Goal: Task Accomplishment & Management: Use online tool/utility

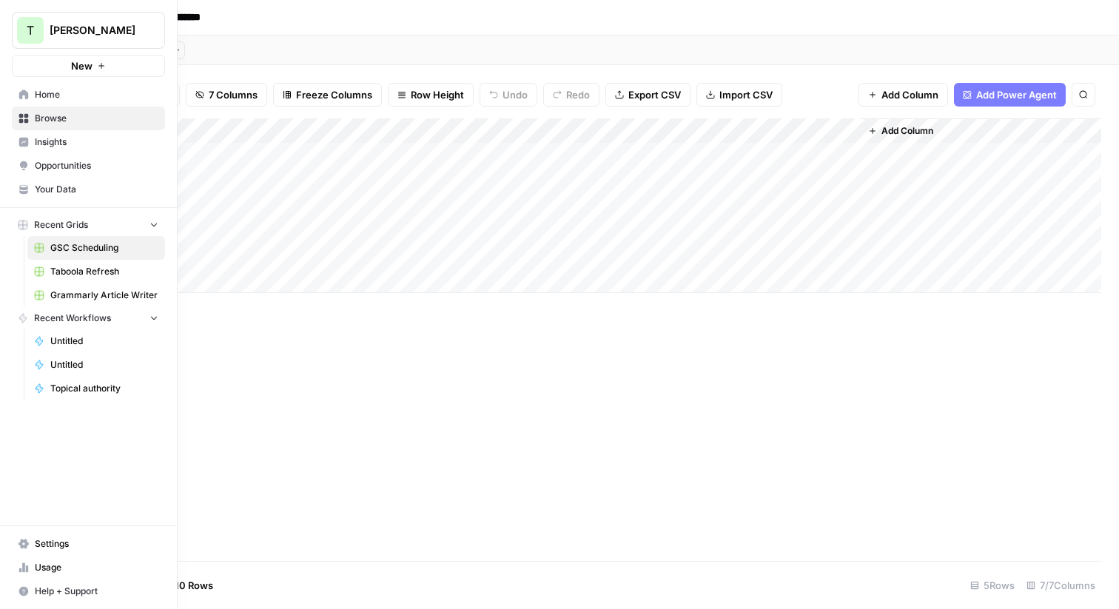
click at [62, 95] on span "Home" at bounding box center [97, 94] width 124 height 13
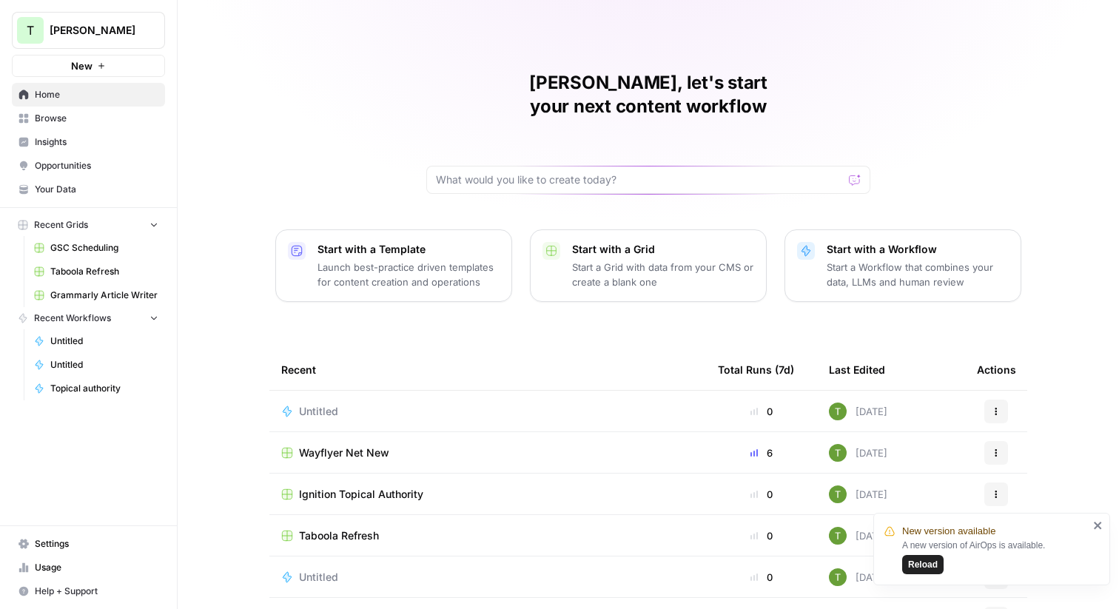
click at [921, 563] on span "Reload" at bounding box center [923, 564] width 30 height 13
click at [63, 116] on span "Browse" at bounding box center [97, 118] width 124 height 13
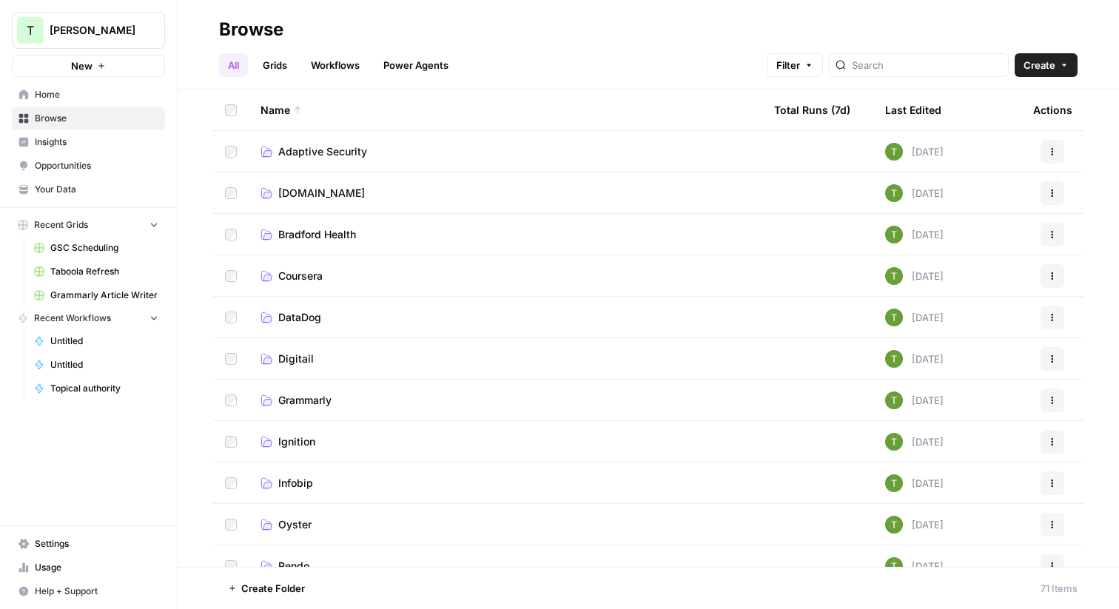
click at [49, 135] on link "Insights" at bounding box center [88, 142] width 153 height 24
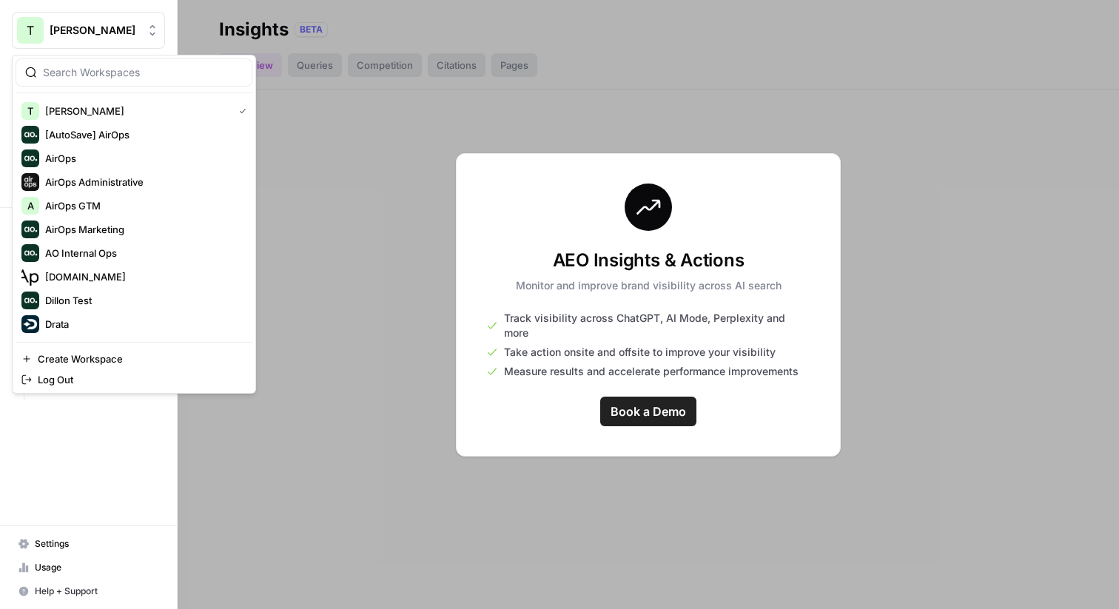
click at [84, 24] on span "[PERSON_NAME]" at bounding box center [95, 30] width 90 height 15
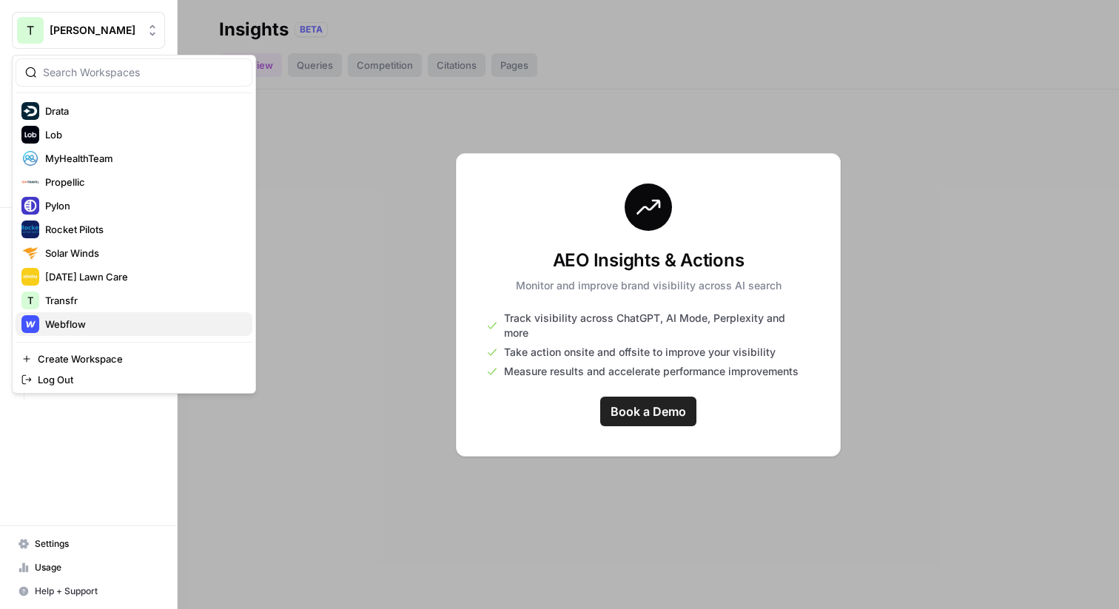
click at [57, 325] on span "Webflow" at bounding box center [142, 324] width 195 height 15
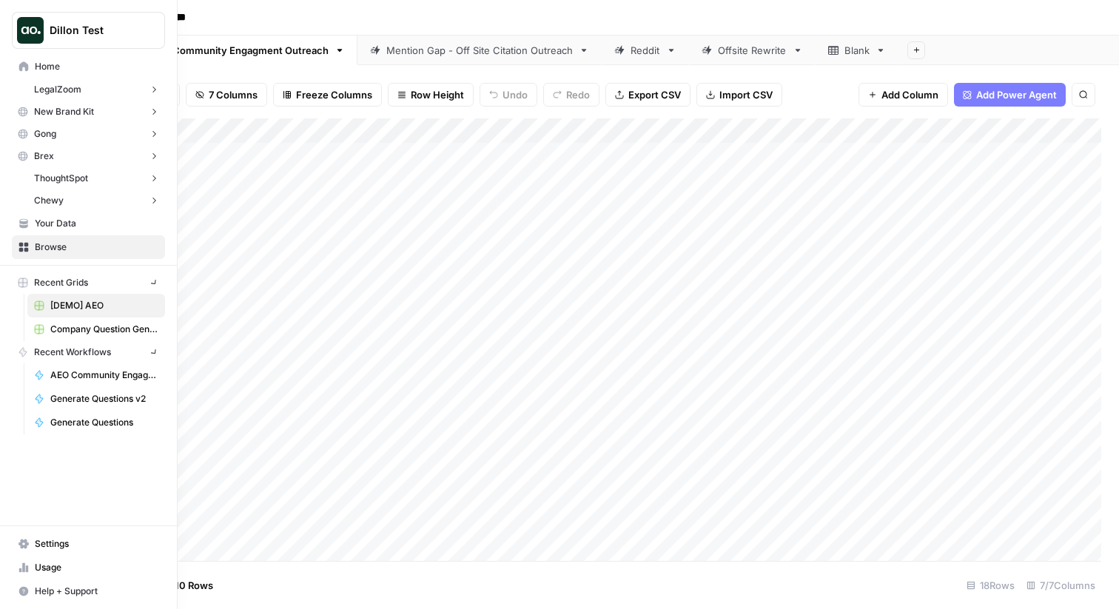
click at [21, 32] on img "Workspace: Dillon Test" at bounding box center [30, 30] width 27 height 27
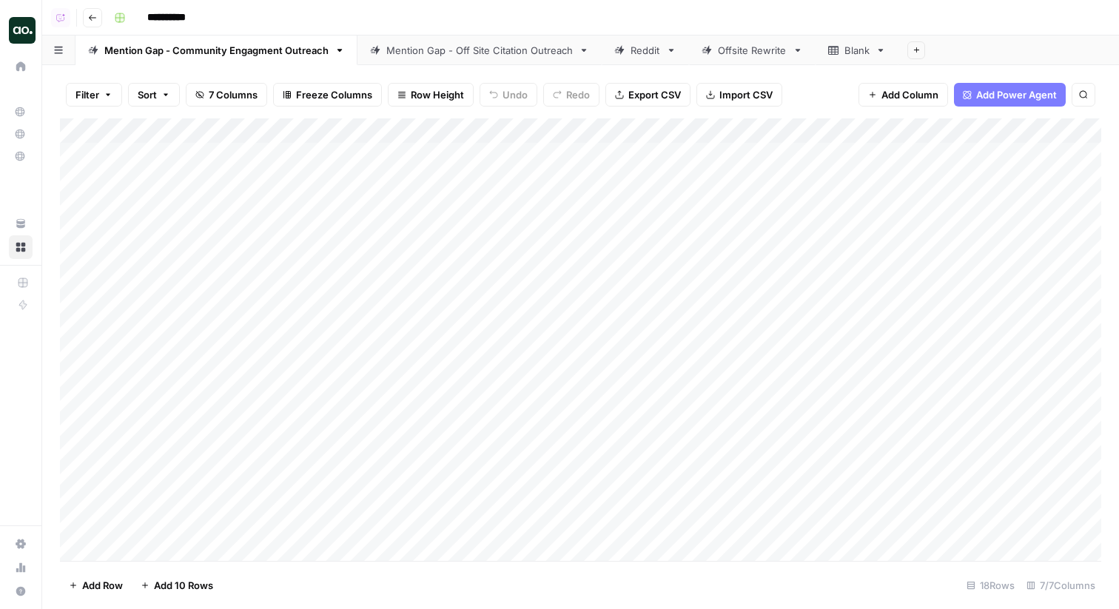
click at [416, 21] on div "**********" at bounding box center [606, 18] width 996 height 24
click at [426, 52] on div "Mention Gap - Off Site Citation Outreach" at bounding box center [479, 50] width 187 height 15
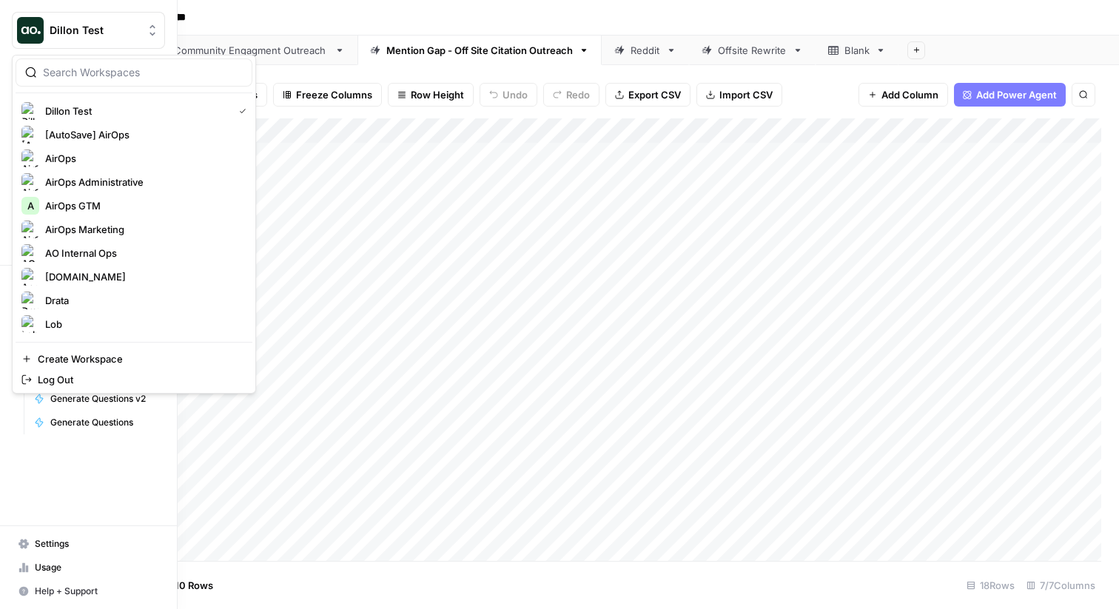
click at [17, 29] on img "Workspace: Dillon Test" at bounding box center [30, 30] width 27 height 27
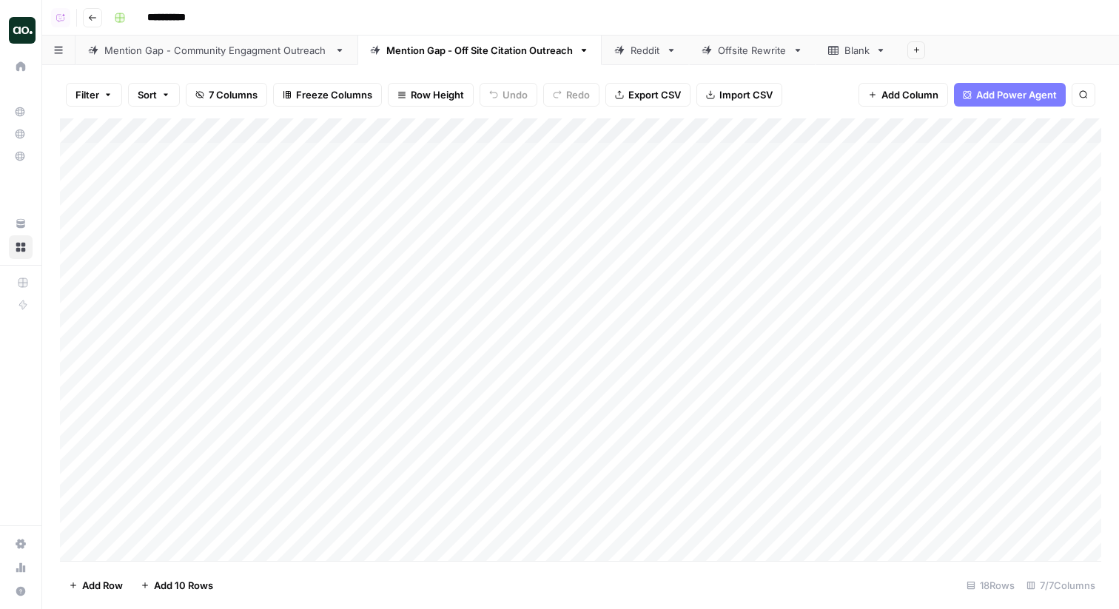
click at [281, 19] on div "**********" at bounding box center [606, 18] width 996 height 24
click at [1047, 179] on div "Add Column" at bounding box center [580, 339] width 1041 height 443
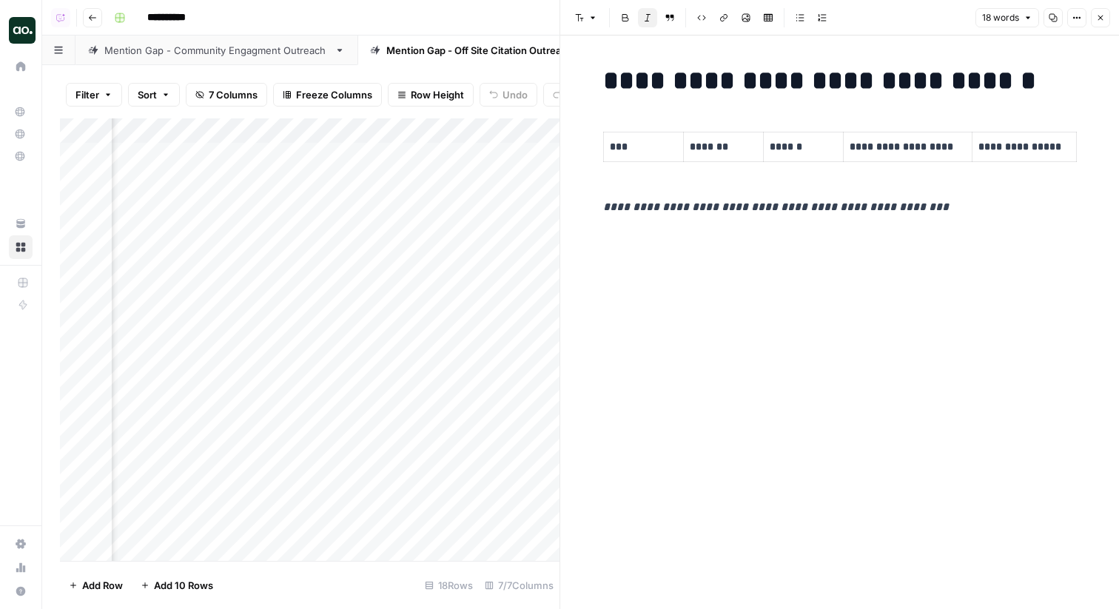
click at [1100, 19] on icon "button" at bounding box center [1100, 18] width 5 height 5
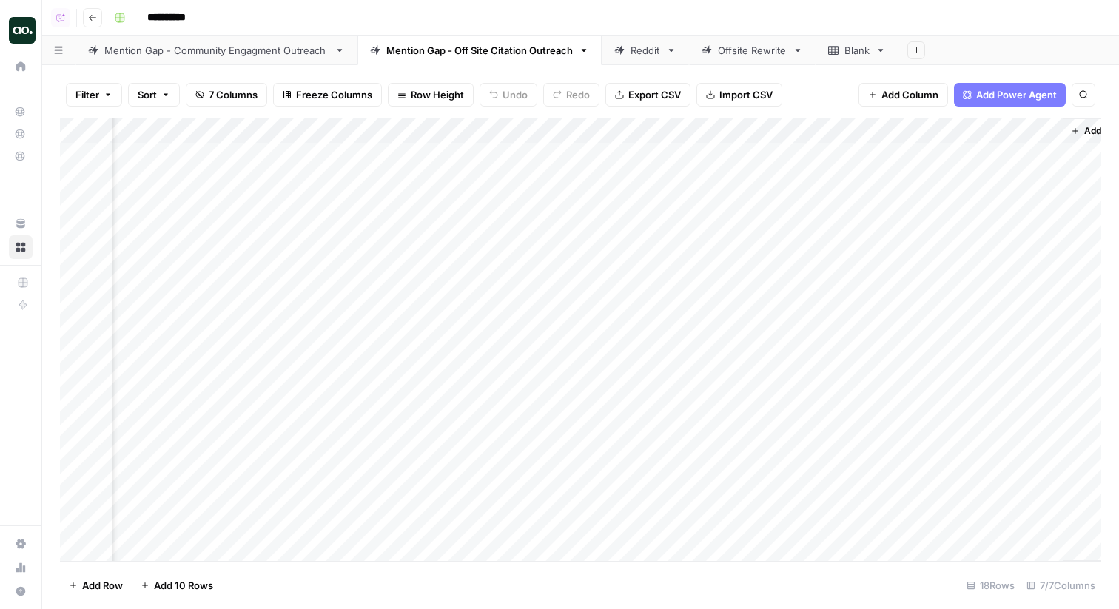
click at [1047, 204] on div "Add Column" at bounding box center [580, 339] width 1041 height 443
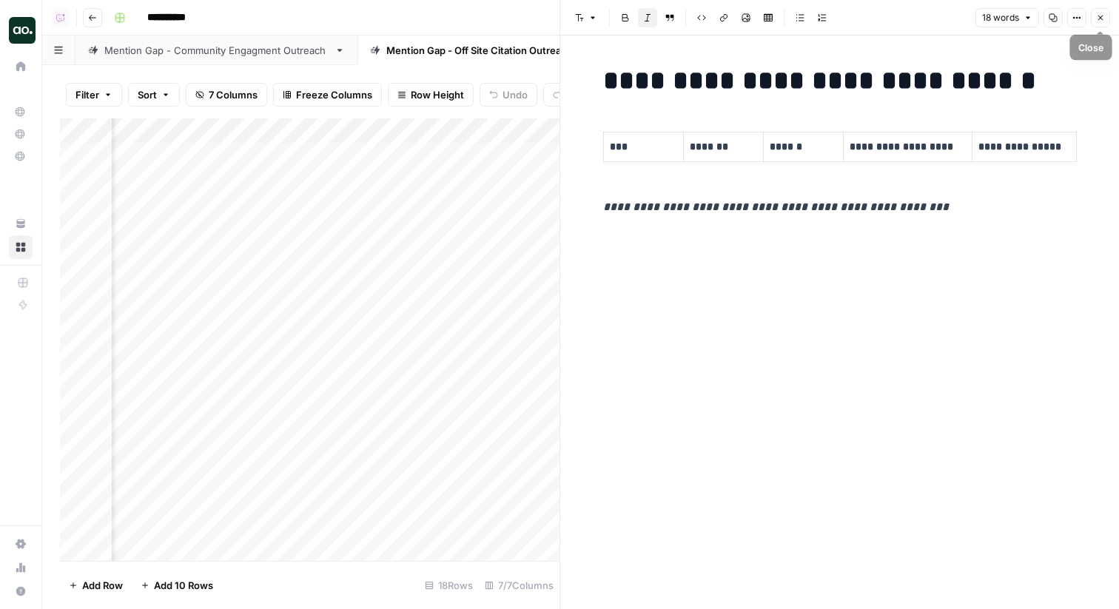
click at [1103, 16] on icon "button" at bounding box center [1100, 17] width 9 height 9
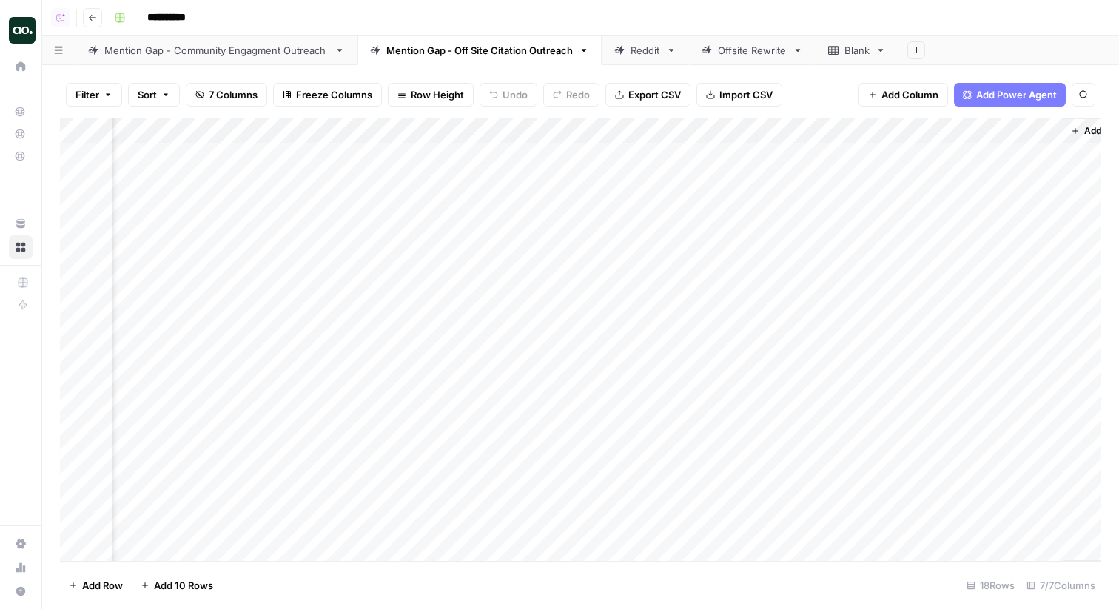
scroll to position [59, 308]
click at [1046, 267] on div "Add Column" at bounding box center [580, 339] width 1041 height 443
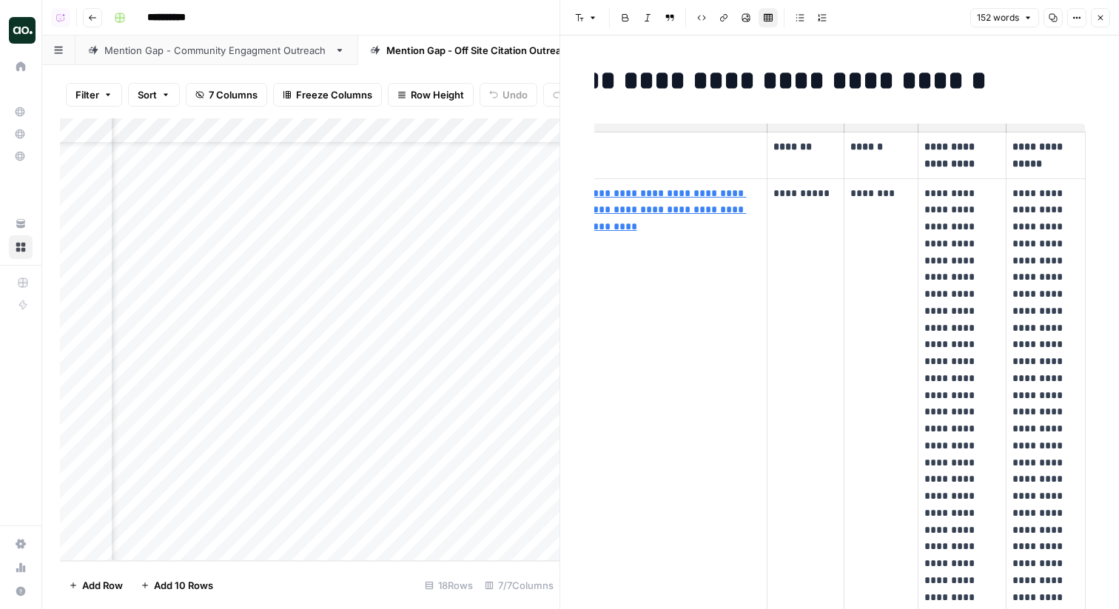
click at [1099, 21] on icon "button" at bounding box center [1100, 17] width 9 height 9
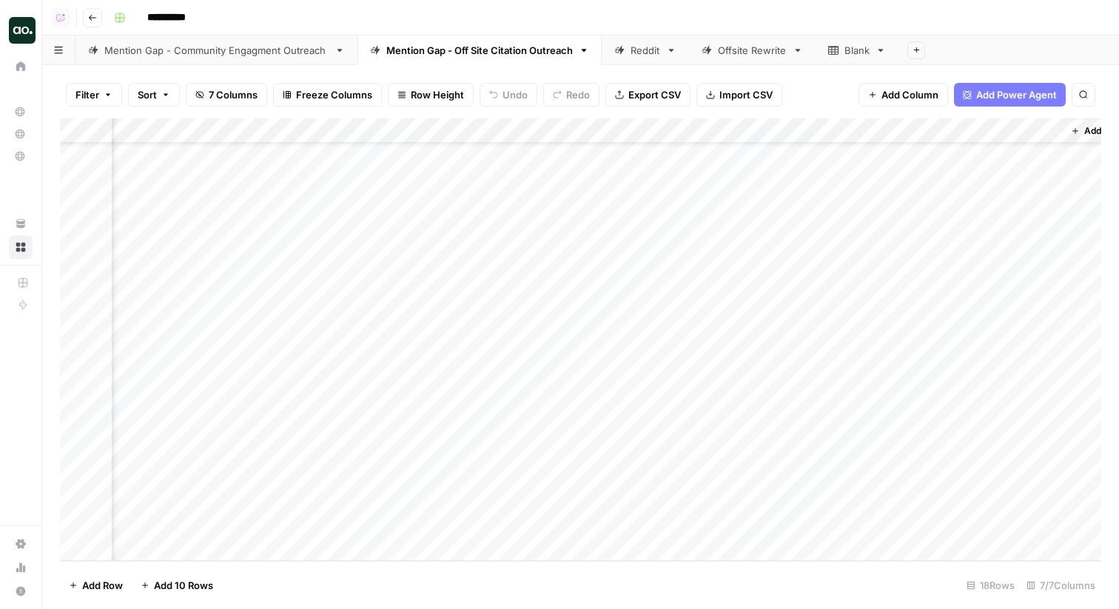
click at [156, 62] on link "Mention Gap - Community Engagment Outreach" at bounding box center [216, 51] width 282 height 30
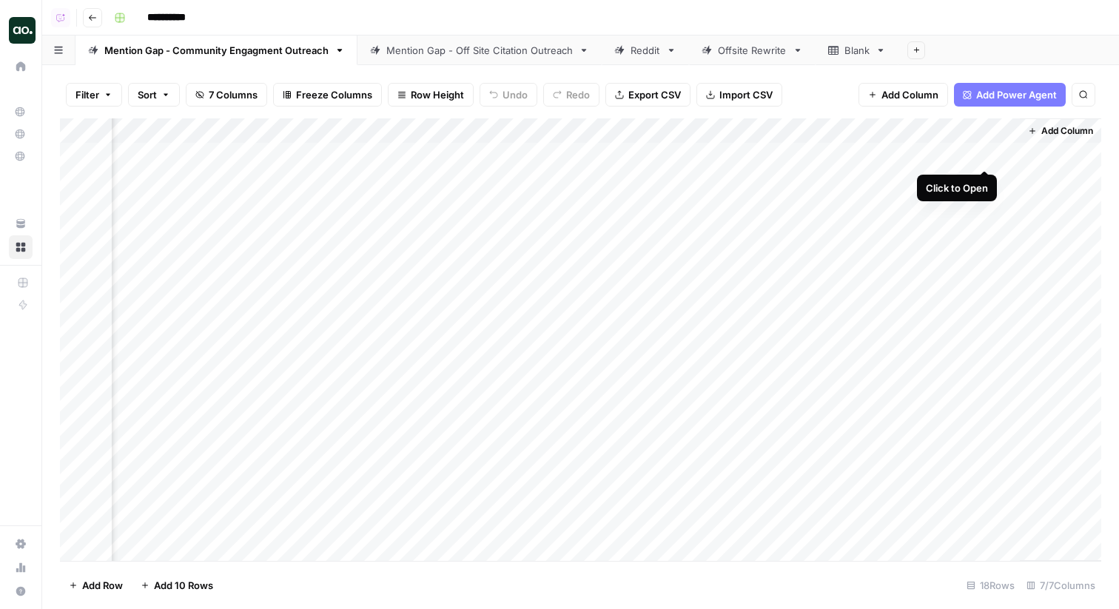
click at [984, 155] on div "Add Column" at bounding box center [580, 339] width 1041 height 443
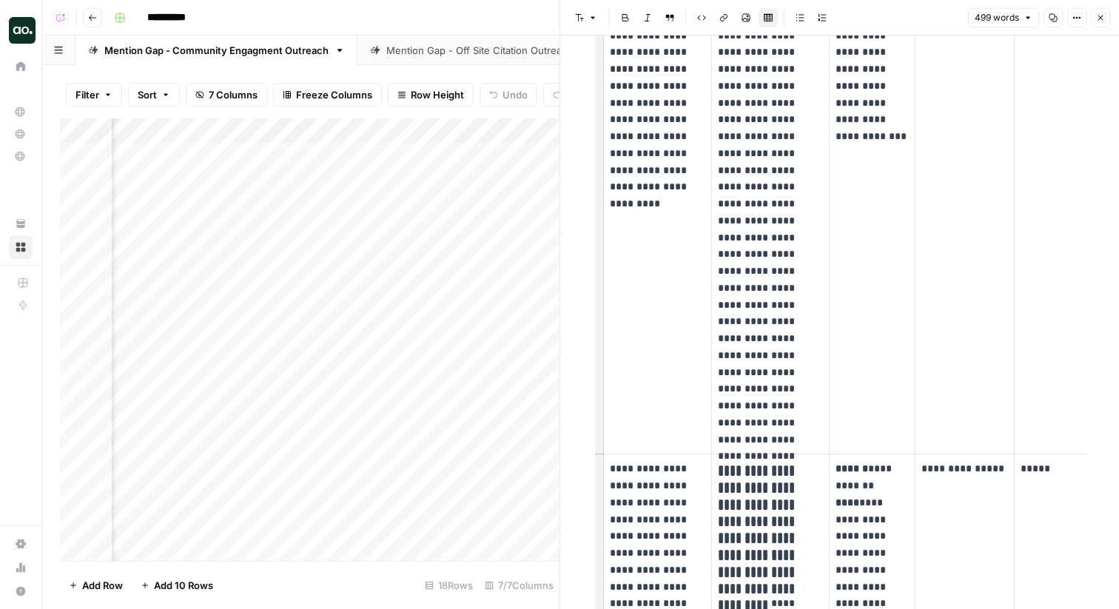
scroll to position [51, 0]
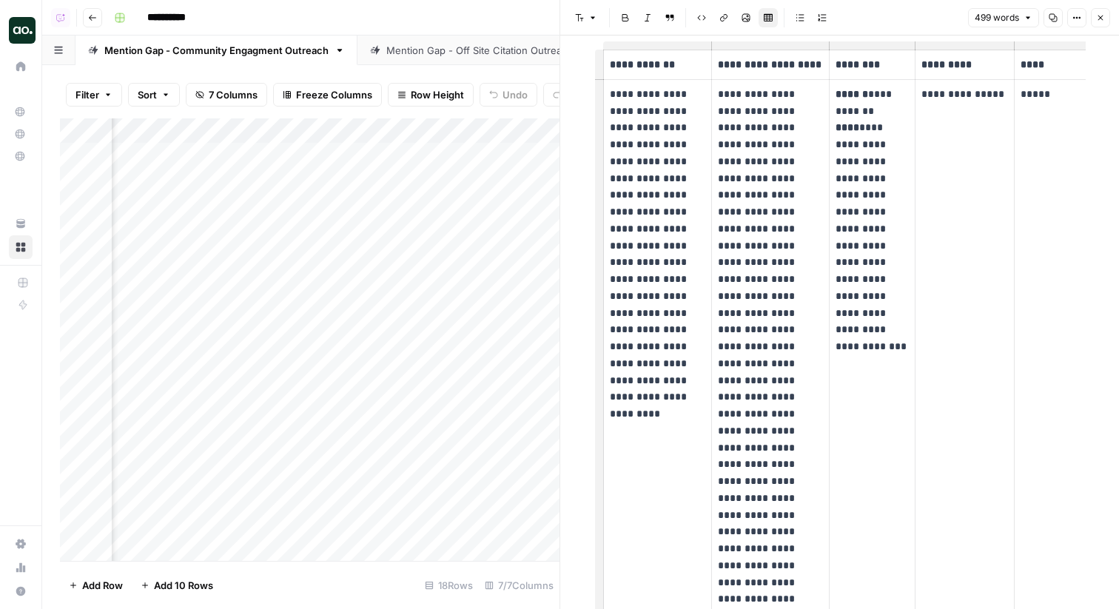
click at [1099, 21] on icon "button" at bounding box center [1100, 17] width 9 height 9
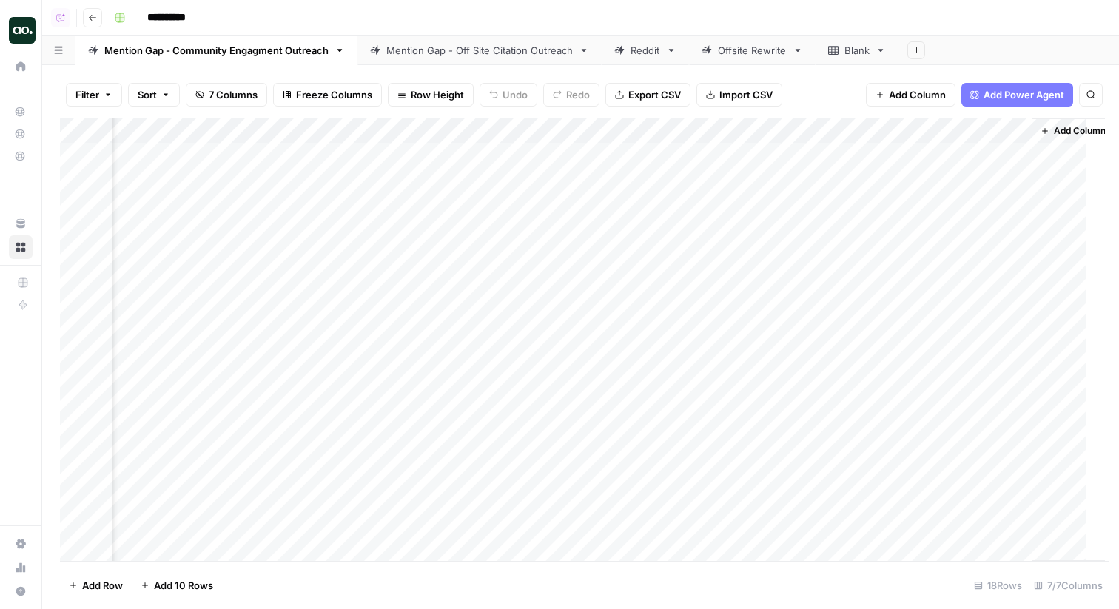
scroll to position [0, 1120]
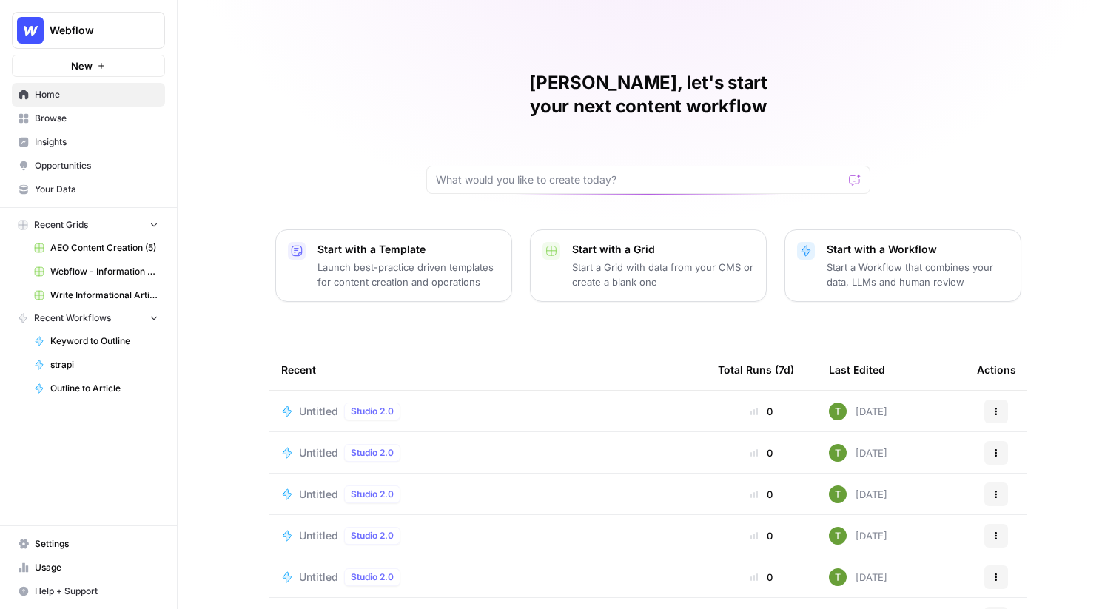
click at [52, 143] on span "Insights" at bounding box center [97, 141] width 124 height 13
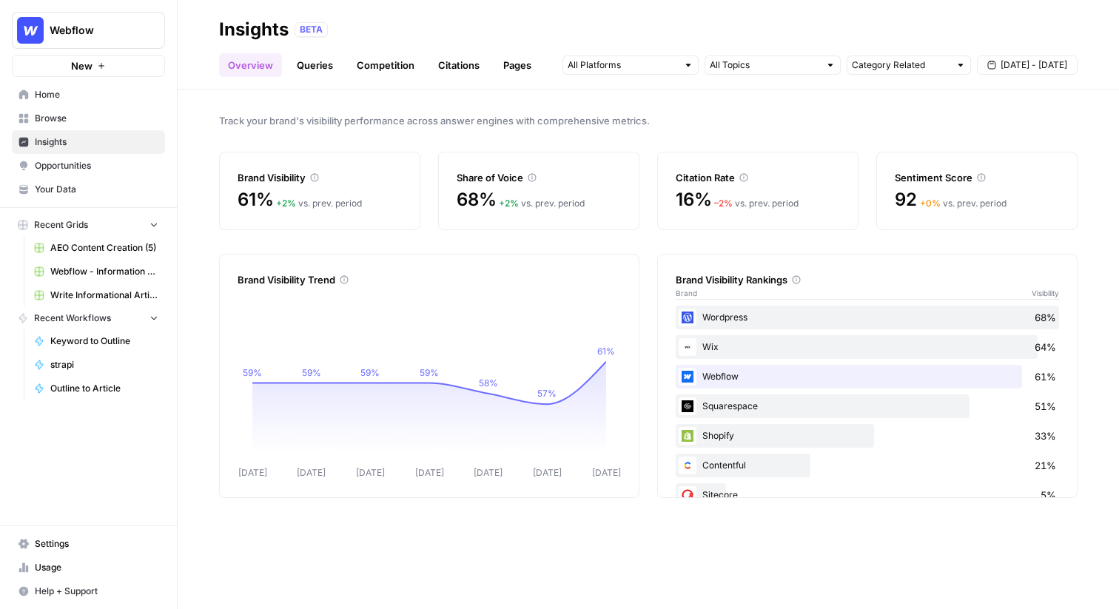
click at [64, 169] on span "Opportunities" at bounding box center [97, 165] width 124 height 13
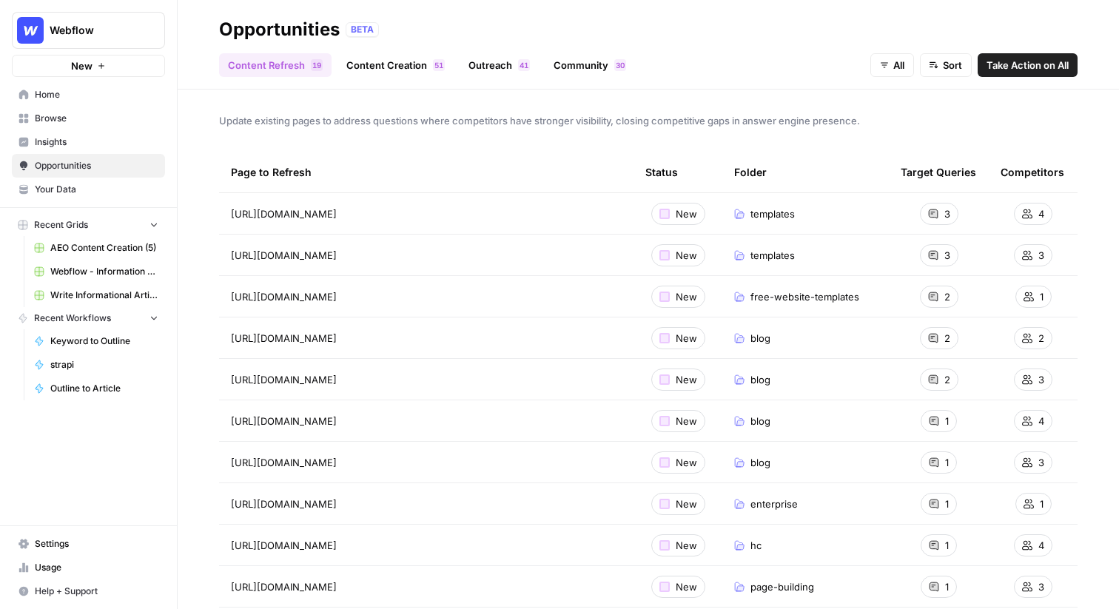
click at [486, 64] on link "Outreach 1 4" at bounding box center [499, 65] width 79 height 24
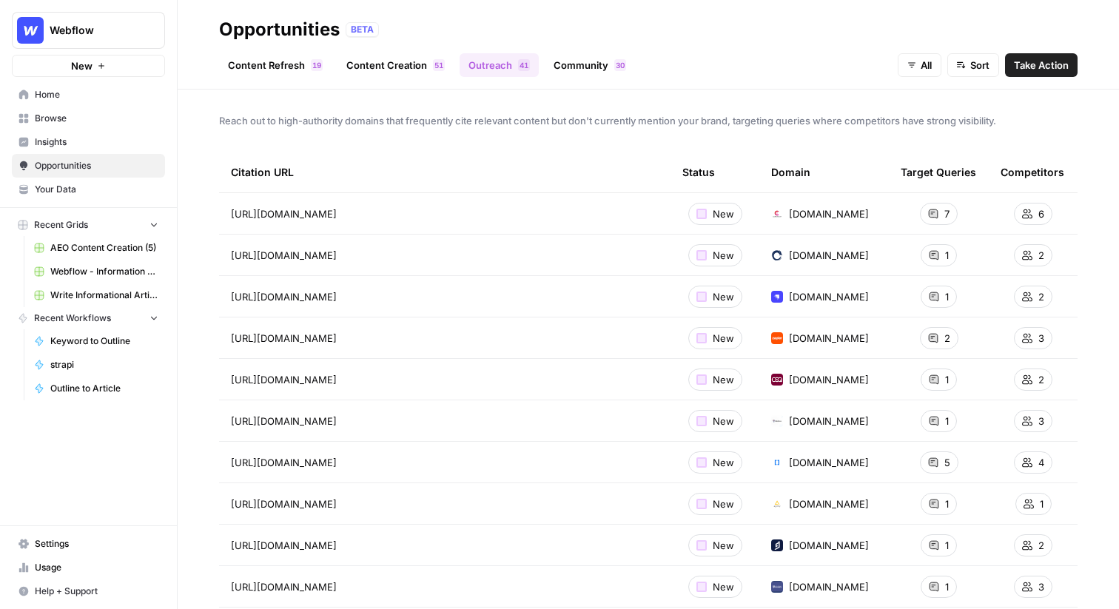
click at [791, 8] on header "Opportunities BETA Content Refresh 9 1 Content Creation 1 5 Outreach 1 4 Commun…" at bounding box center [648, 45] width 941 height 90
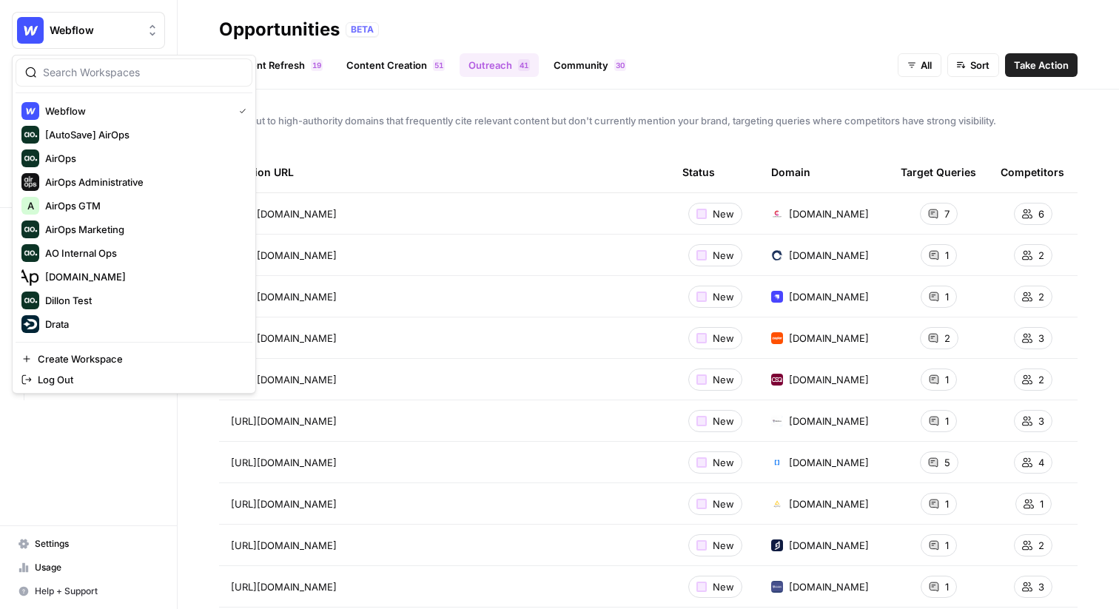
click at [79, 30] on span "Webflow" at bounding box center [95, 30] width 90 height 15
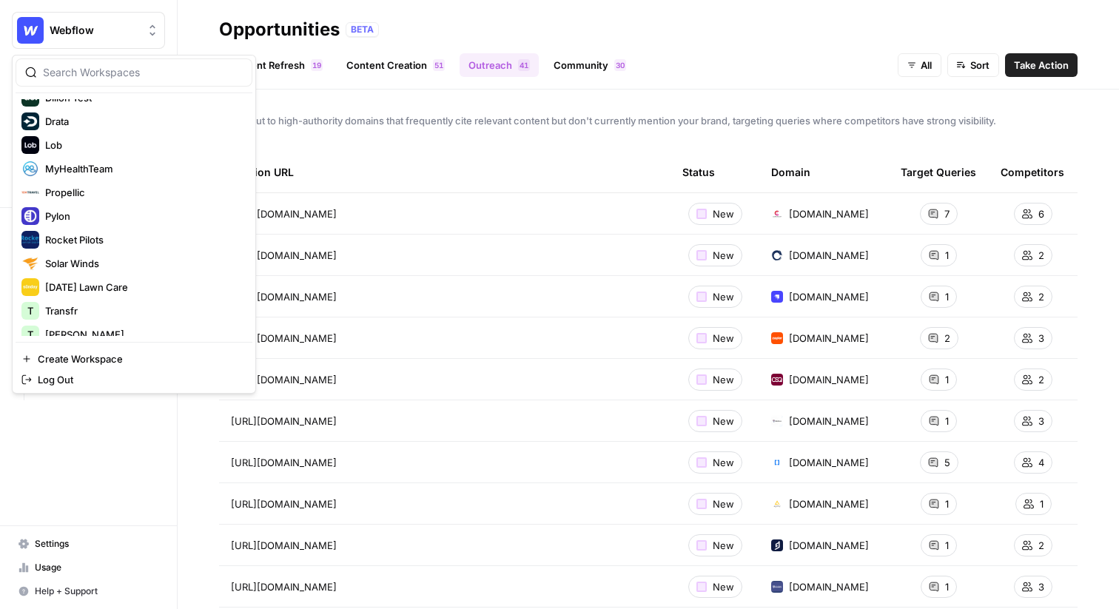
scroll to position [213, 0]
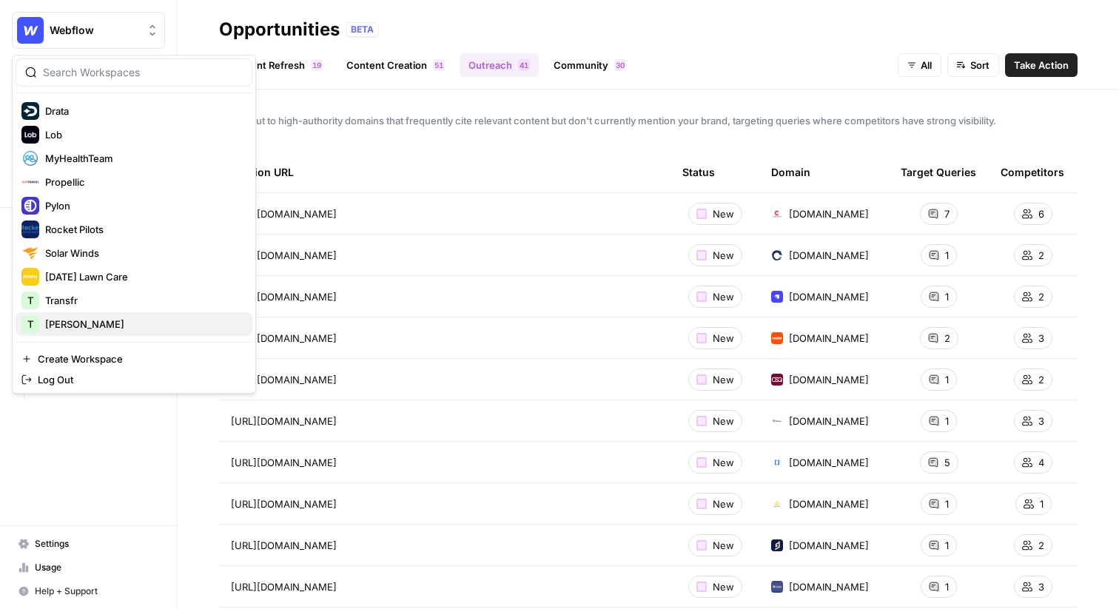
click at [78, 323] on span "[PERSON_NAME]" at bounding box center [142, 324] width 195 height 15
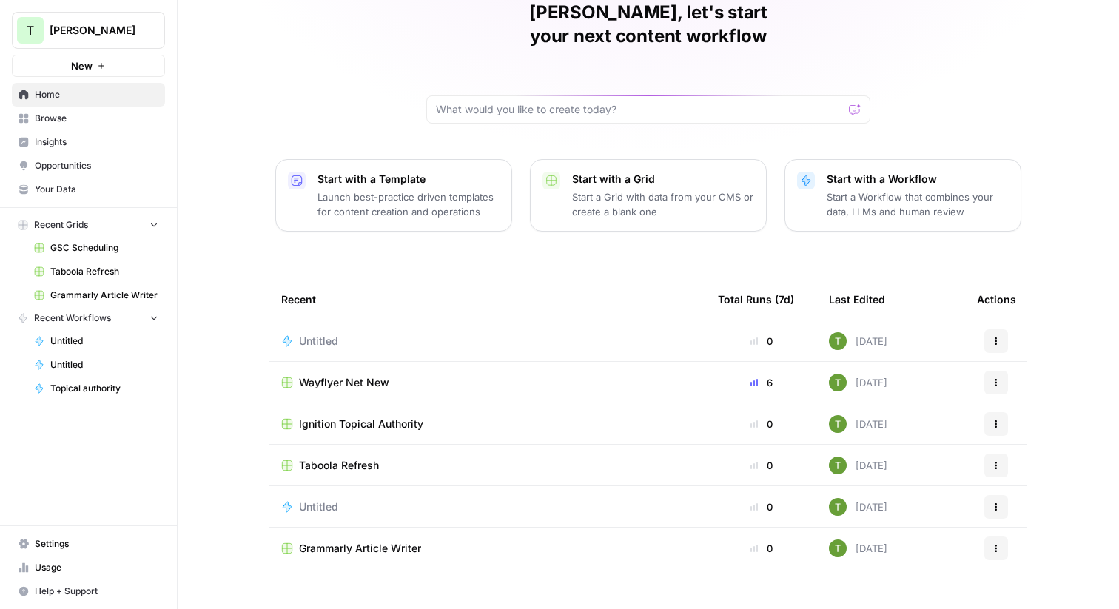
scroll to position [72, 0]
click at [60, 123] on span "Browse" at bounding box center [97, 118] width 124 height 13
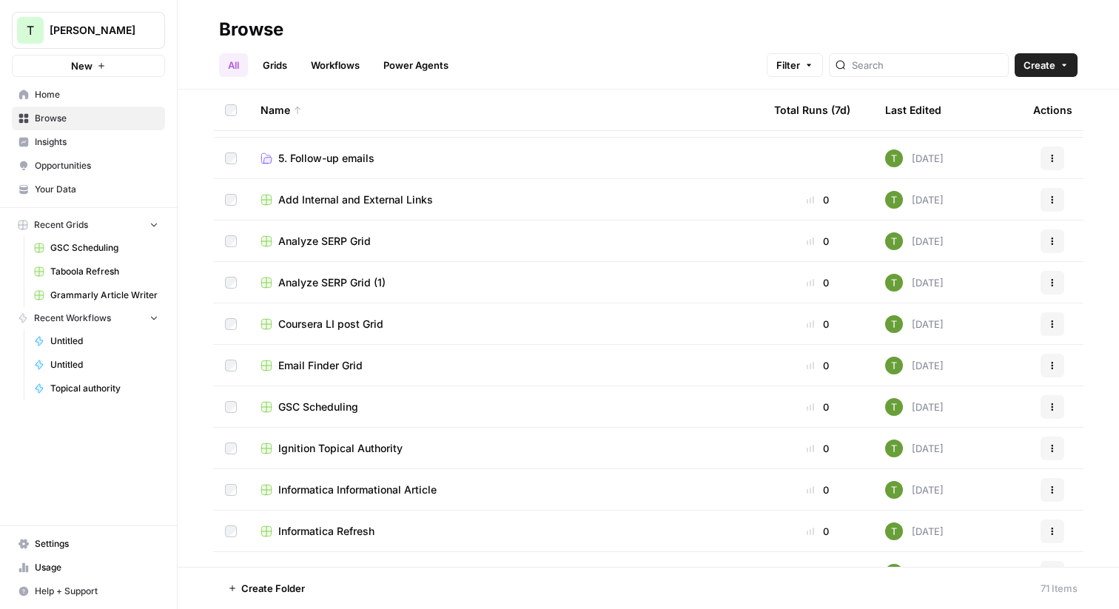
scroll to position [945, 0]
click at [321, 402] on span "GSC Scheduling" at bounding box center [318, 408] width 80 height 15
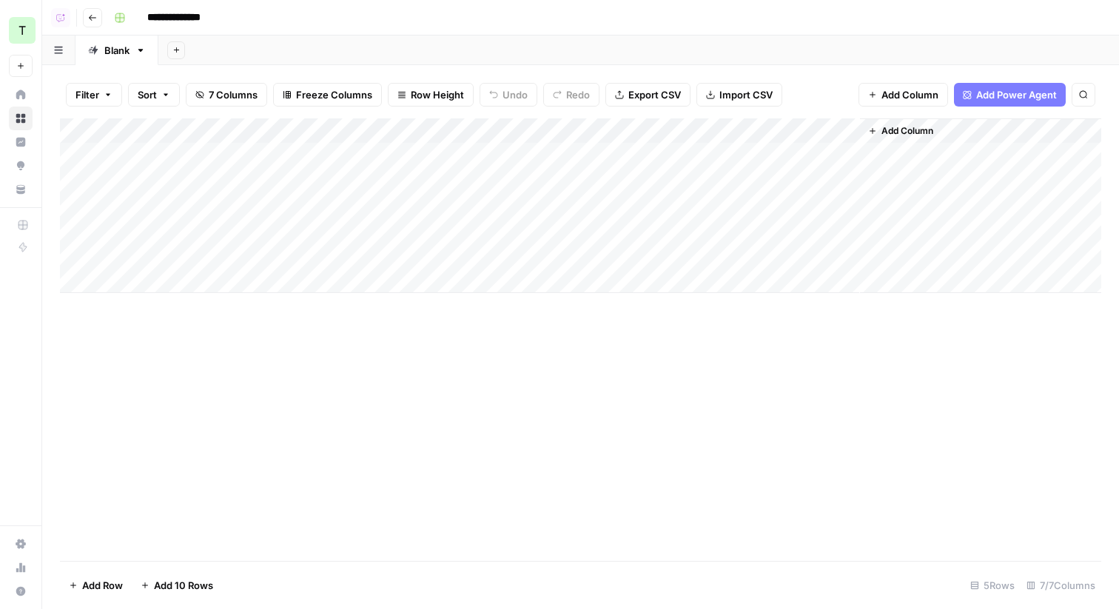
click at [827, 131] on div "Add Column" at bounding box center [580, 205] width 1041 height 175
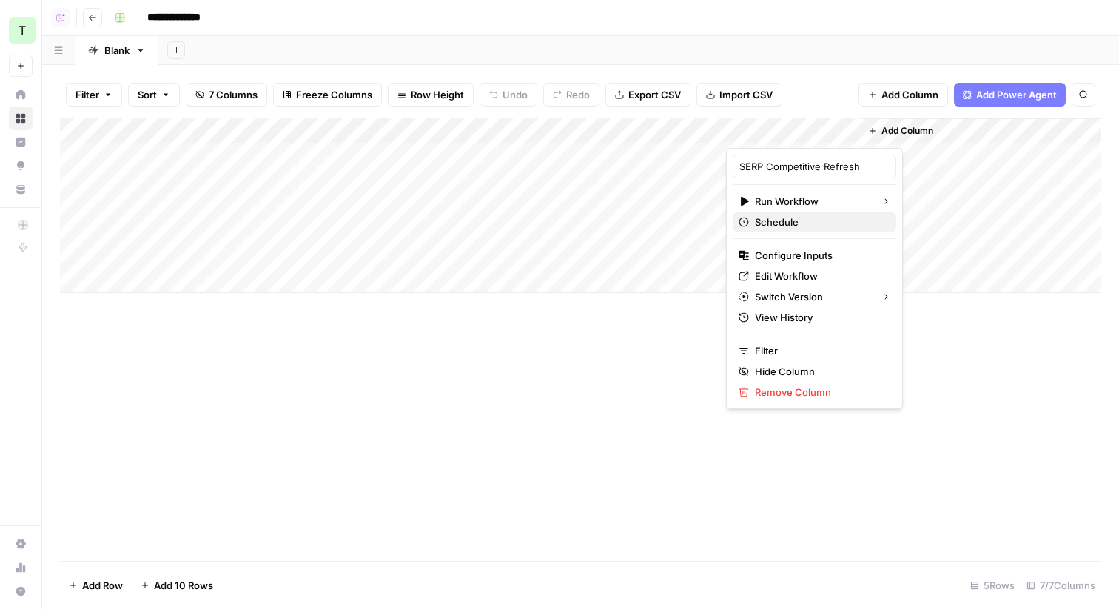
click at [785, 218] on span "Schedule" at bounding box center [820, 222] width 130 height 15
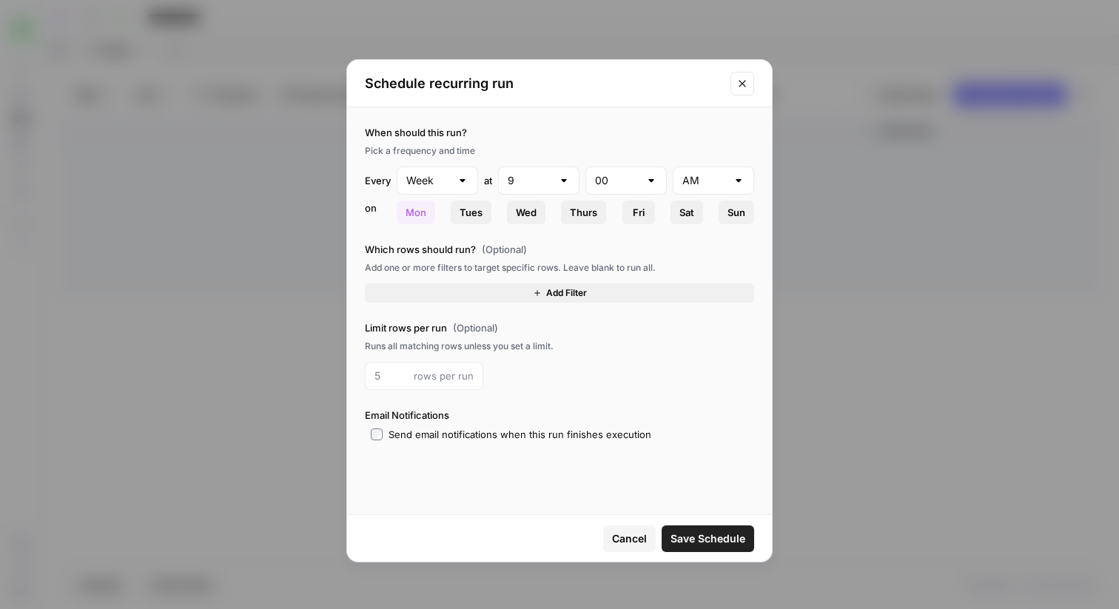
click at [424, 380] on span "rows per run" at bounding box center [444, 376] width 60 height 15
click at [533, 298] on button "Add Filter" at bounding box center [559, 292] width 389 height 19
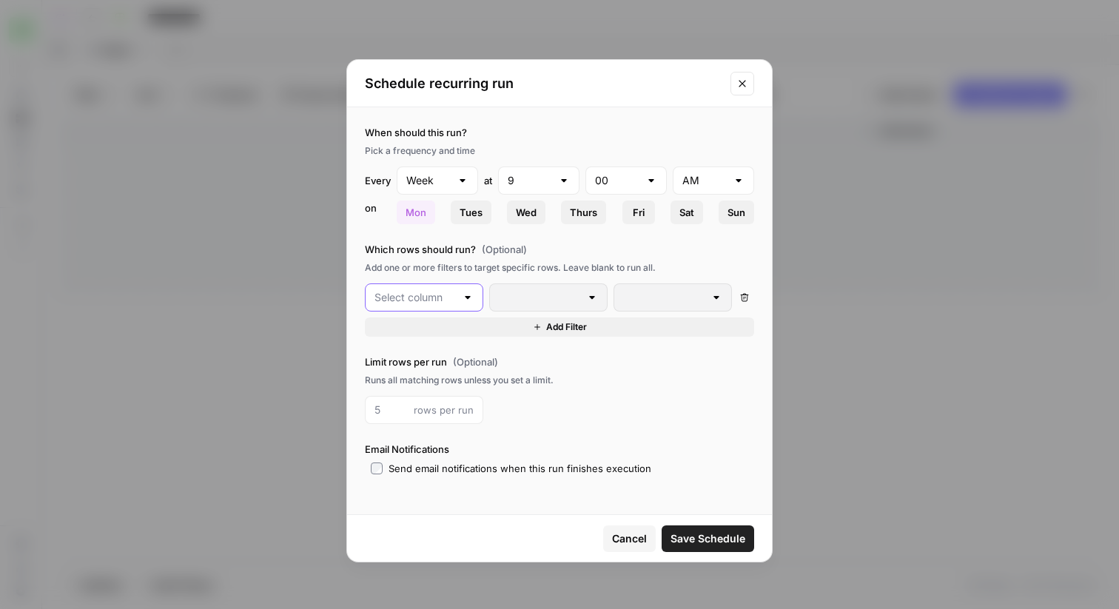
click at [411, 292] on input "text" at bounding box center [415, 297] width 81 height 15
click at [740, 83] on icon "Close modal" at bounding box center [742, 84] width 12 height 12
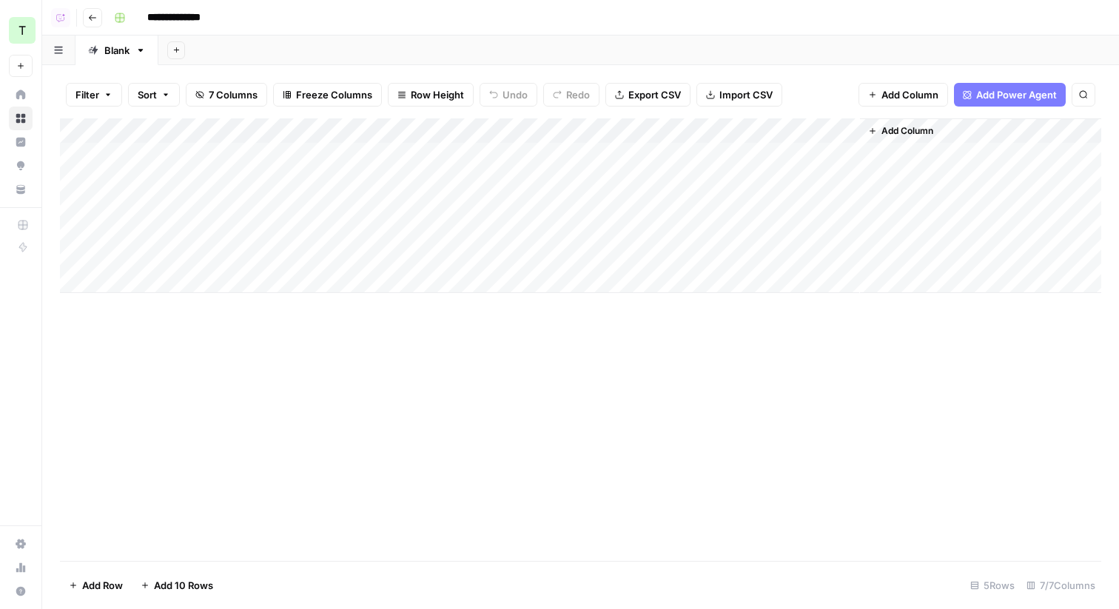
click at [93, 15] on icon "button" at bounding box center [92, 17] width 9 height 9
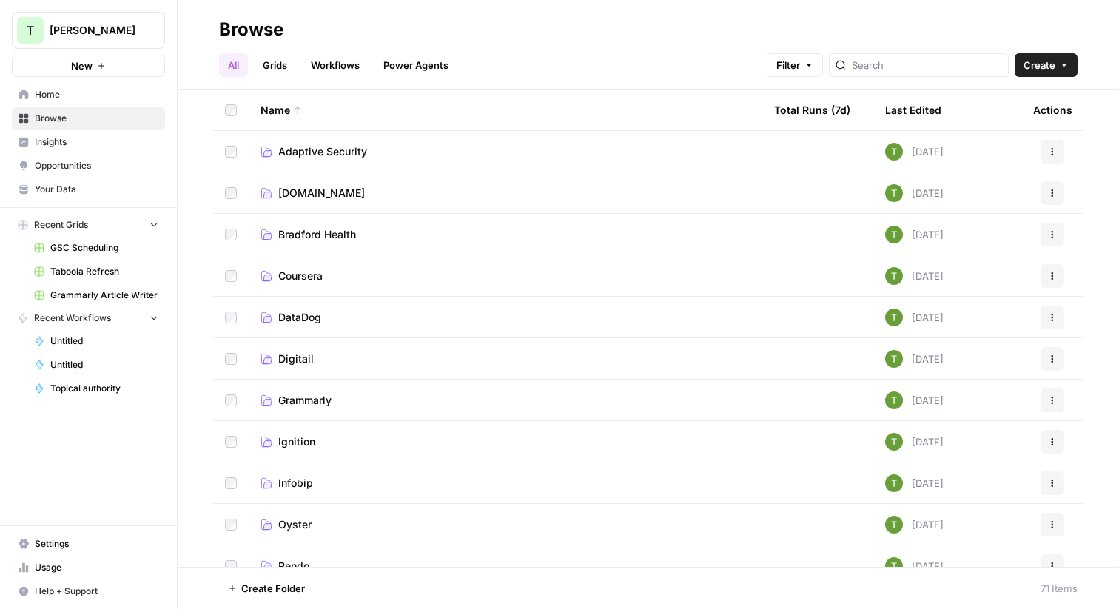
click at [50, 191] on span "Your Data" at bounding box center [97, 189] width 124 height 13
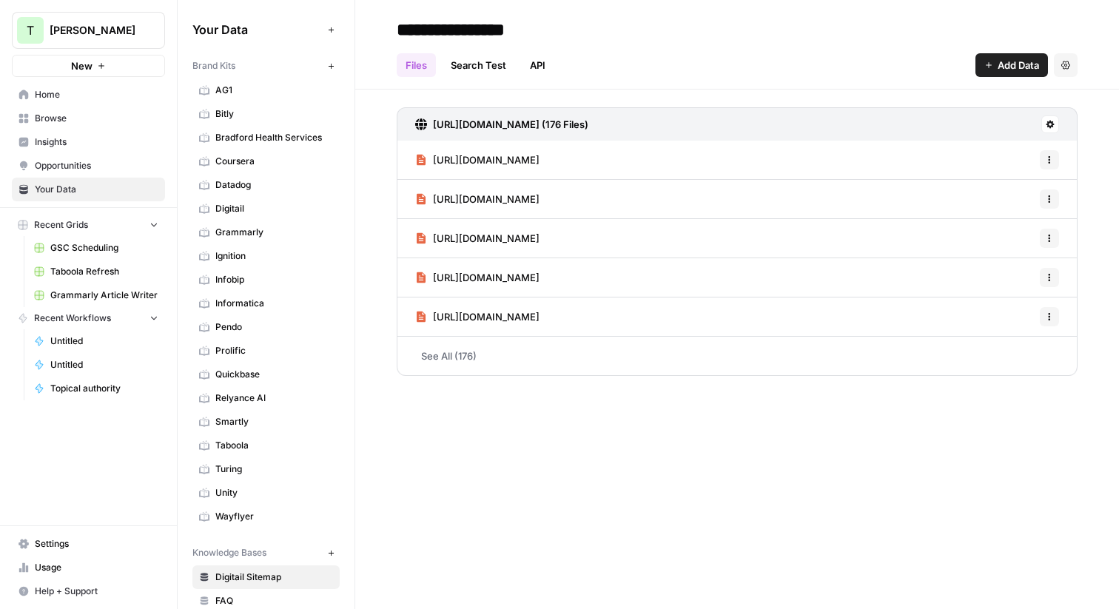
click at [226, 98] on link "AG1" at bounding box center [265, 90] width 147 height 24
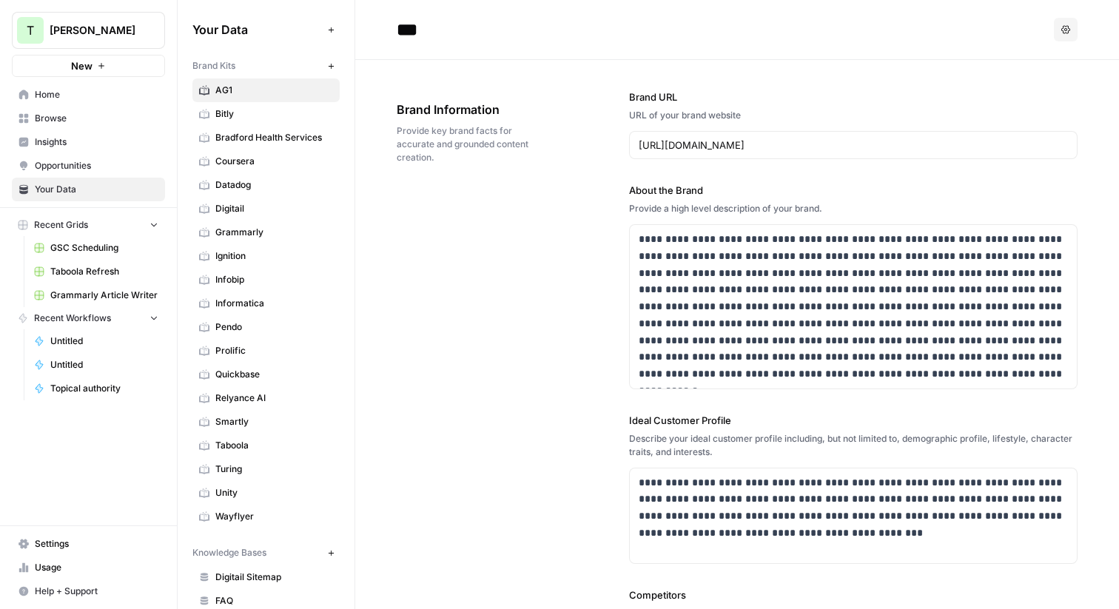
click at [237, 115] on span "Bitly" at bounding box center [274, 113] width 118 height 13
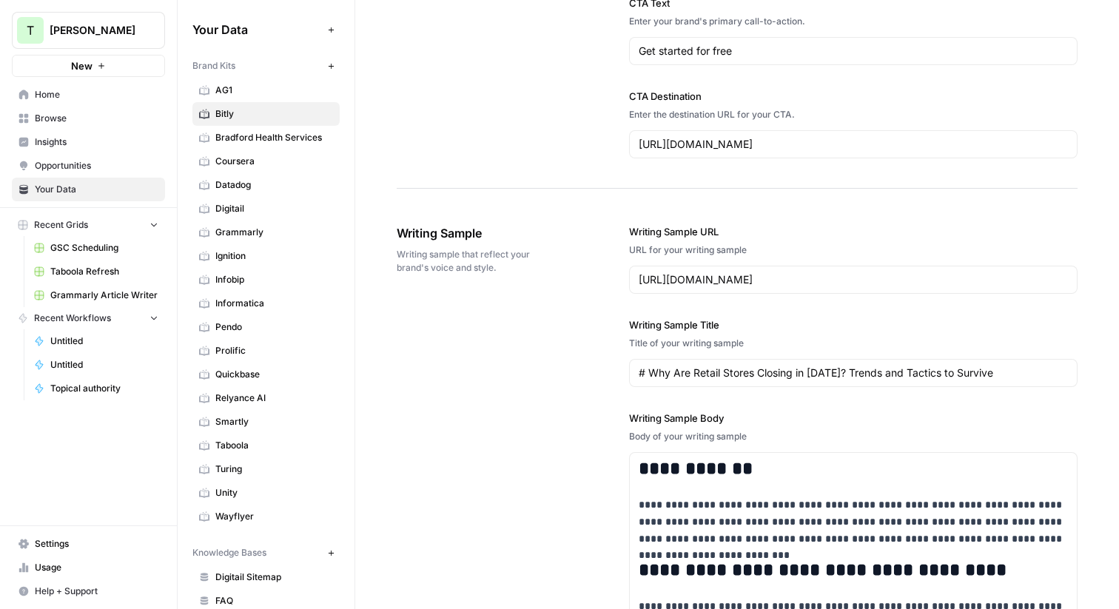
scroll to position [1520, 0]
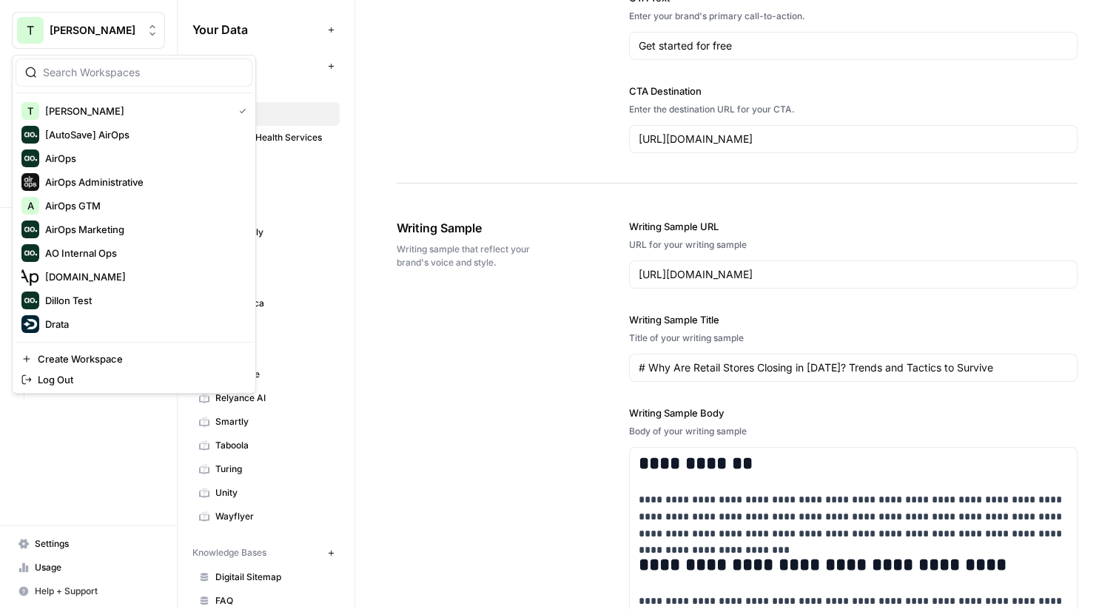
click at [100, 26] on span "Travis Demo" at bounding box center [95, 30] width 90 height 15
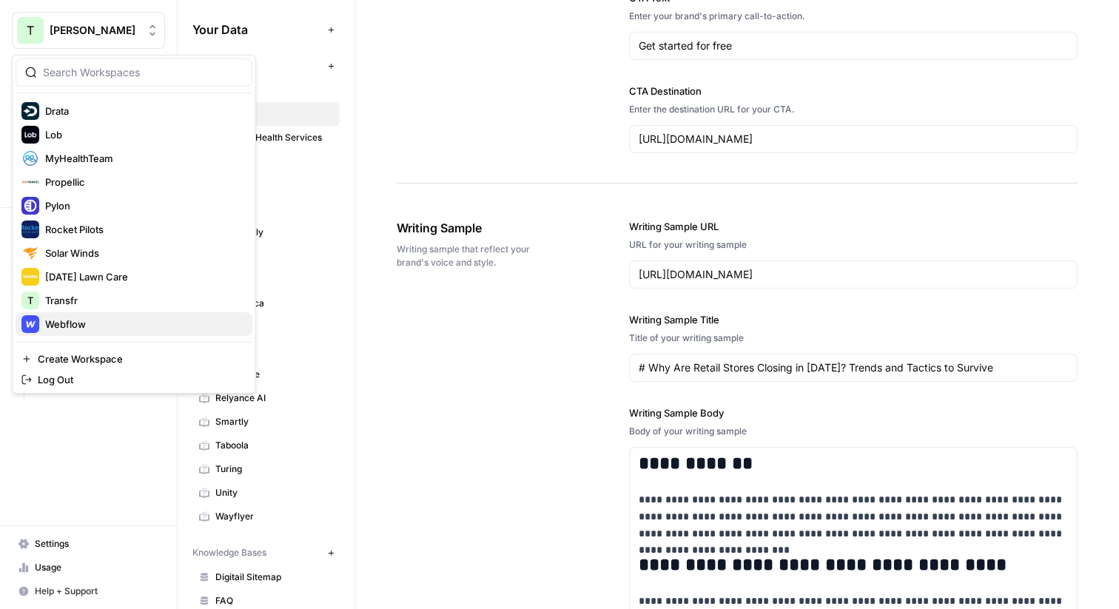
click at [59, 332] on div "Webflow" at bounding box center [133, 324] width 225 height 18
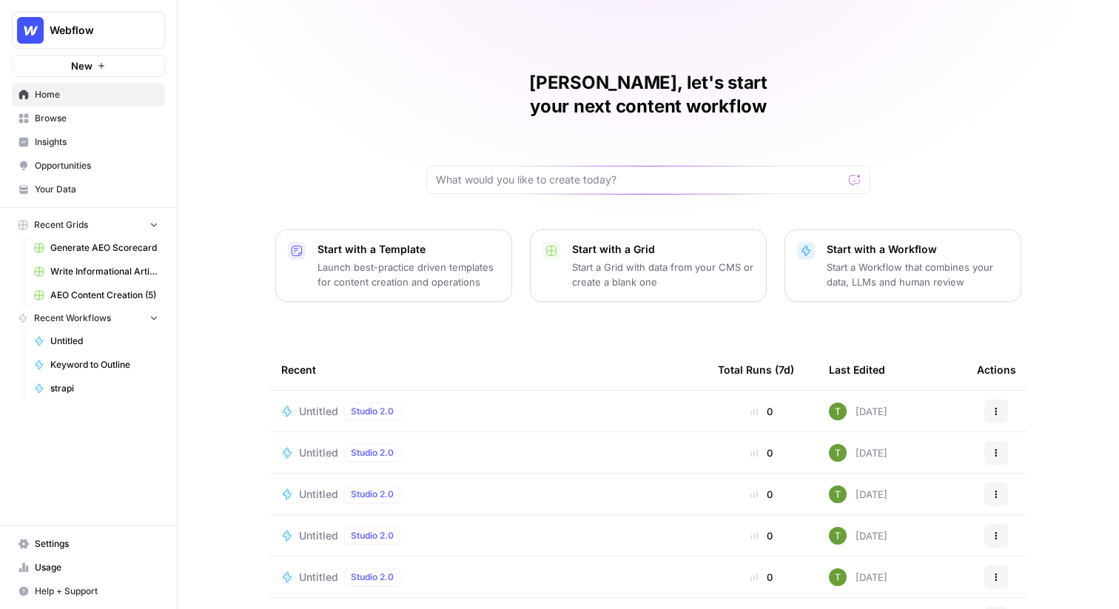
click at [55, 142] on span "Insights" at bounding box center [97, 141] width 124 height 13
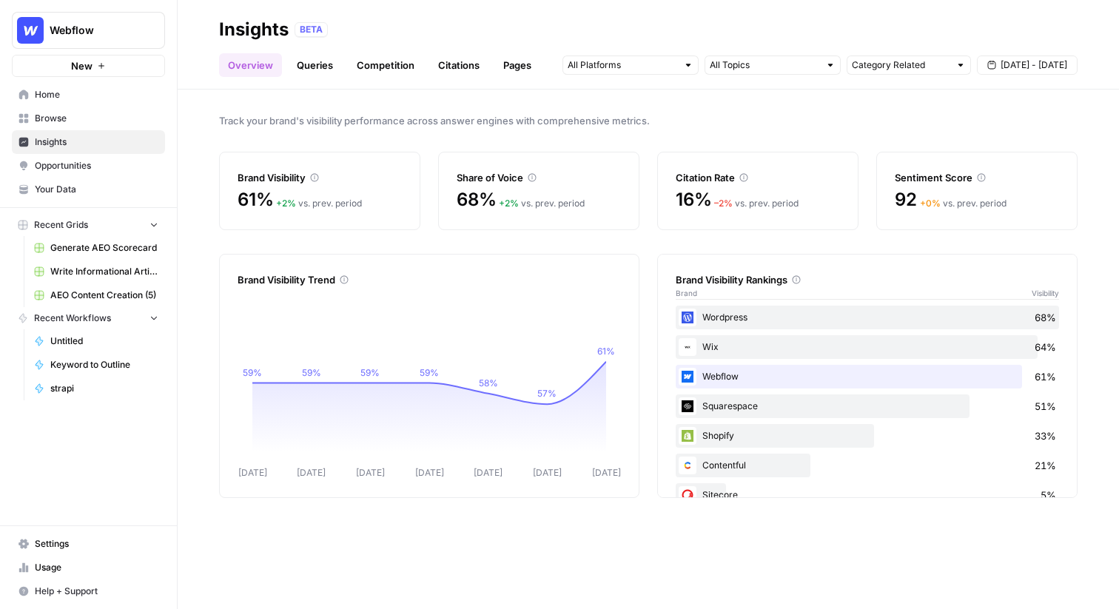
click at [85, 147] on span "Insights" at bounding box center [97, 141] width 124 height 13
click at [79, 169] on span "Opportunities" at bounding box center [97, 165] width 124 height 13
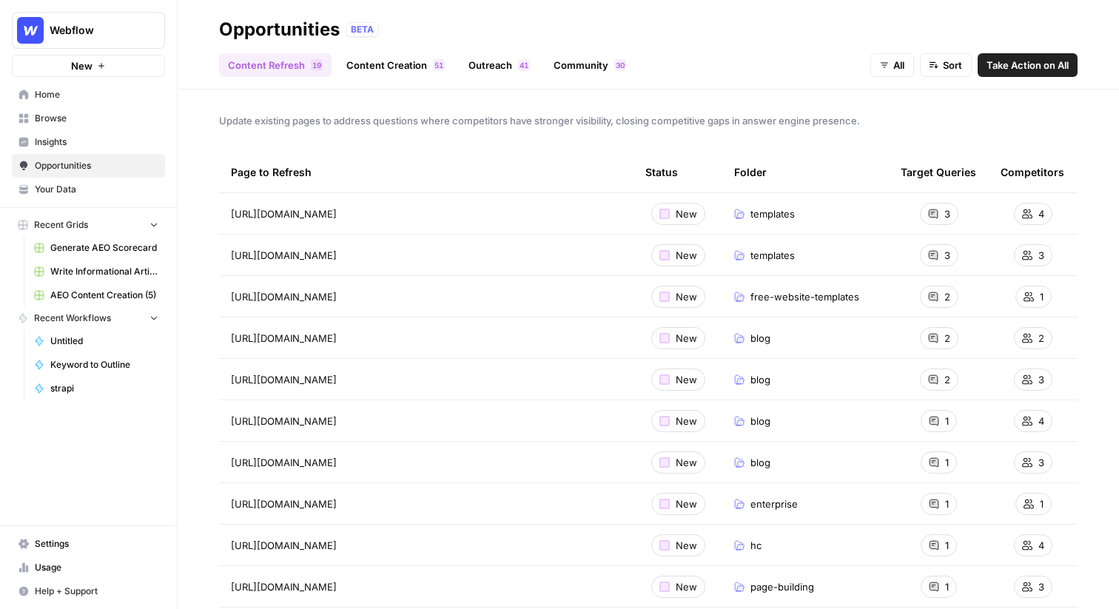
click at [1021, 67] on span "Take Action on All" at bounding box center [1028, 65] width 82 height 15
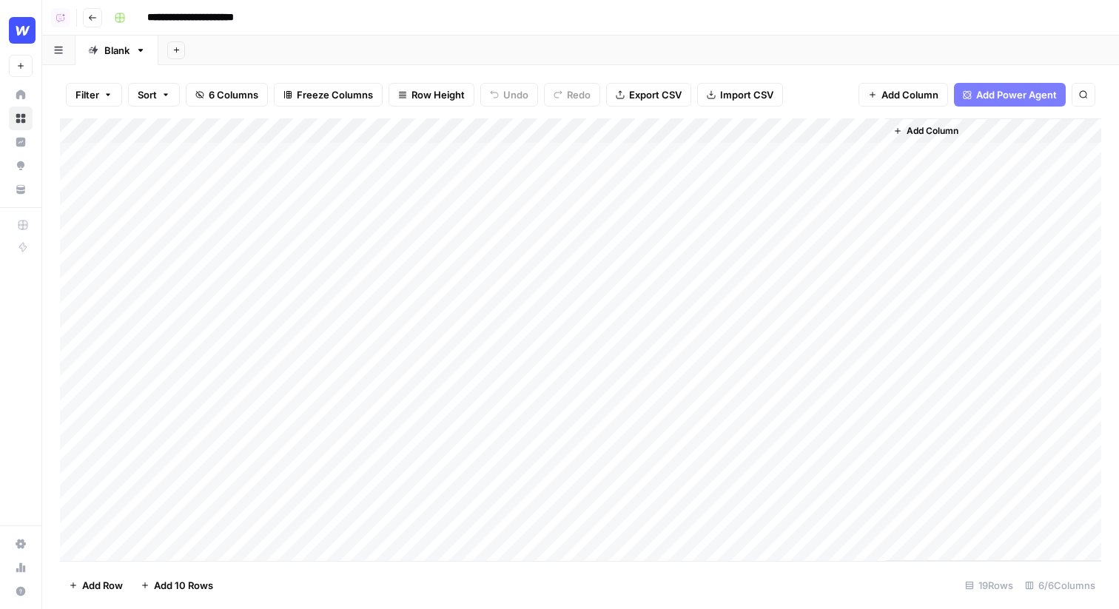
click at [371, 38] on div "Add Sheet" at bounding box center [638, 51] width 961 height 30
click at [91, 19] on icon "button" at bounding box center [92, 18] width 7 height 6
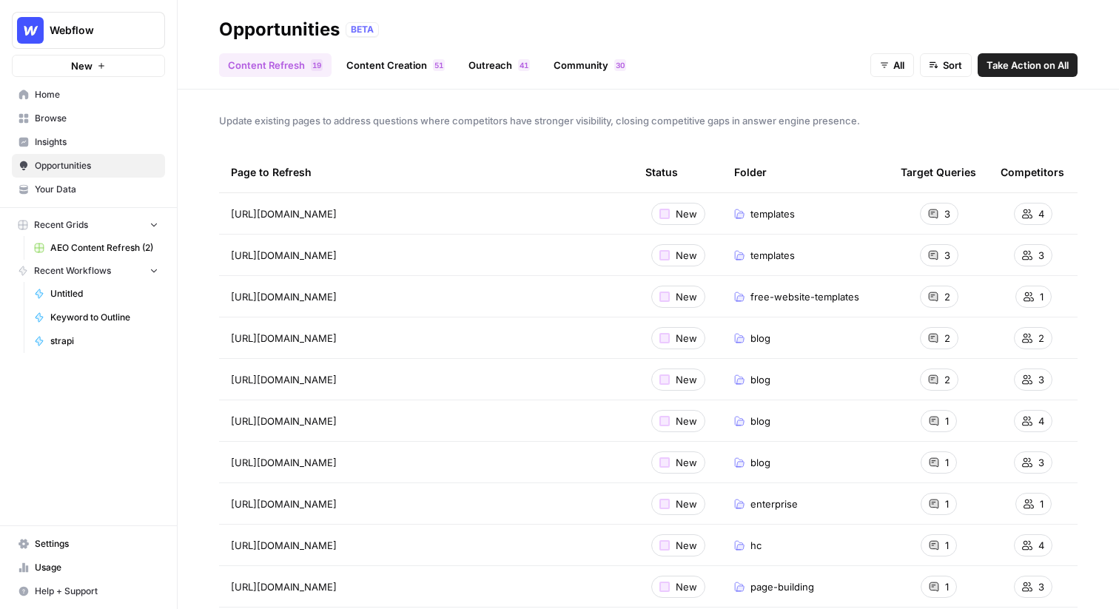
click at [37, 144] on span "Insights" at bounding box center [97, 141] width 124 height 13
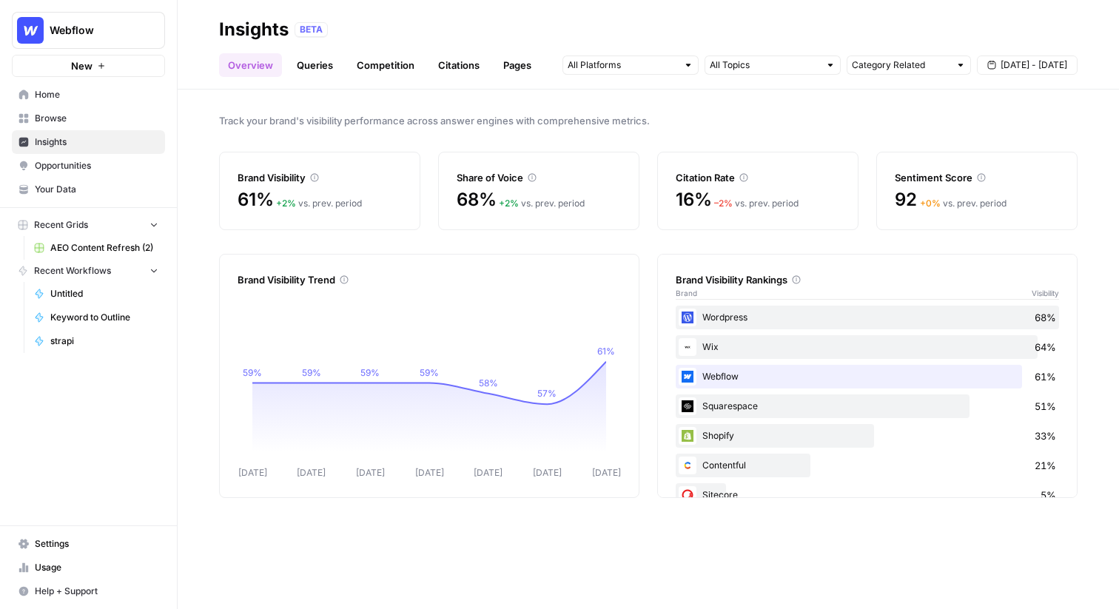
click at [187, 150] on div "Track your brand's visibility performance across answer engines with comprehens…" at bounding box center [648, 350] width 941 height 520
click at [65, 124] on span "Browse" at bounding box center [97, 118] width 124 height 13
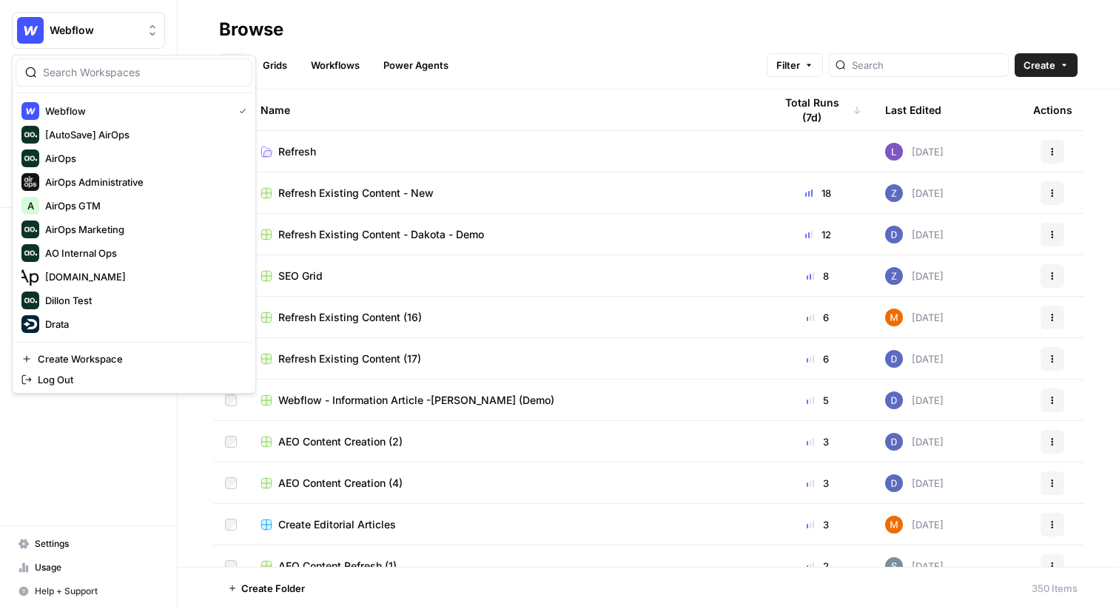
click at [75, 19] on button "Webflow" at bounding box center [88, 30] width 153 height 37
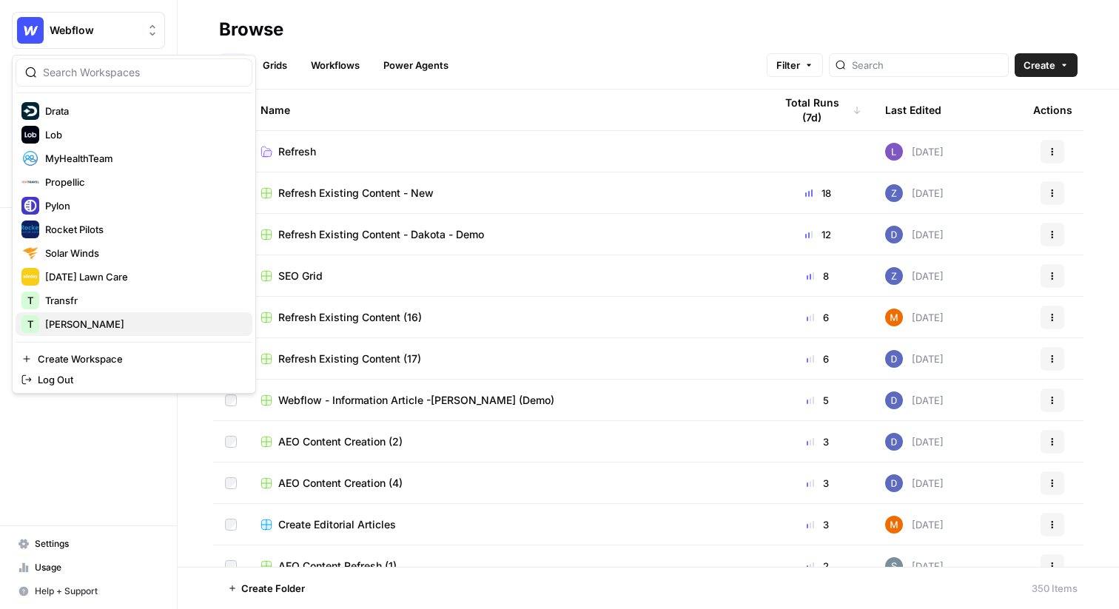
click at [66, 321] on span "[PERSON_NAME]" at bounding box center [142, 324] width 195 height 15
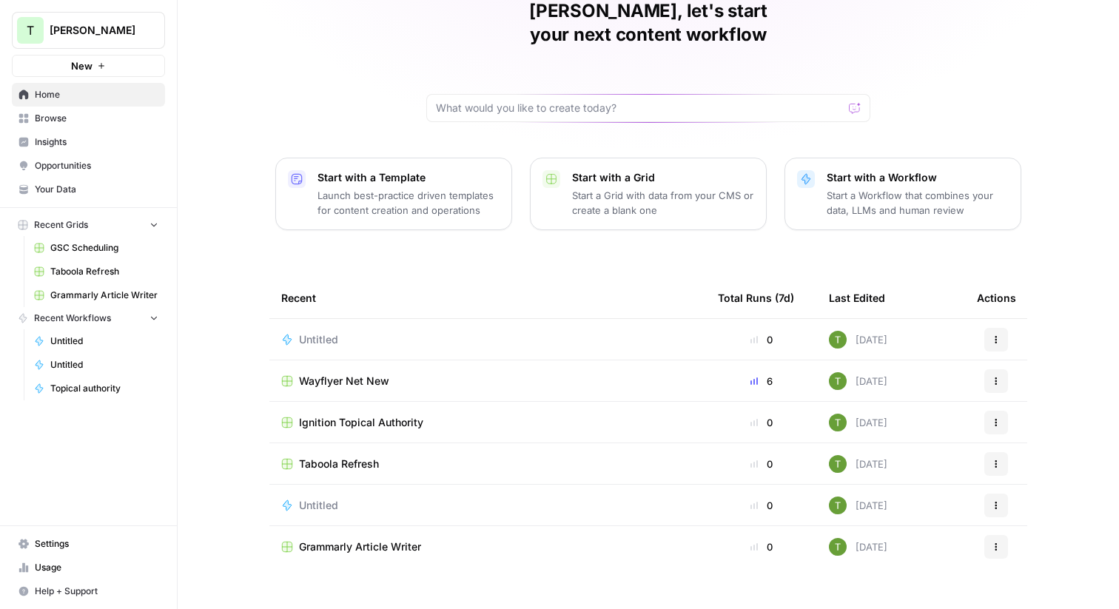
scroll to position [70, 0]
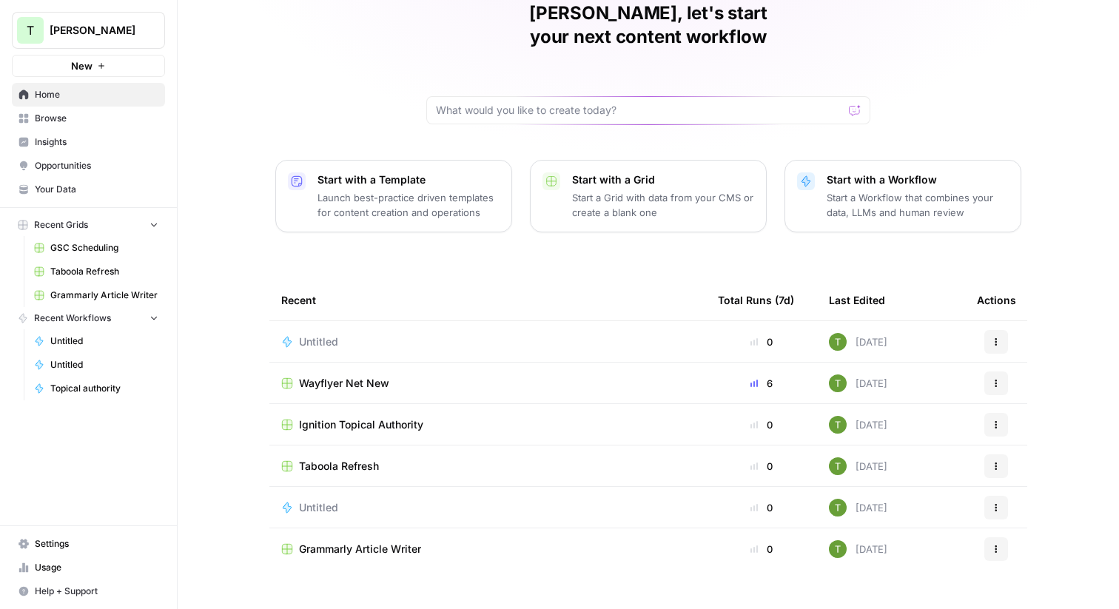
click at [36, 118] on span "Browse" at bounding box center [97, 118] width 124 height 13
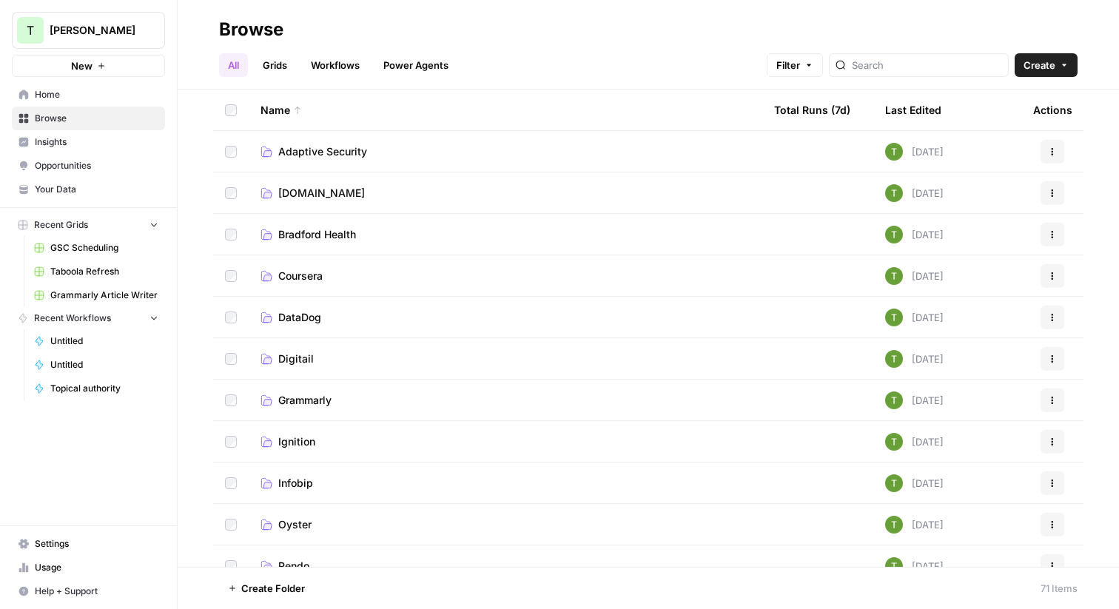
click at [280, 195] on span "[DOMAIN_NAME]" at bounding box center [321, 193] width 87 height 15
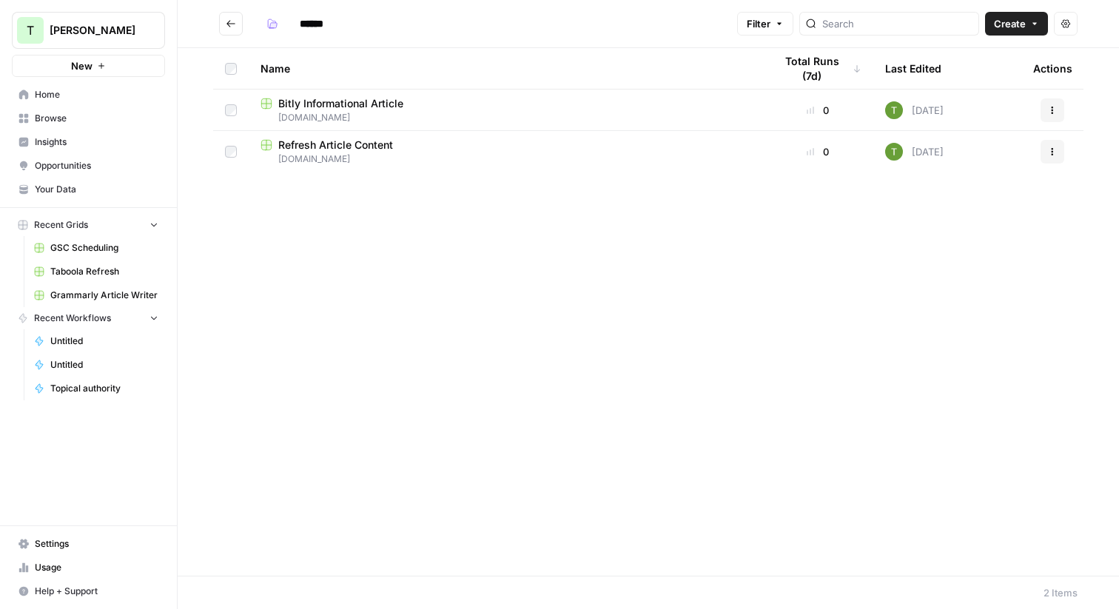
click at [300, 107] on span "Bitly Informational Article" at bounding box center [340, 103] width 125 height 15
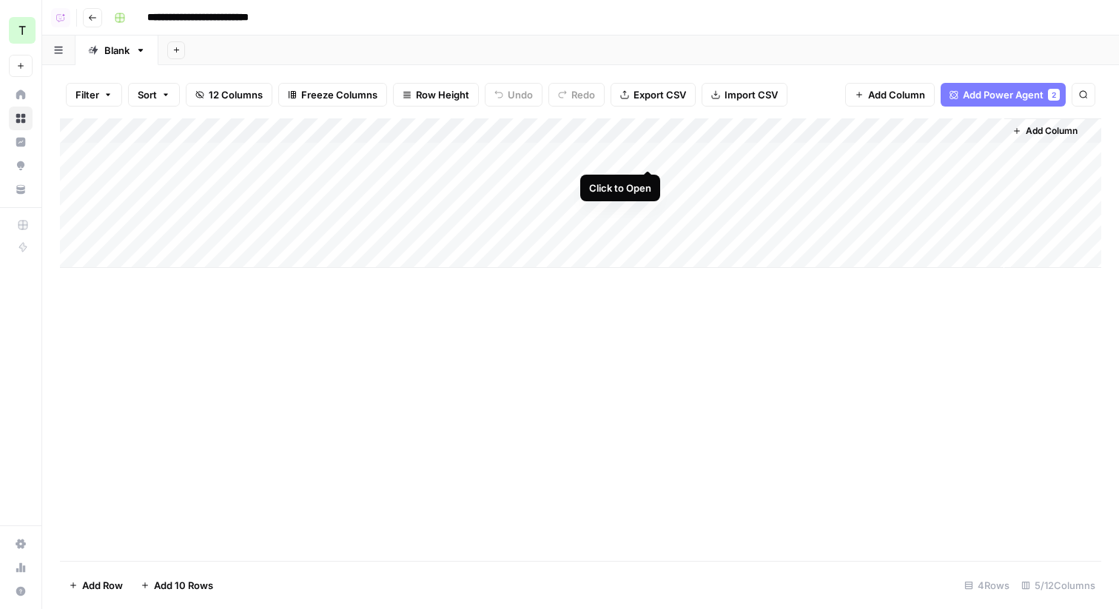
click at [649, 153] on div "Add Column" at bounding box center [580, 193] width 1041 height 150
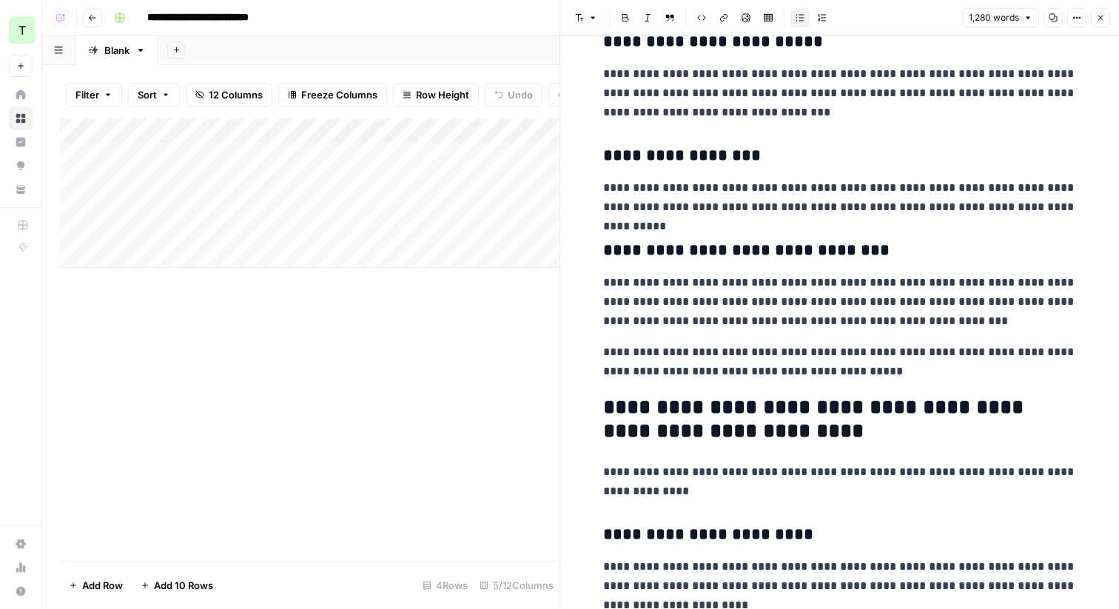
scroll to position [1622, 0]
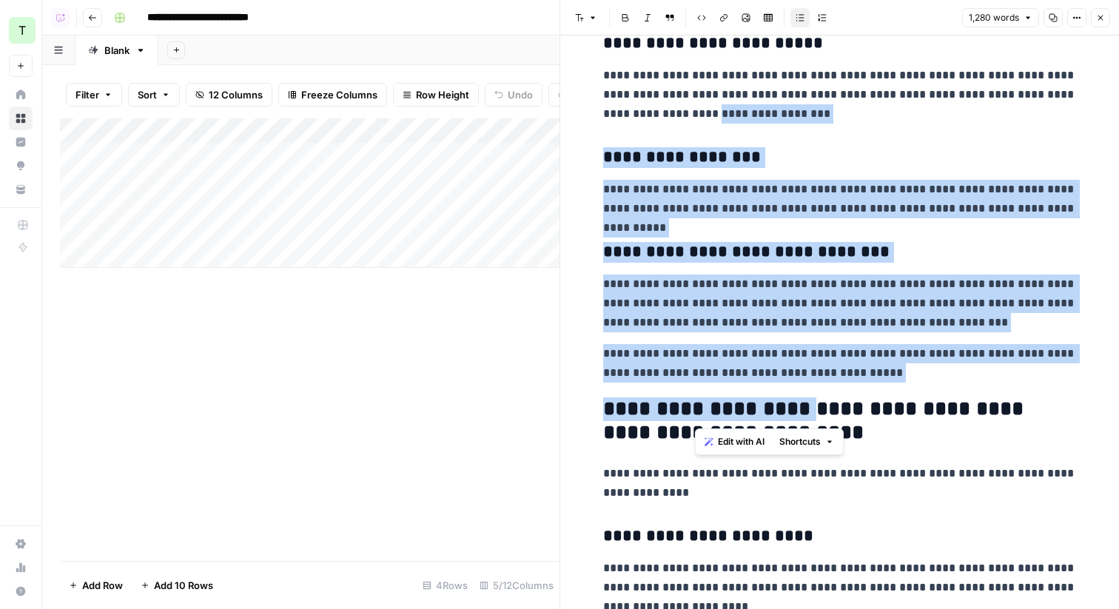
drag, startPoint x: 694, startPoint y: 107, endPoint x: 796, endPoint y: 417, distance: 326.3
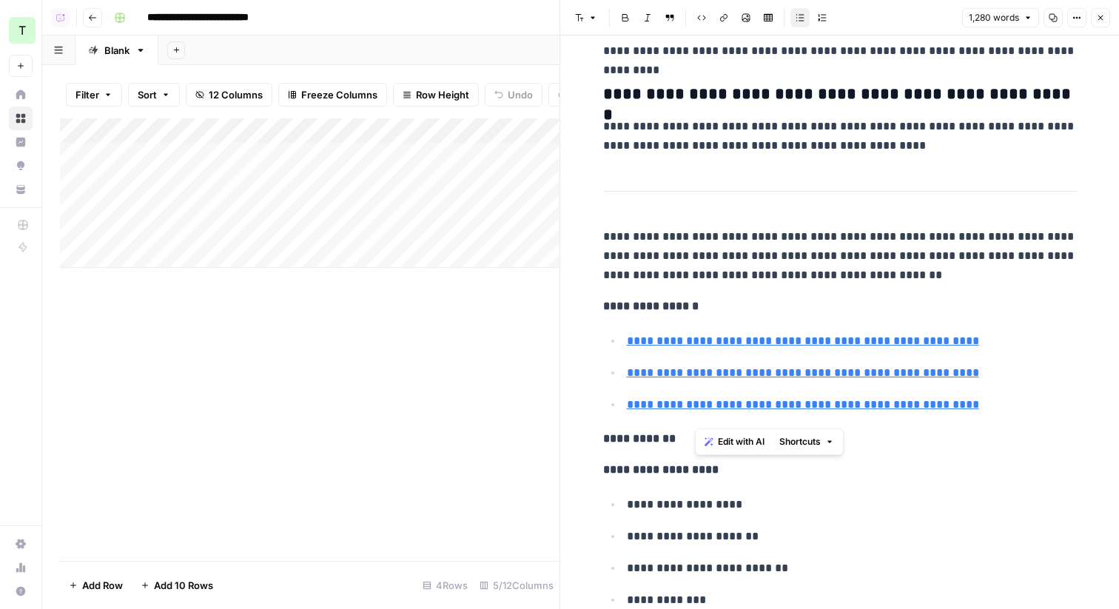
scroll to position [4060, 0]
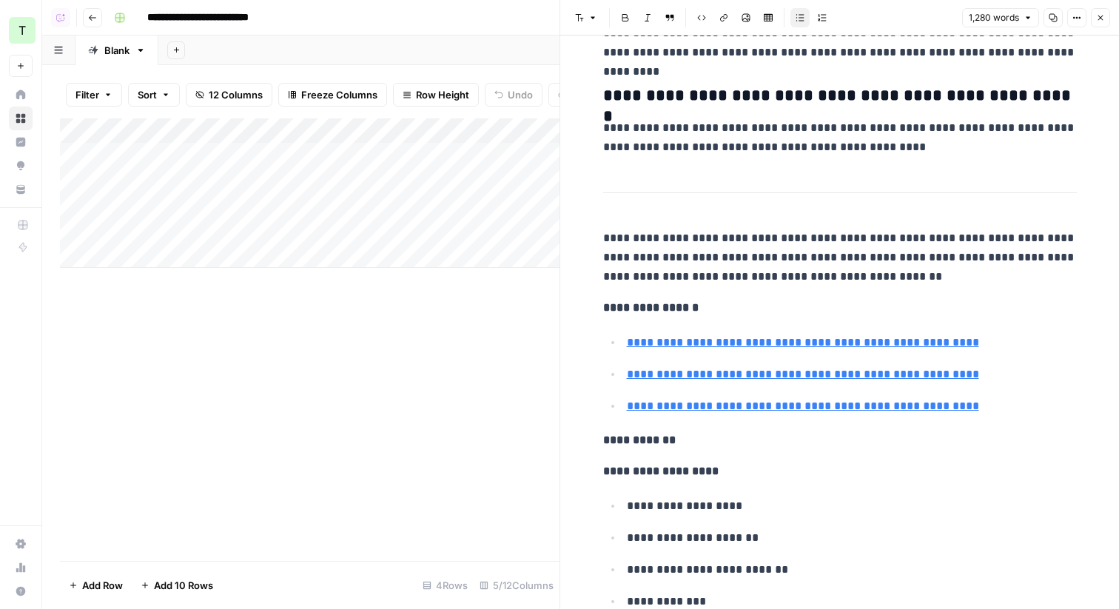
click at [1099, 21] on icon "button" at bounding box center [1100, 17] width 9 height 9
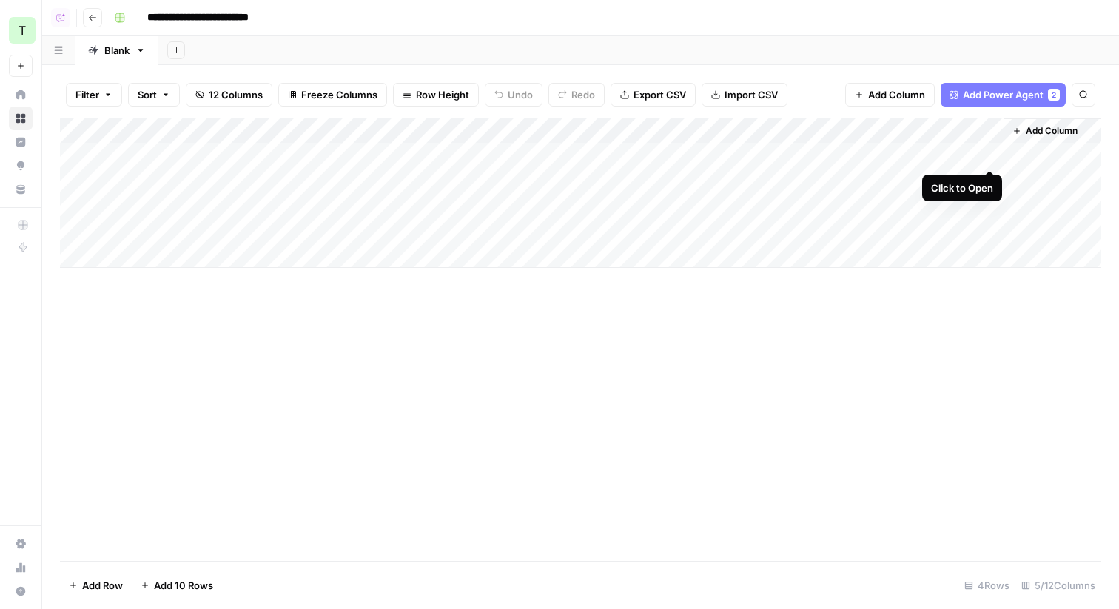
click at [989, 155] on div "Add Column" at bounding box center [580, 193] width 1041 height 150
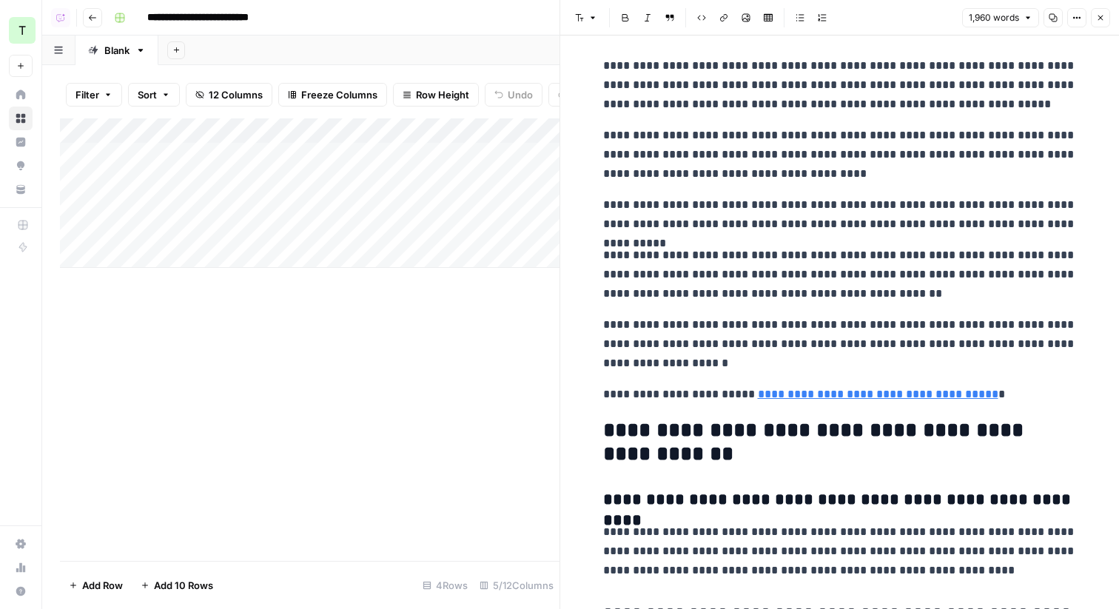
scroll to position [5251, 0]
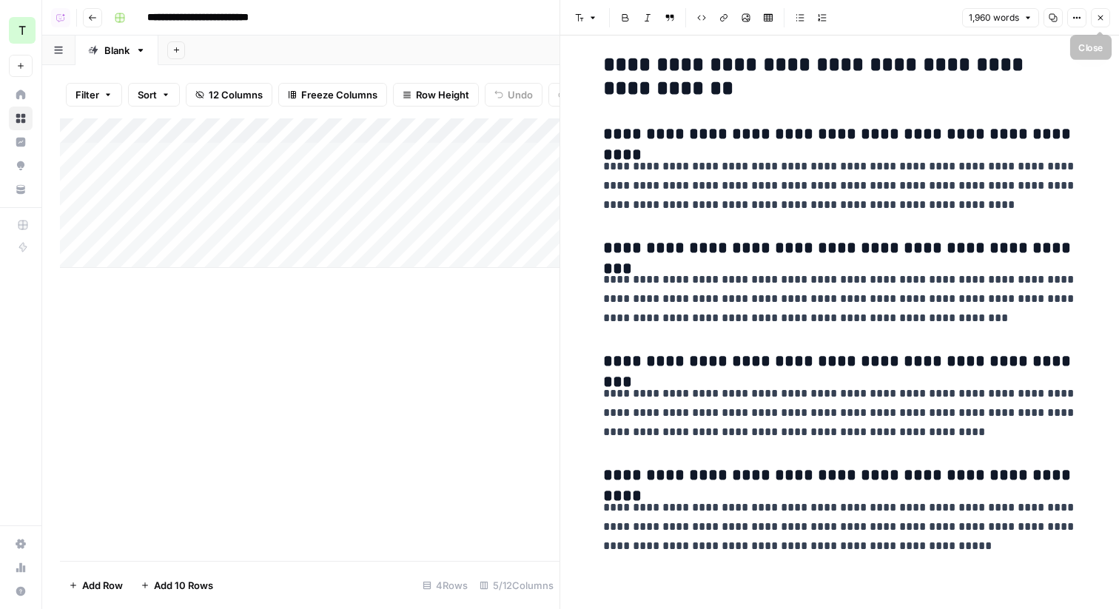
click at [1101, 18] on icon "button" at bounding box center [1100, 18] width 5 height 5
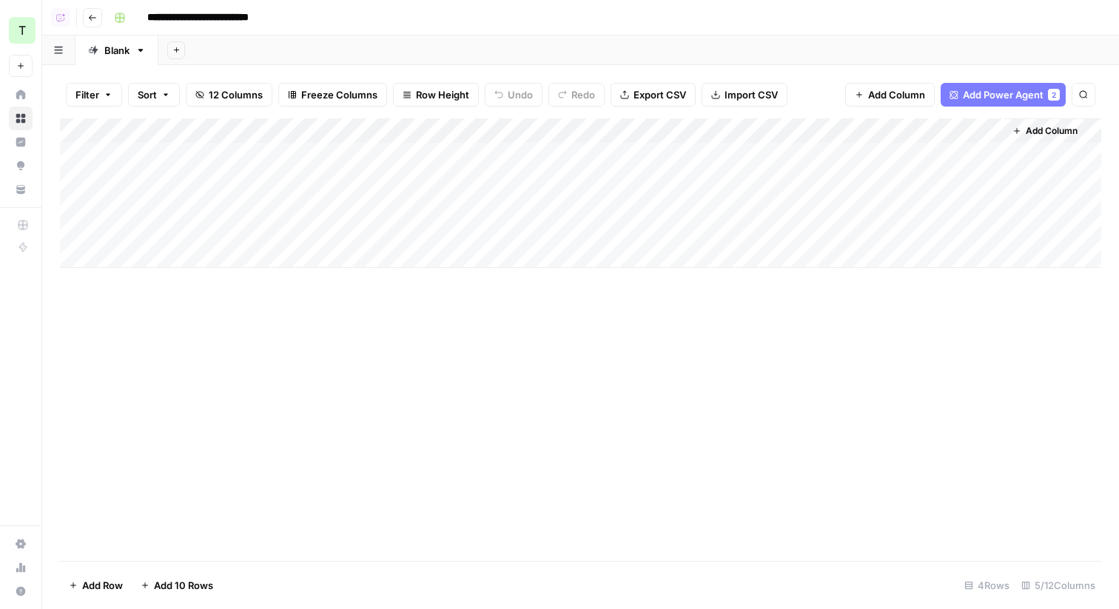
click at [1045, 130] on span "Add Column" at bounding box center [1052, 130] width 52 height 13
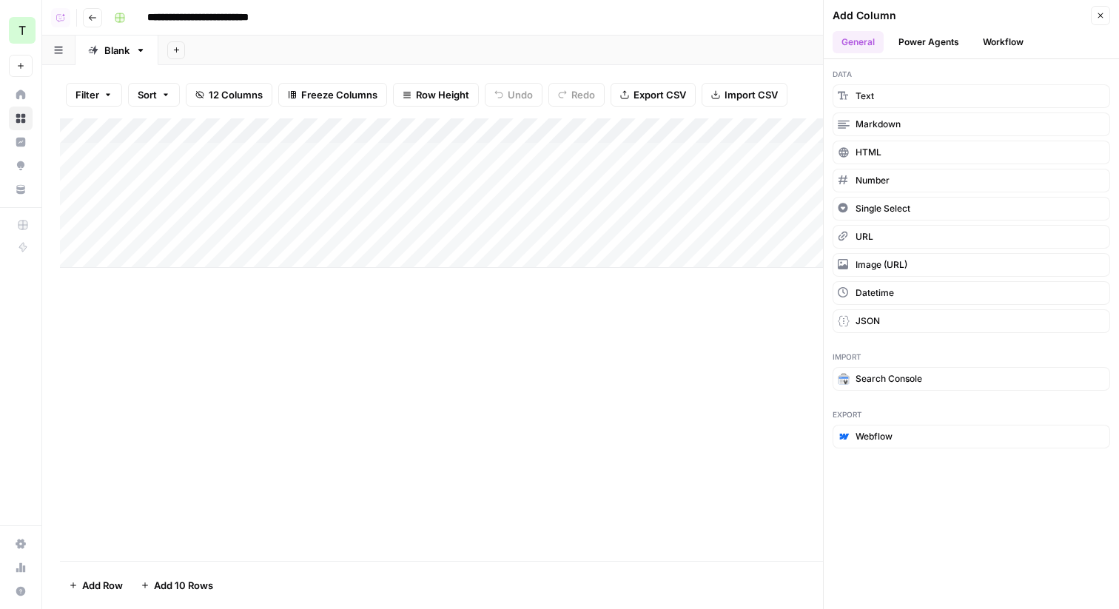
click at [929, 37] on button "Power Agents" at bounding box center [929, 42] width 78 height 22
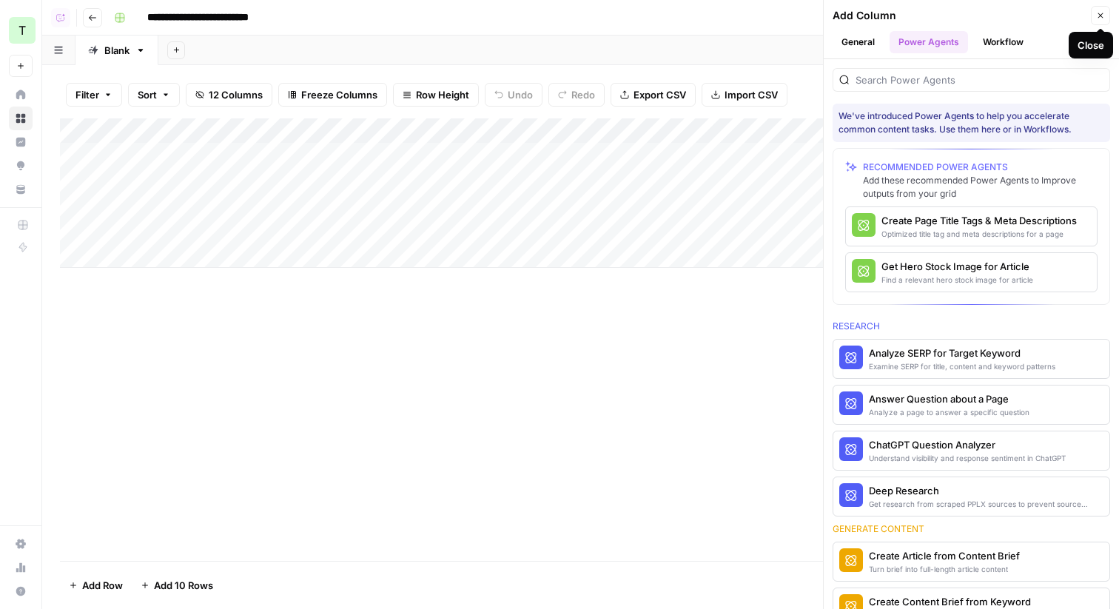
click at [1102, 14] on icon "button" at bounding box center [1100, 15] width 9 height 9
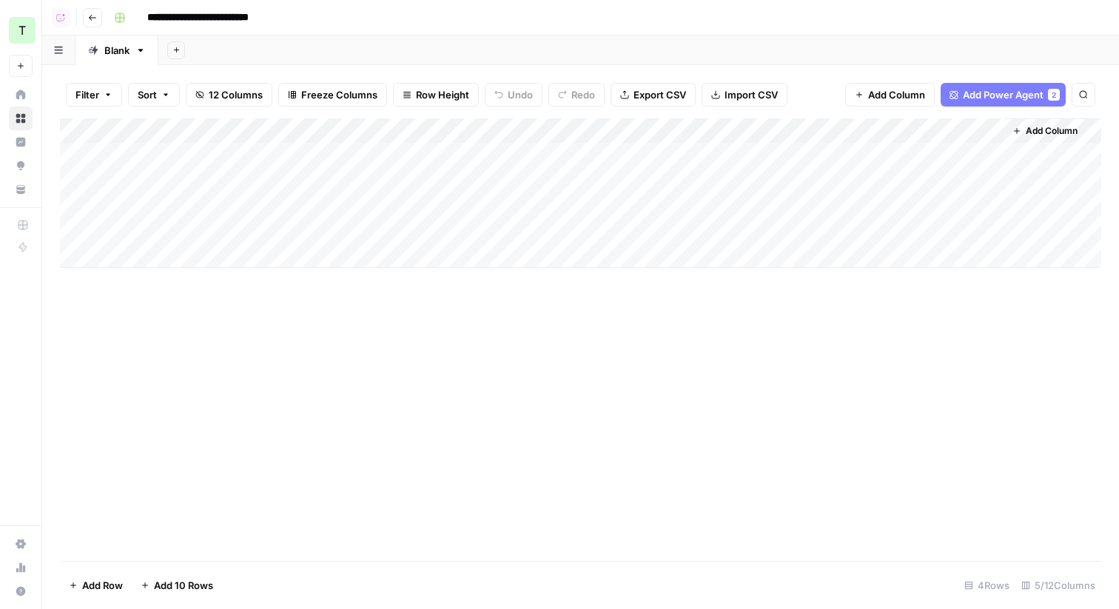
click at [788, 46] on div "Add Sheet" at bounding box center [638, 51] width 961 height 30
click at [419, 44] on div "Add Sheet" at bounding box center [638, 51] width 961 height 30
click at [92, 16] on icon "button" at bounding box center [92, 17] width 9 height 9
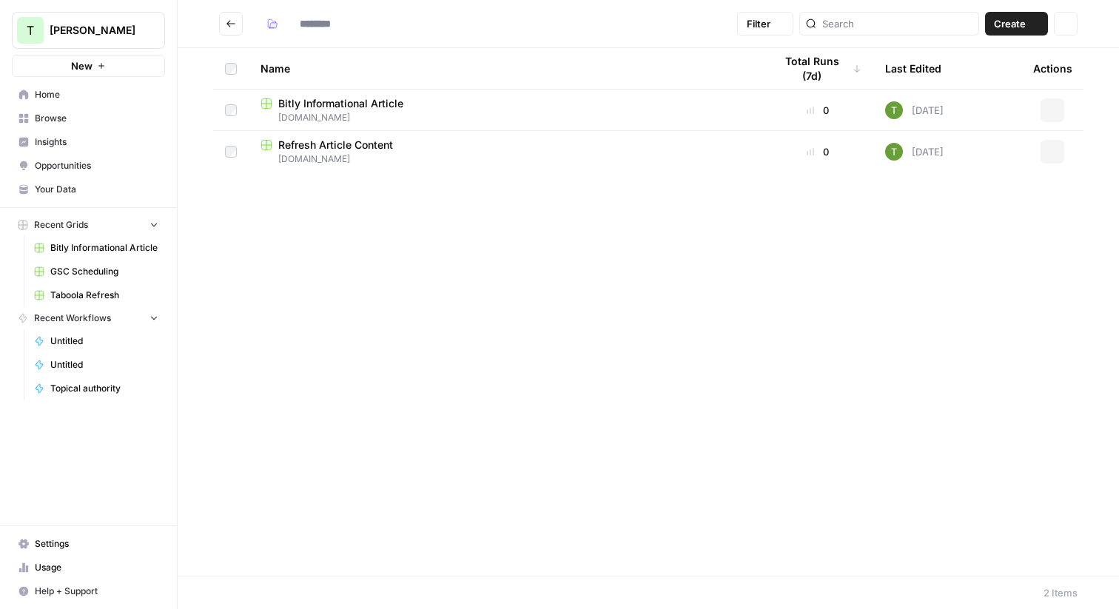
type input "******"
click at [335, 148] on span "Refresh Article Content" at bounding box center [335, 145] width 115 height 15
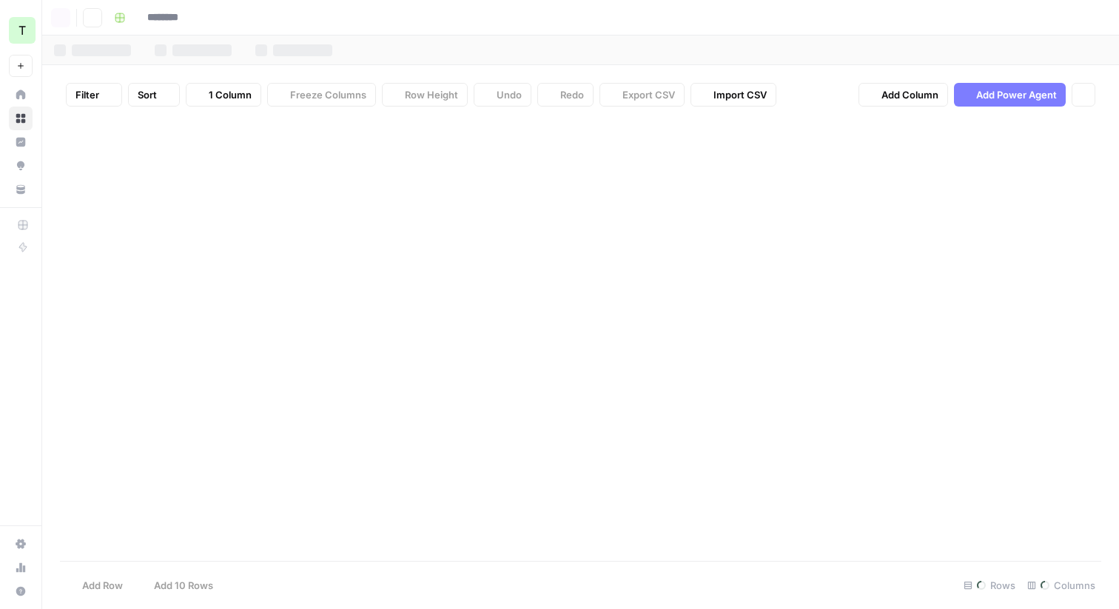
type input "**********"
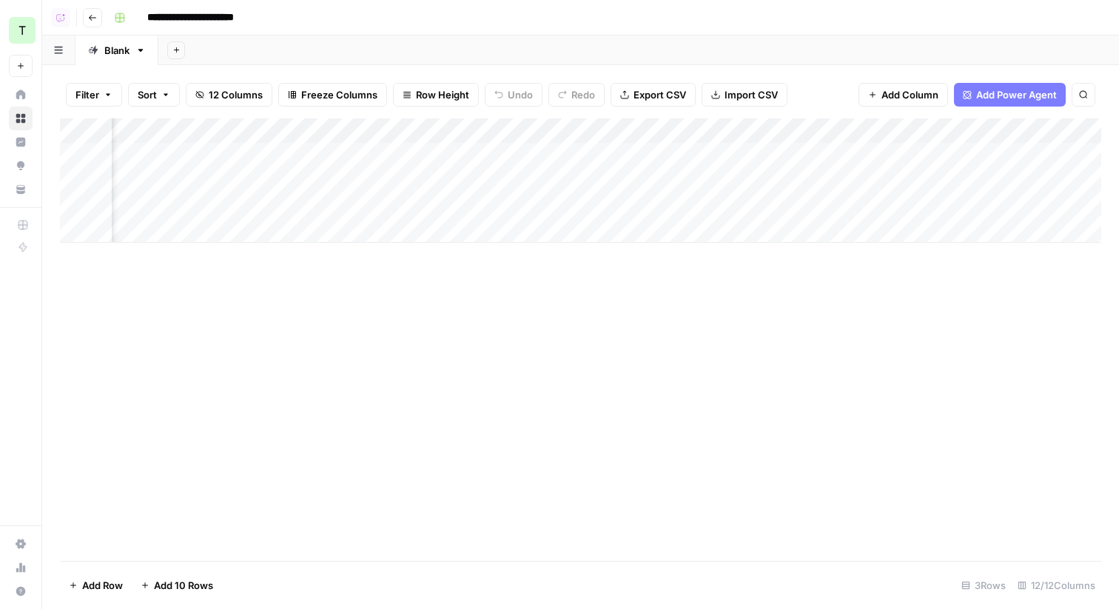
scroll to position [0, 512]
click at [936, 152] on div "Add Column" at bounding box center [580, 180] width 1041 height 124
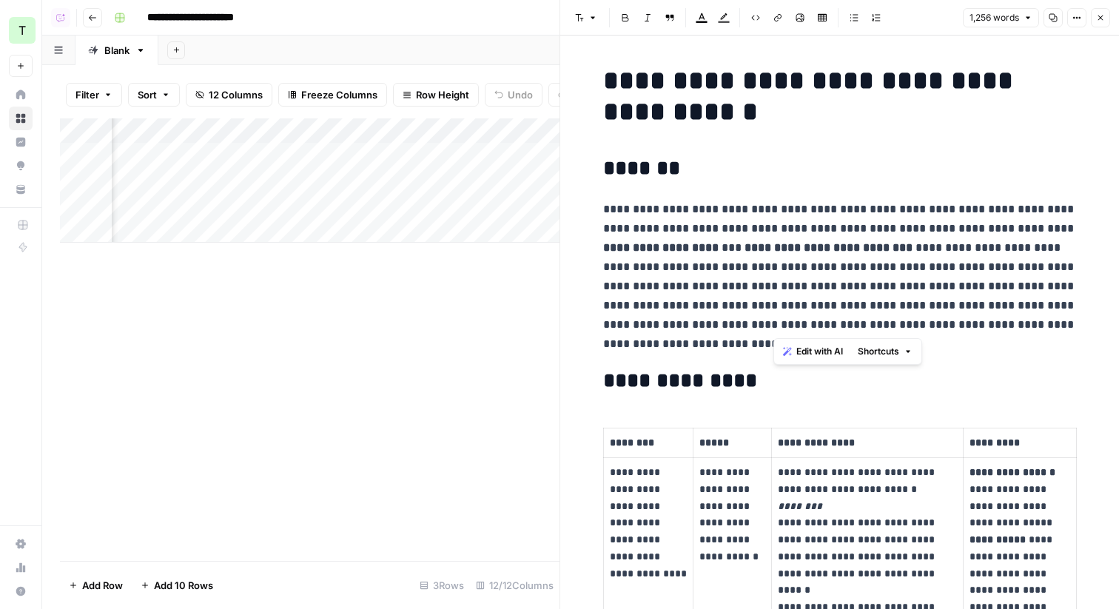
drag, startPoint x: 773, startPoint y: 209, endPoint x: 945, endPoint y: 335, distance: 212.9
click at [945, 335] on p "**********" at bounding box center [840, 277] width 474 height 154
click at [913, 261] on p "**********" at bounding box center [840, 277] width 474 height 154
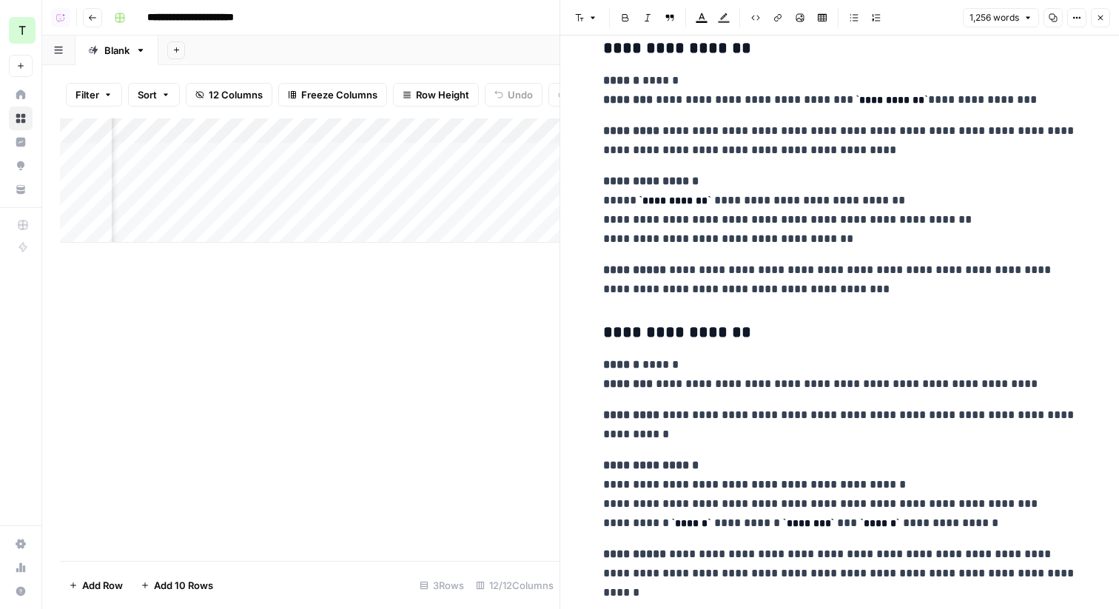
scroll to position [4678, 0]
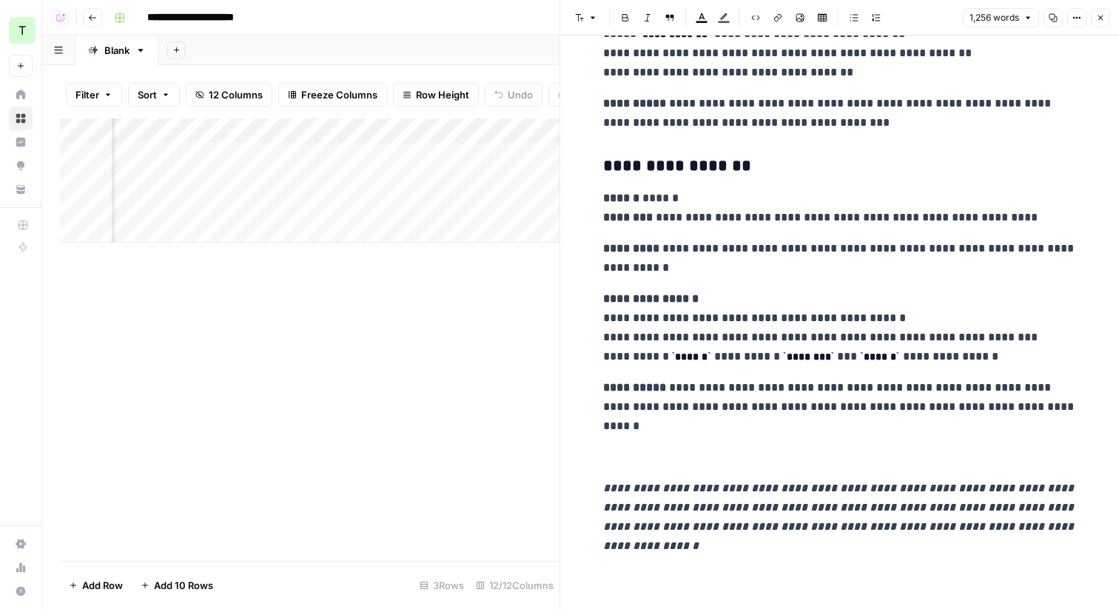
click at [1102, 18] on icon "button" at bounding box center [1100, 17] width 9 height 9
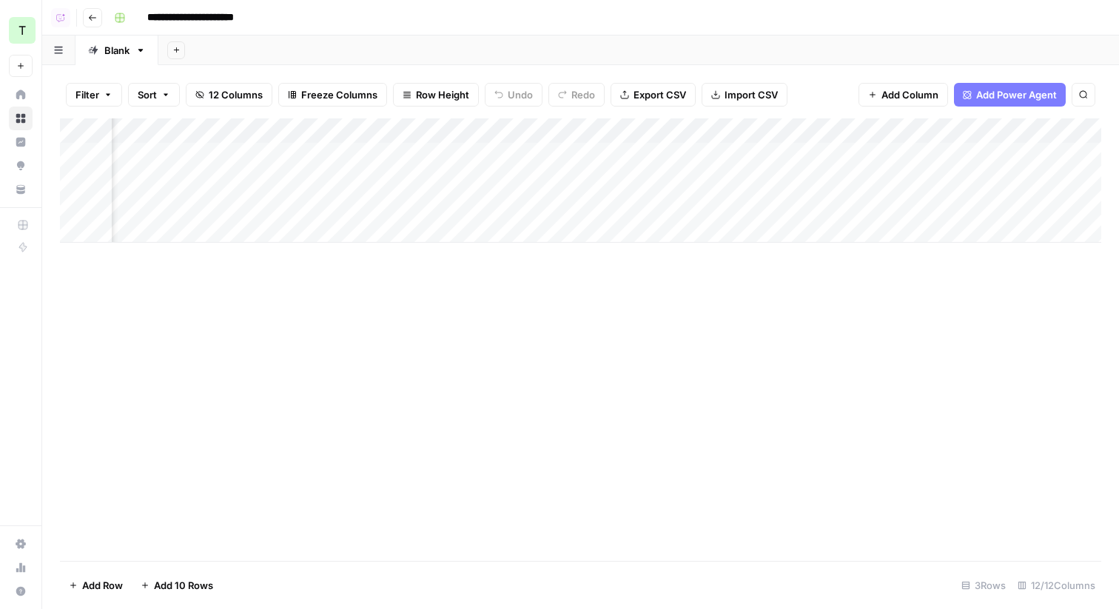
scroll to position [0, 909]
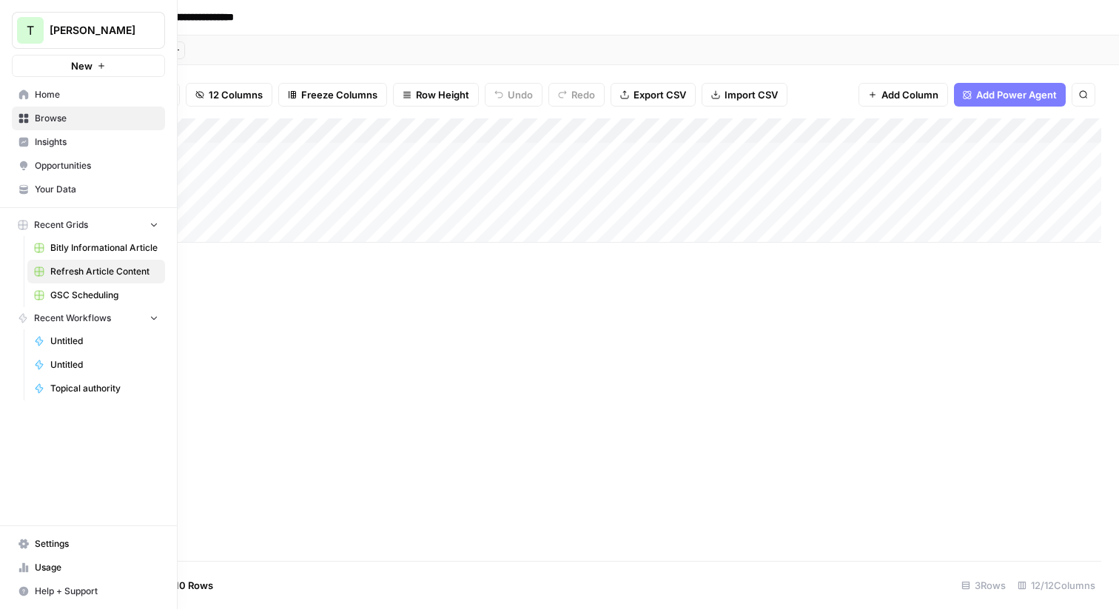
click at [44, 146] on span "Insights" at bounding box center [97, 141] width 124 height 13
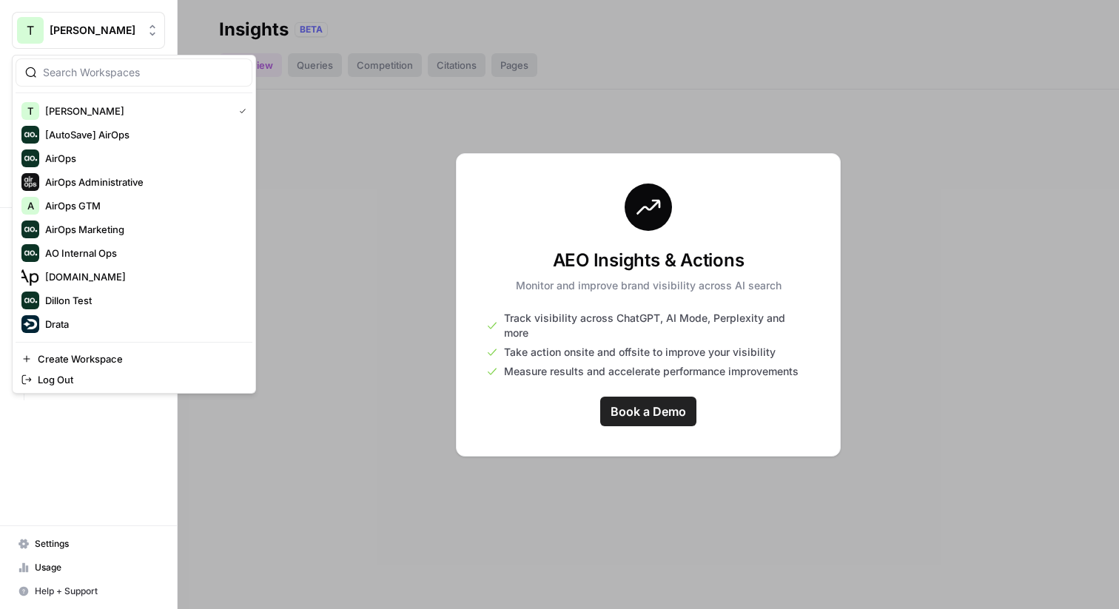
click at [65, 41] on button "T [PERSON_NAME]" at bounding box center [88, 30] width 153 height 37
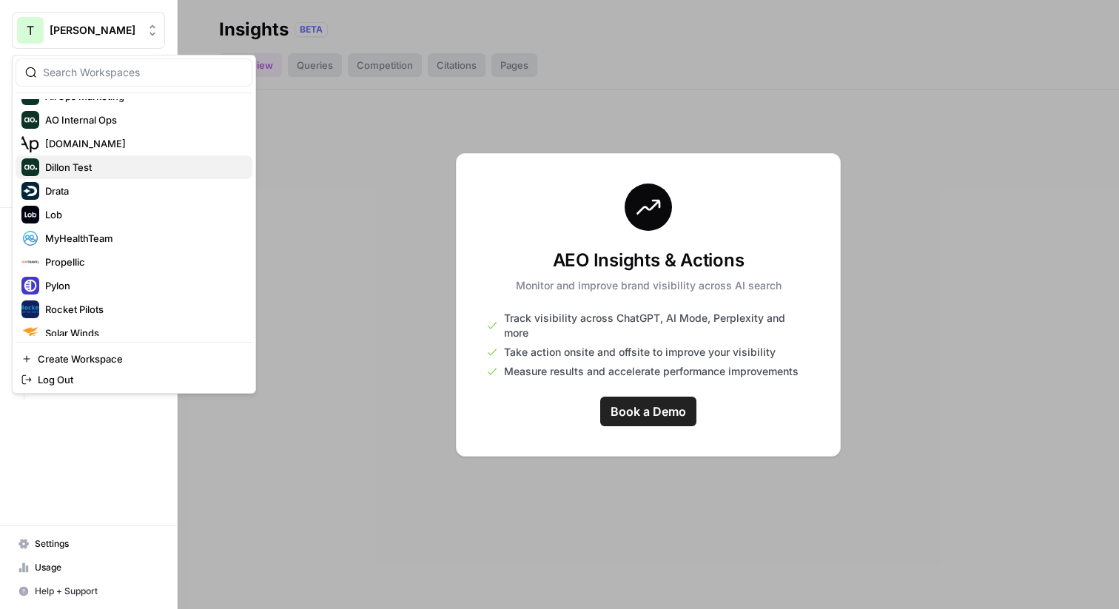
scroll to position [213, 0]
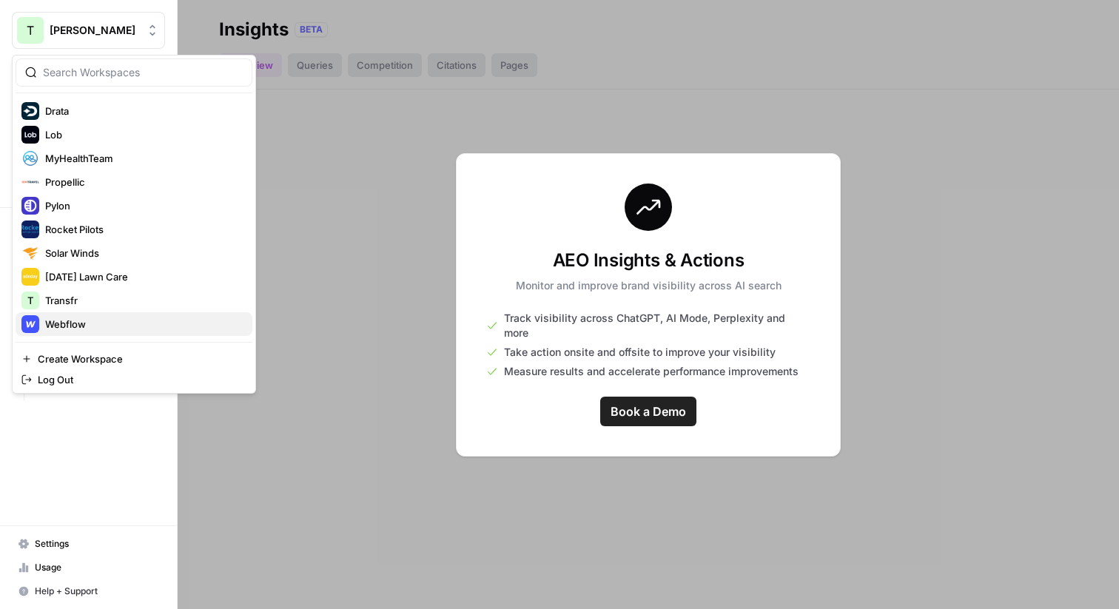
click at [55, 326] on span "Webflow" at bounding box center [142, 324] width 195 height 15
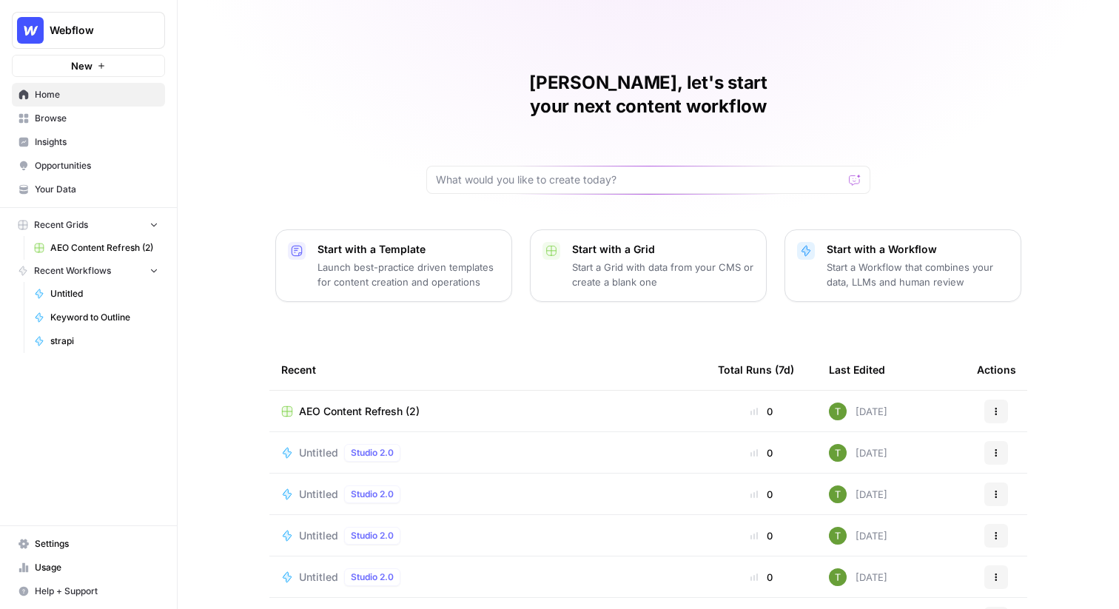
click at [39, 145] on span "Insights" at bounding box center [97, 141] width 124 height 13
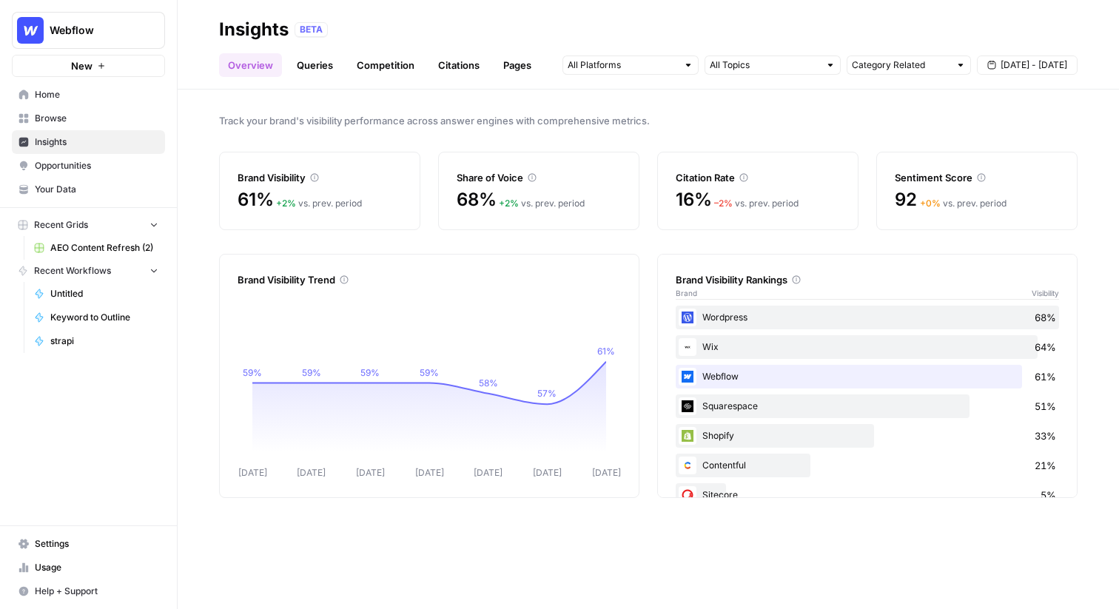
click at [314, 70] on link "Queries" at bounding box center [315, 65] width 54 height 24
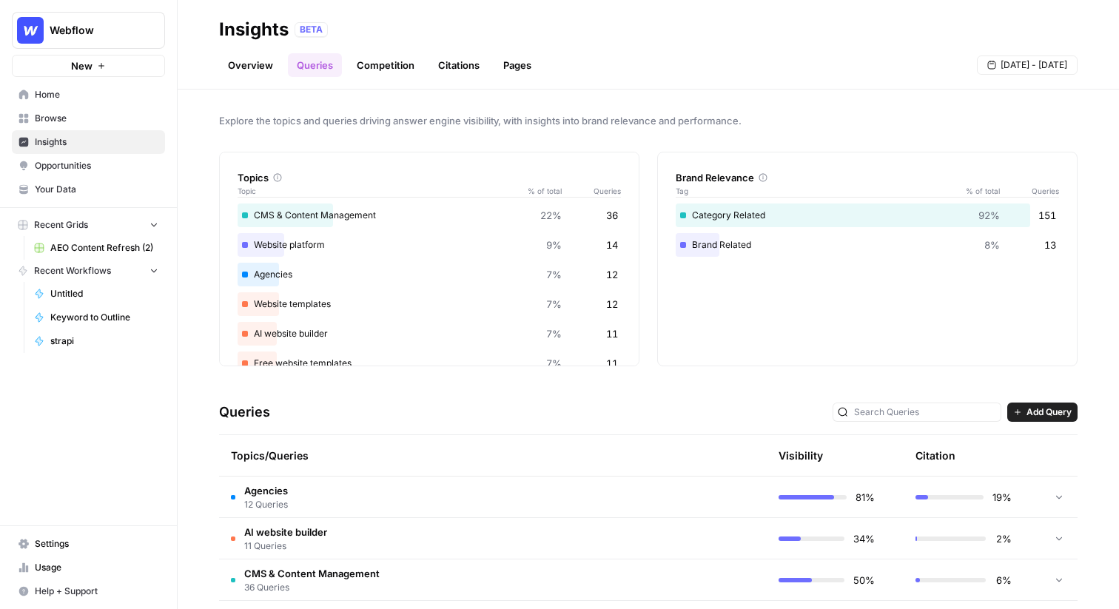
click at [401, 497] on td "Agencies 12 Queries" at bounding box center [422, 497] width 407 height 41
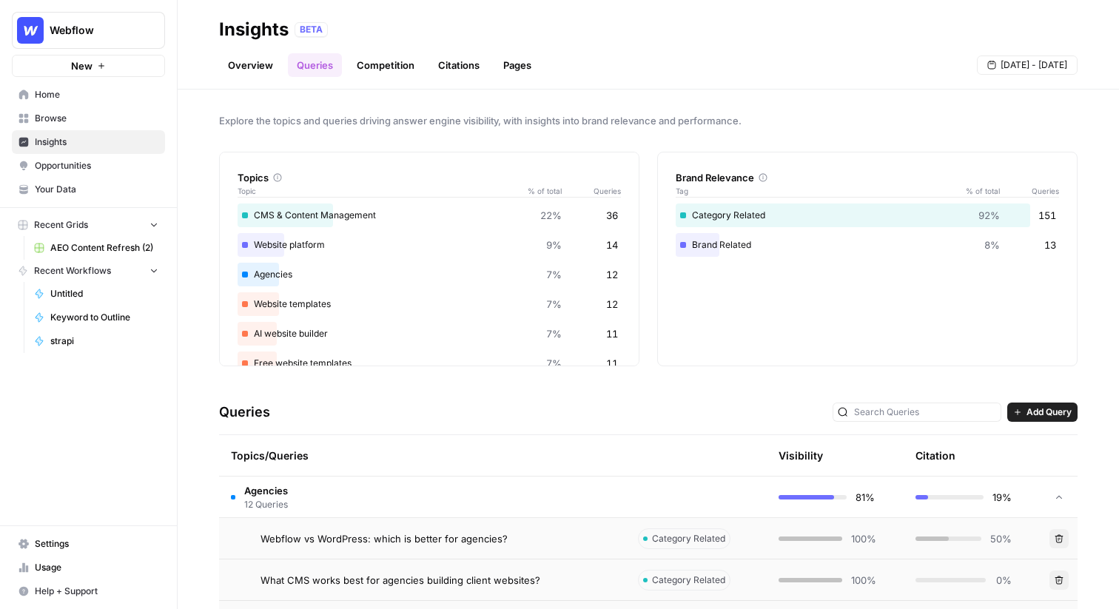
click at [401, 497] on td "Agencies 12 Queries" at bounding box center [422, 497] width 407 height 41
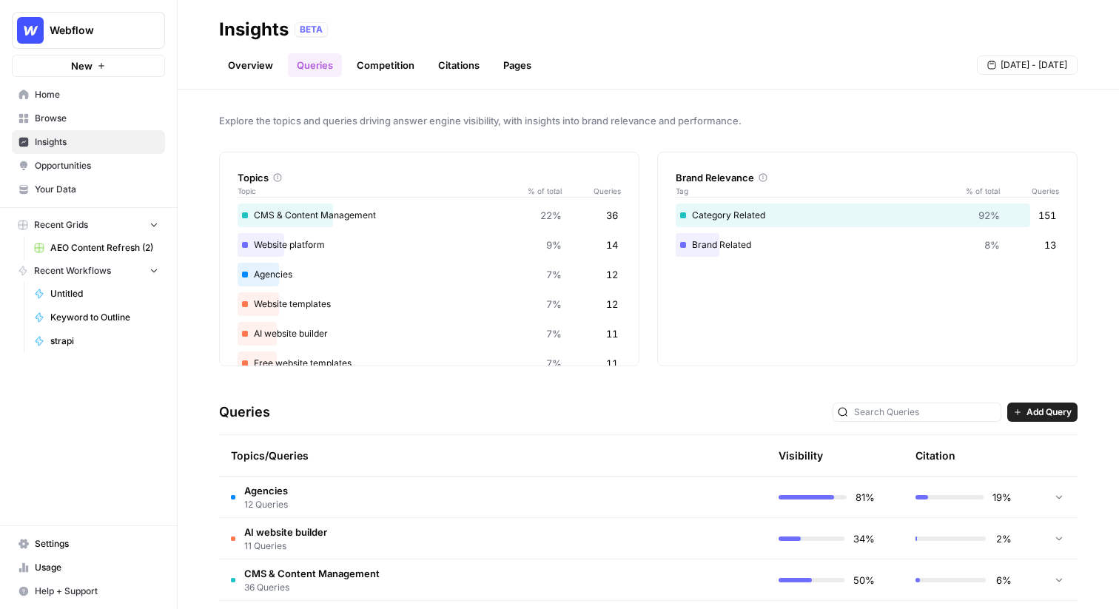
click at [100, 38] on button "Webflow" at bounding box center [88, 30] width 153 height 37
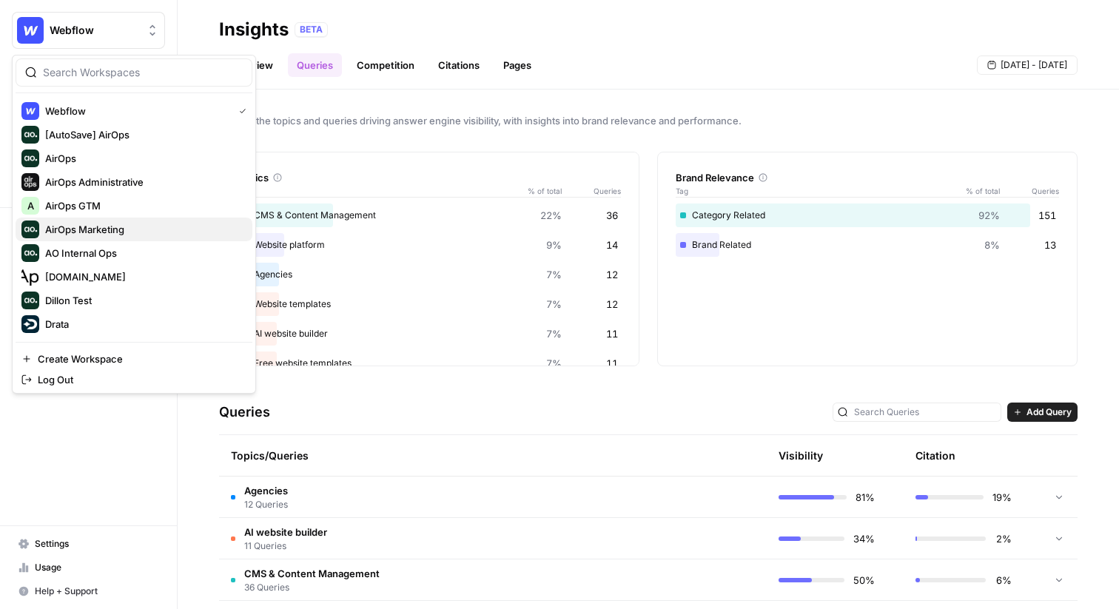
scroll to position [213, 0]
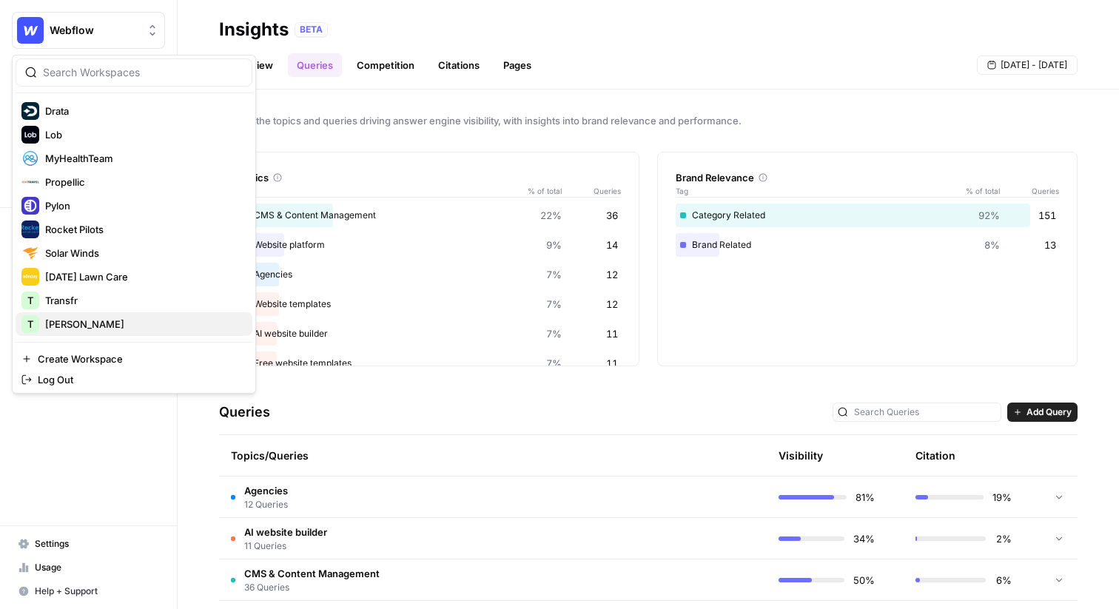
click at [60, 323] on span "[PERSON_NAME]" at bounding box center [142, 324] width 195 height 15
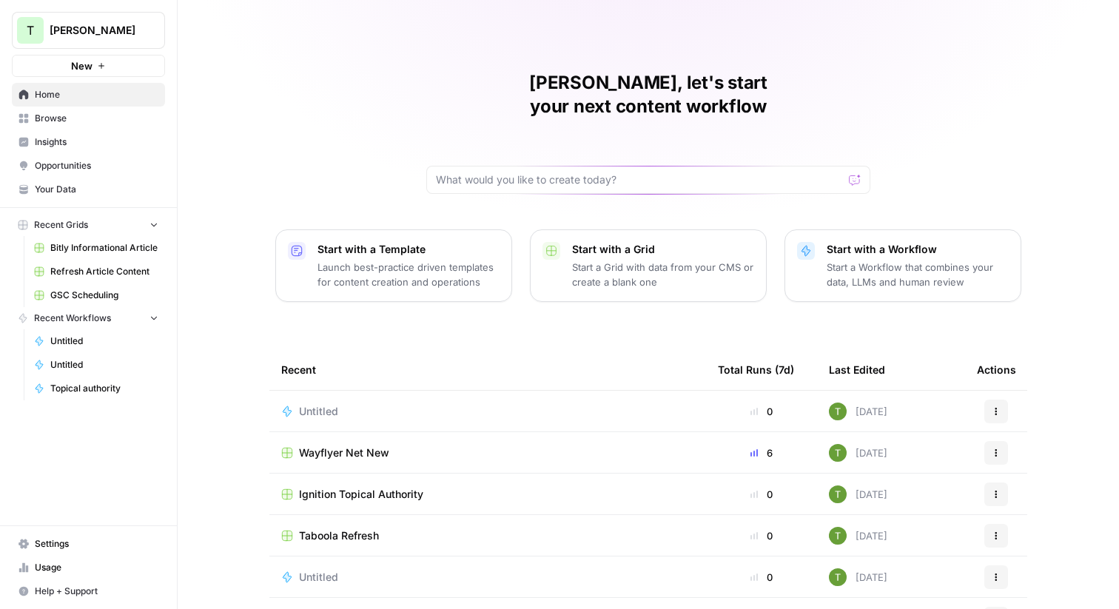
click at [58, 119] on span "Browse" at bounding box center [97, 118] width 124 height 13
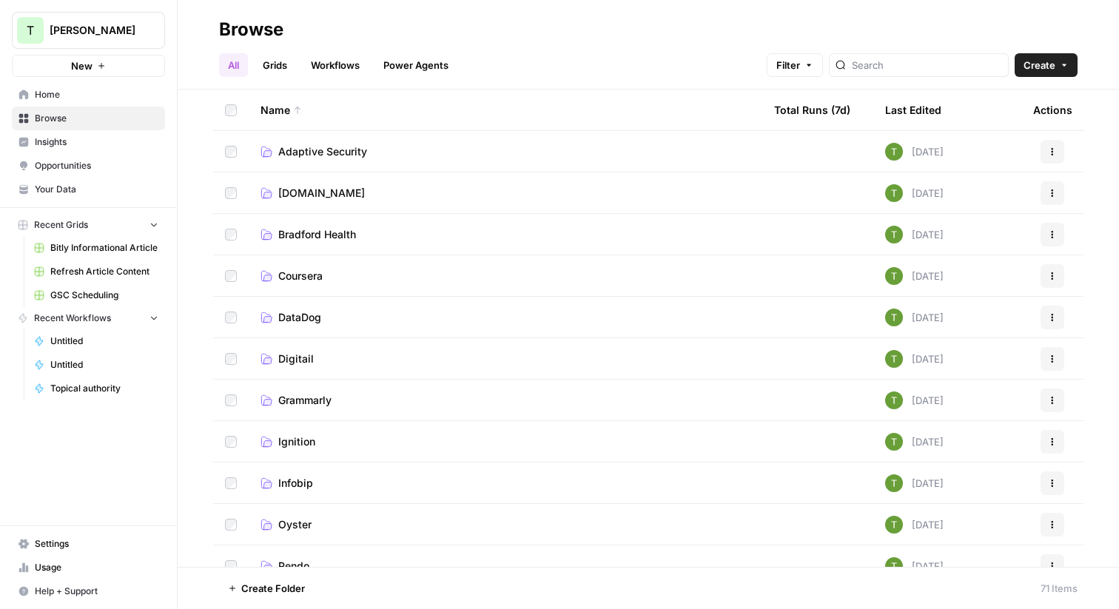
click at [330, 150] on span "Adaptive Security" at bounding box center [322, 151] width 89 height 15
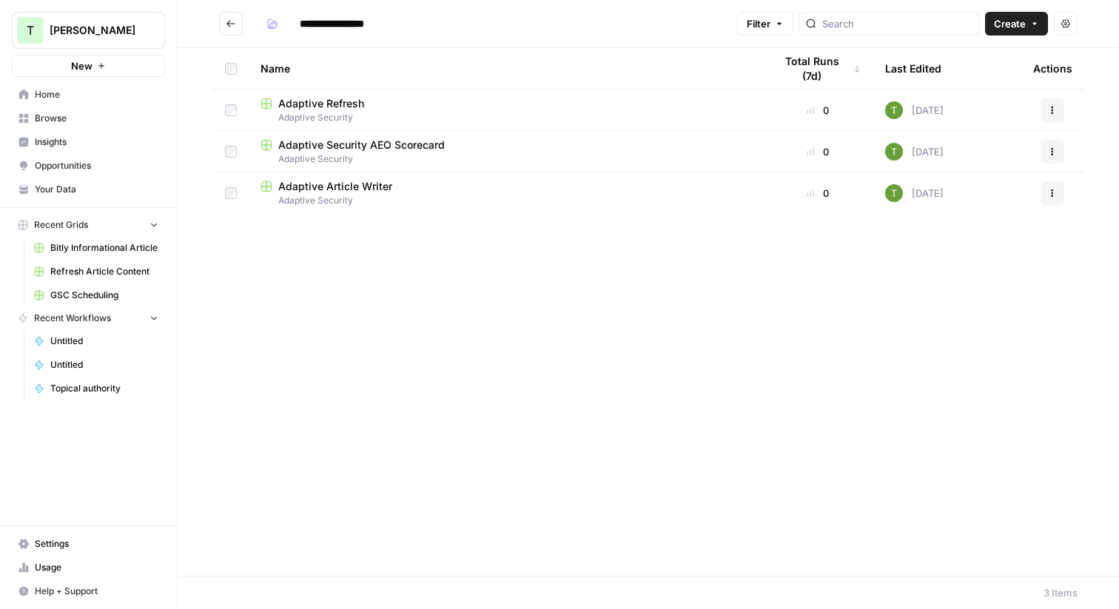
click at [330, 193] on span "Adaptive Article Writer" at bounding box center [335, 186] width 114 height 15
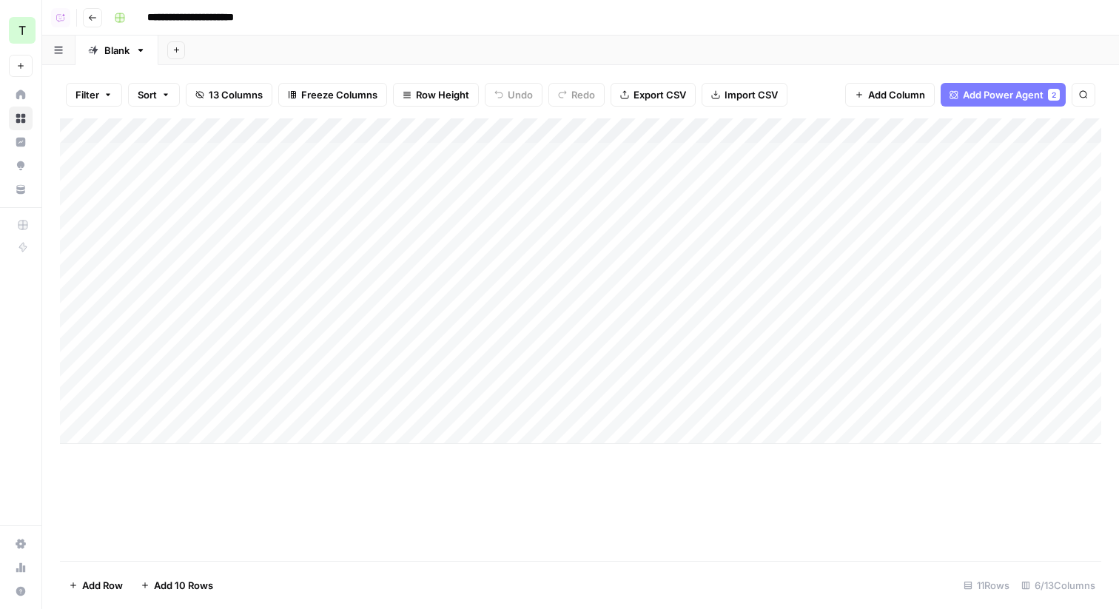
click at [708, 126] on div "Add Column" at bounding box center [580, 281] width 1041 height 326
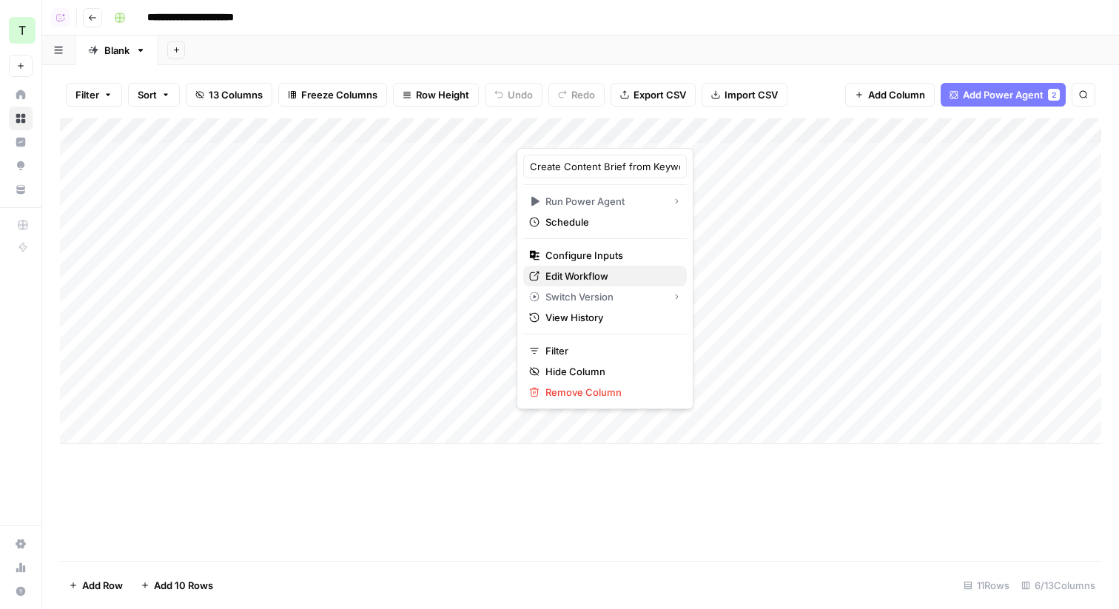
click at [564, 271] on span "Edit Workflow" at bounding box center [610, 276] width 130 height 15
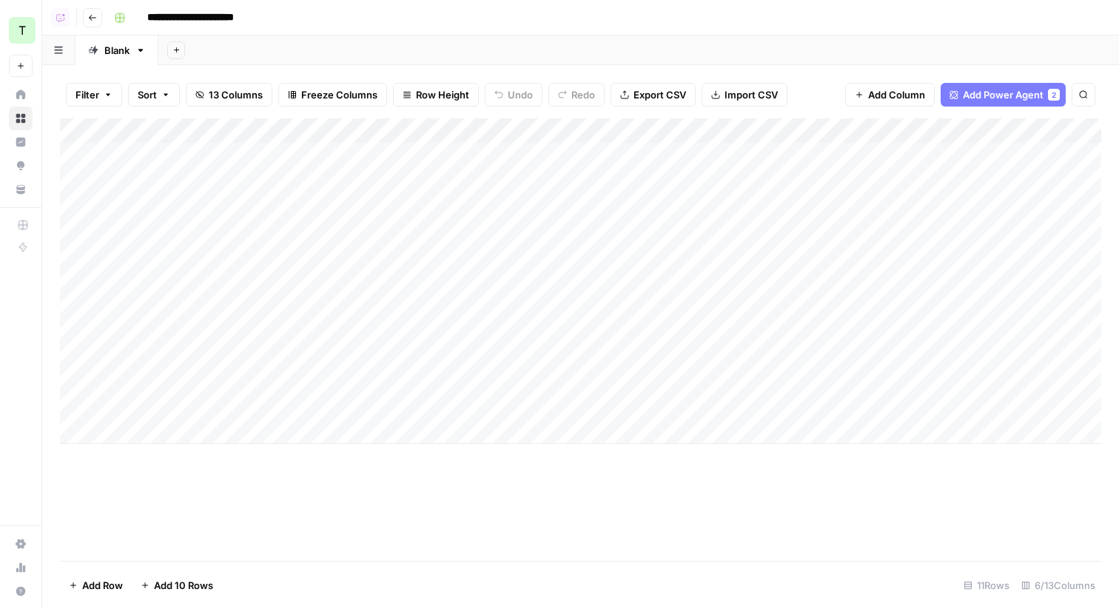
click at [568, 37] on div "Add Sheet" at bounding box center [638, 51] width 961 height 30
click at [87, 15] on button "Go back" at bounding box center [92, 17] width 19 height 19
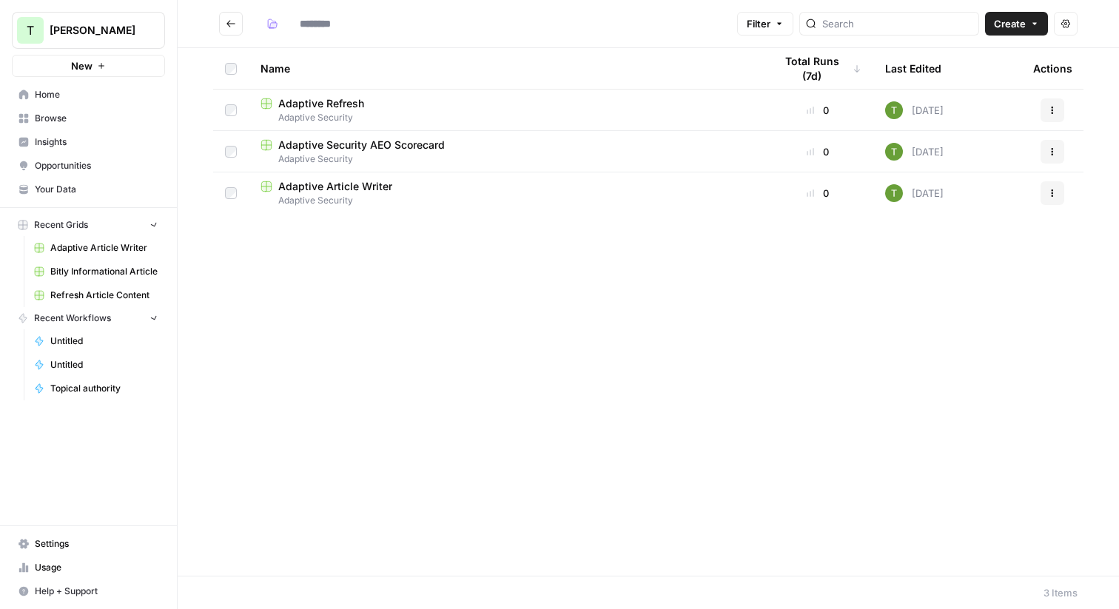
type input "**********"
click at [229, 23] on icon "Go back" at bounding box center [230, 23] width 9 height 7
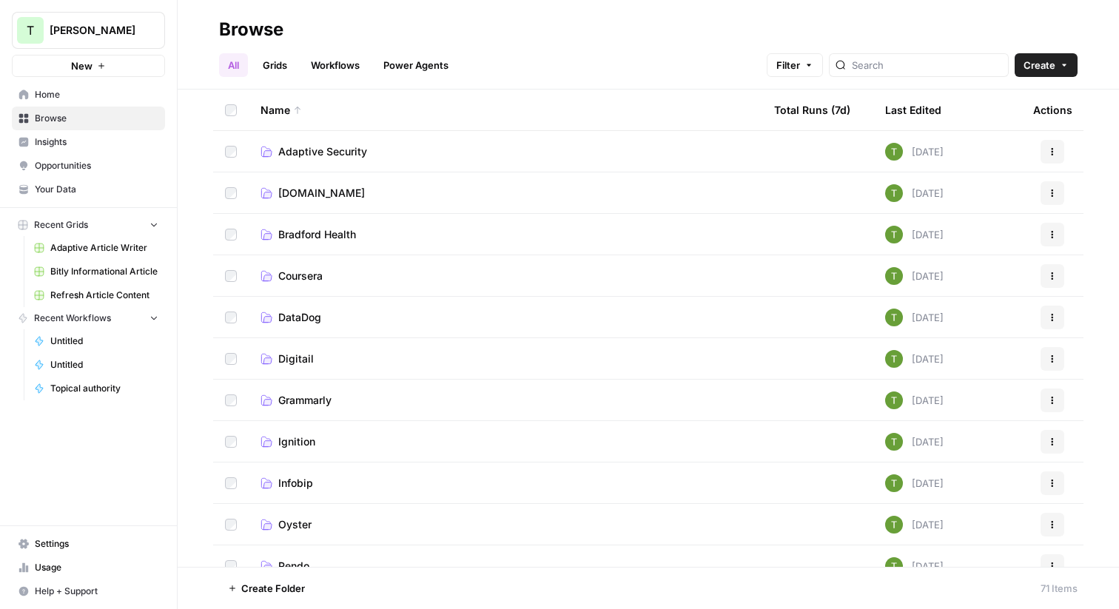
click at [192, 61] on header "Browse All Grids Workflows Power Agents Filter Create" at bounding box center [648, 45] width 941 height 90
click at [81, 89] on span "Home" at bounding box center [97, 94] width 124 height 13
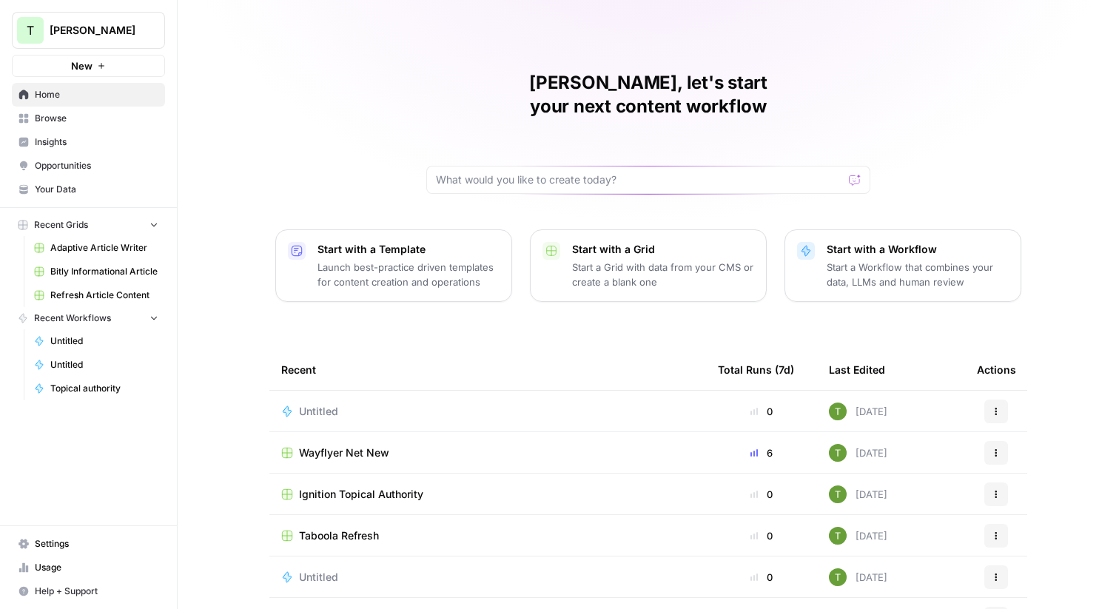
click at [55, 188] on span "Your Data" at bounding box center [97, 189] width 124 height 13
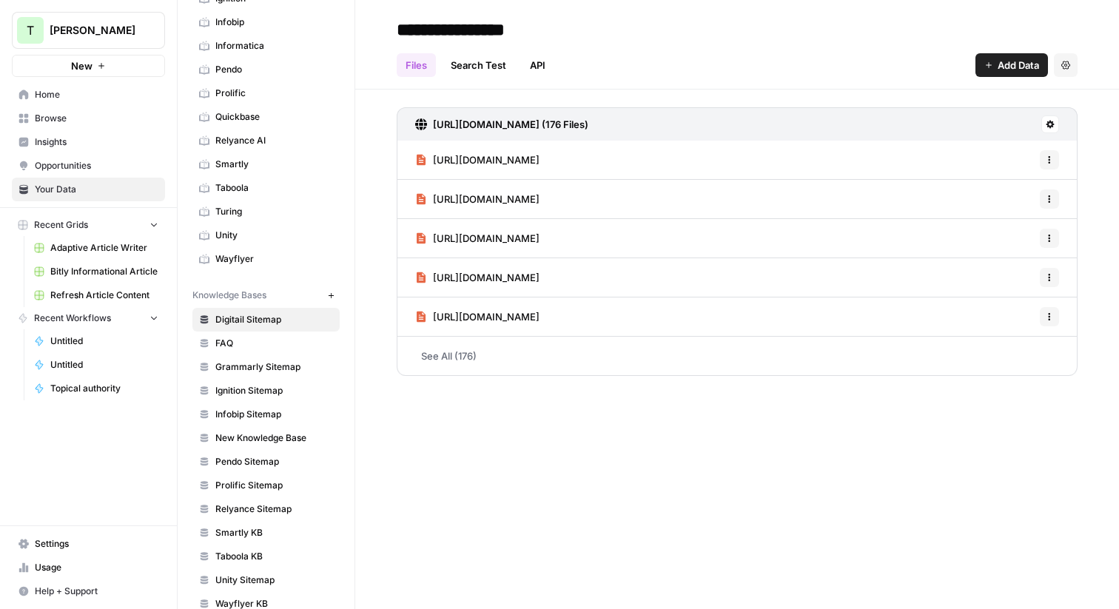
scroll to position [282, 0]
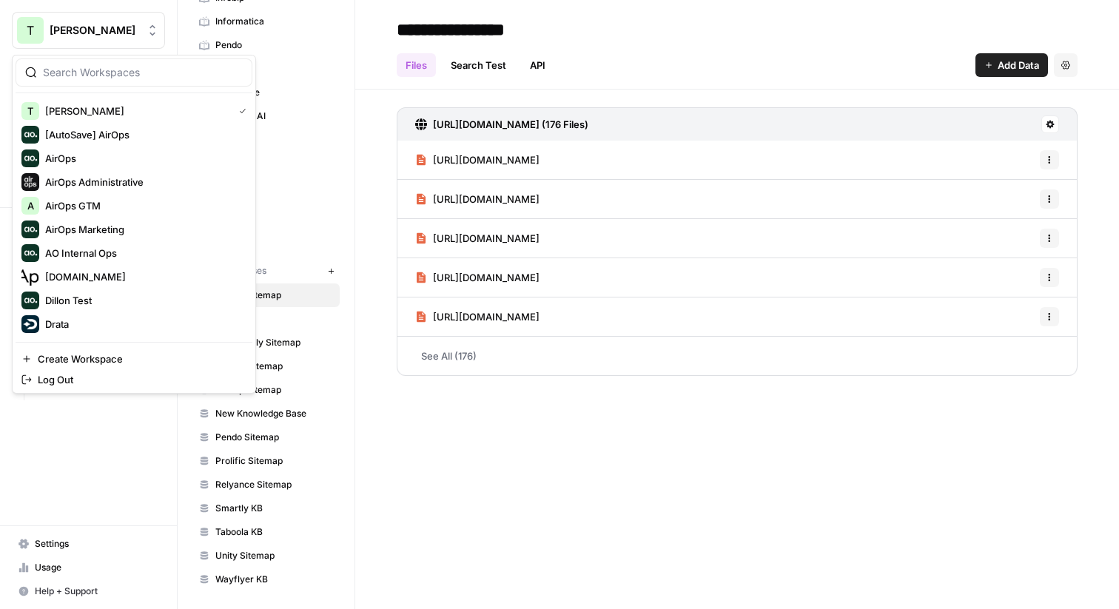
click at [83, 30] on span "Travis Demo" at bounding box center [95, 30] width 90 height 15
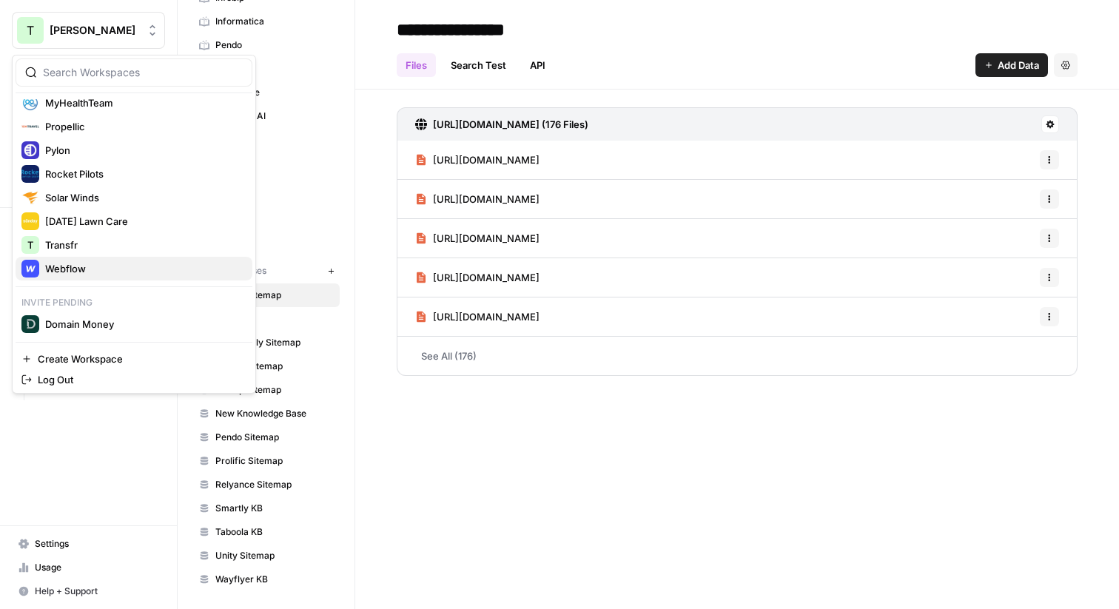
click at [64, 268] on span "Webflow" at bounding box center [142, 268] width 195 height 15
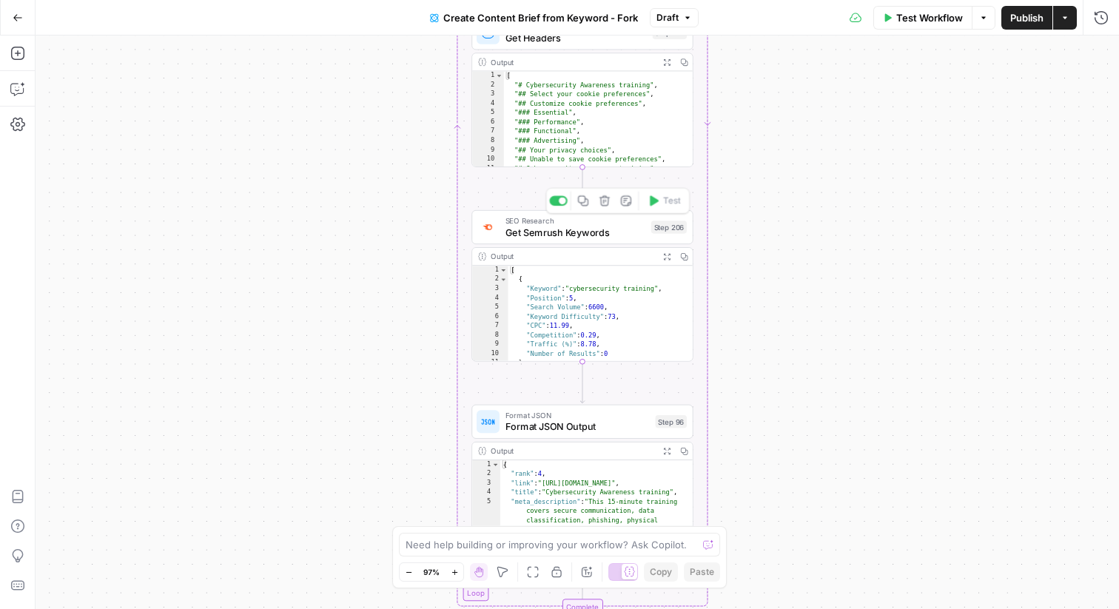
click at [548, 231] on span "Get Semrush Keywords" at bounding box center [576, 232] width 140 height 14
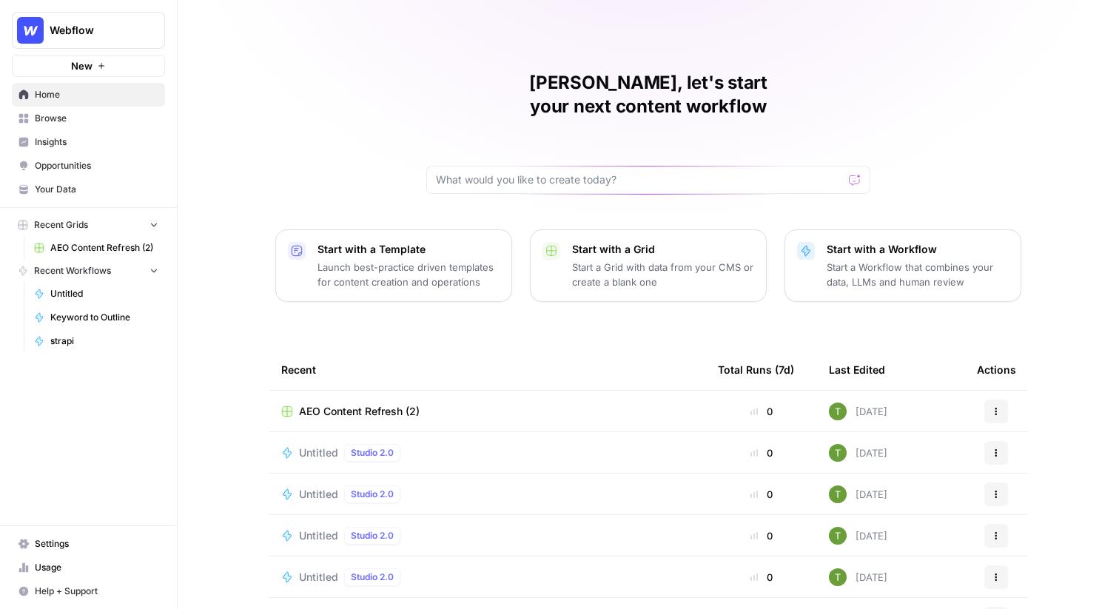
click at [48, 138] on span "Insights" at bounding box center [97, 141] width 124 height 13
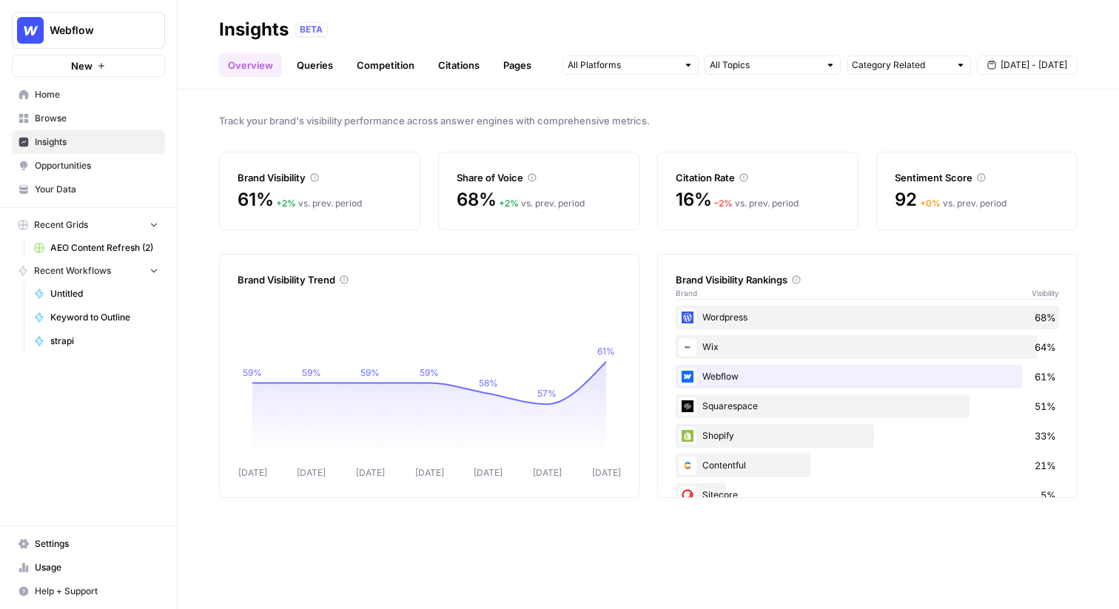
click at [76, 169] on span "Opportunities" at bounding box center [97, 165] width 124 height 13
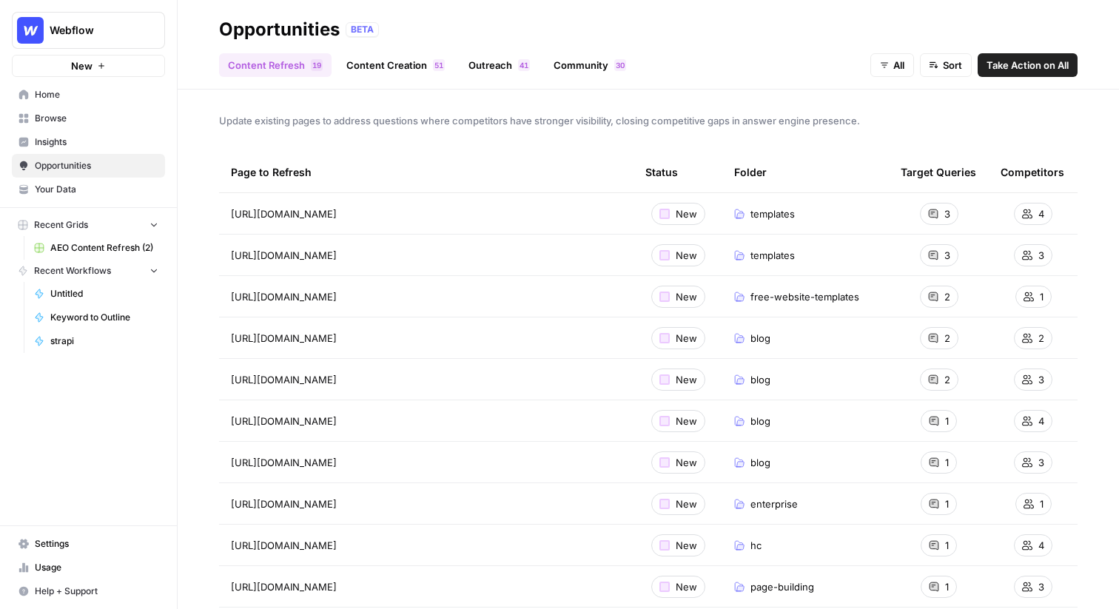
click at [393, 61] on link "Content Creation 1 5" at bounding box center [395, 65] width 116 height 24
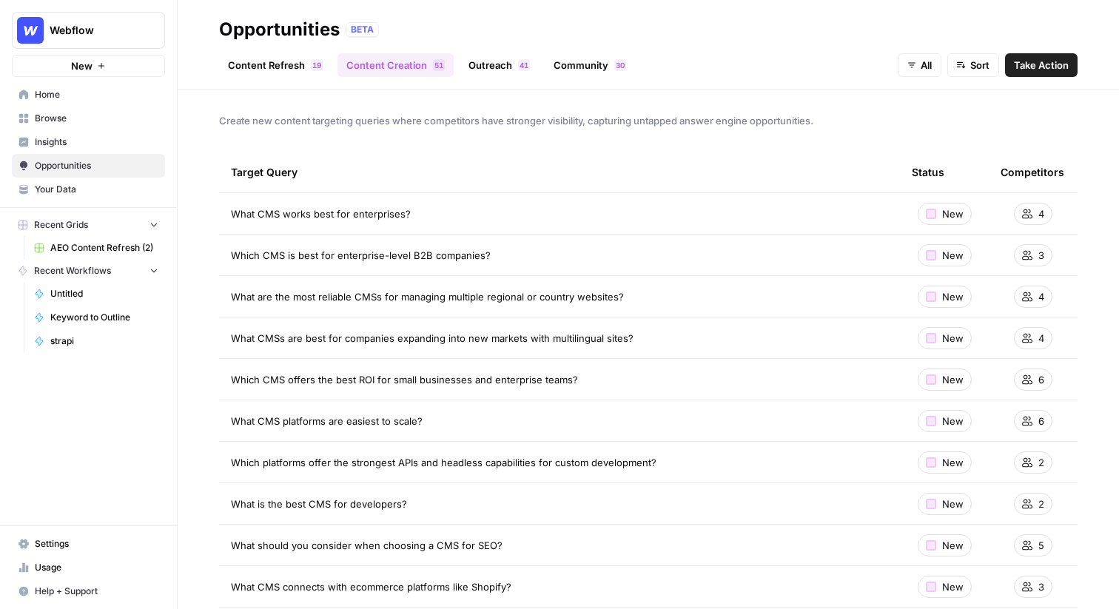
click at [497, 61] on link "Outreach 1 4" at bounding box center [499, 65] width 79 height 24
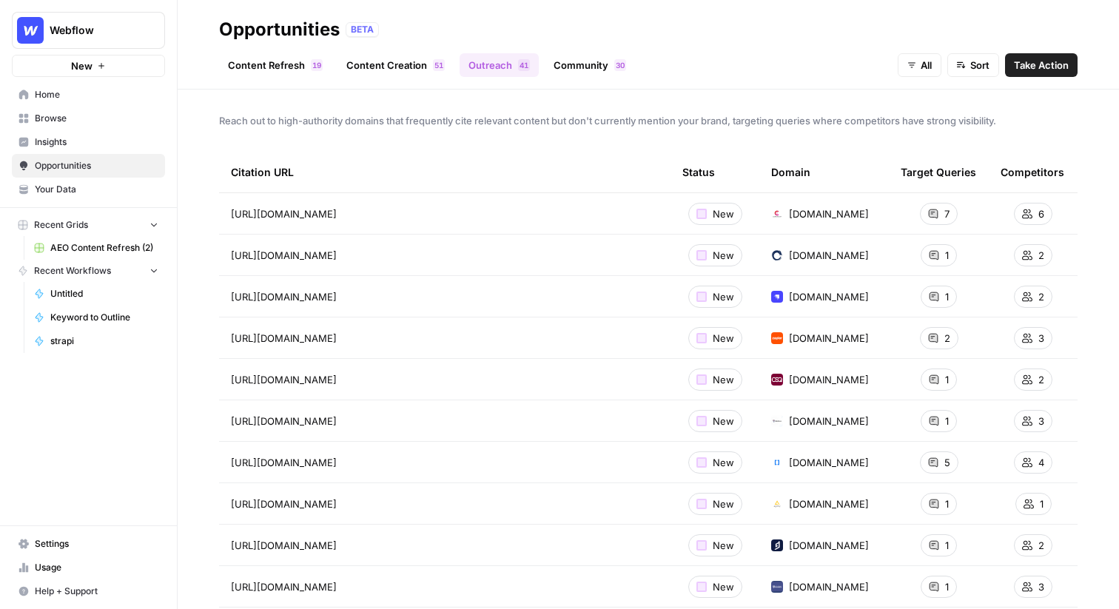
click at [408, 66] on link "Content Creation 1 5" at bounding box center [395, 65] width 116 height 24
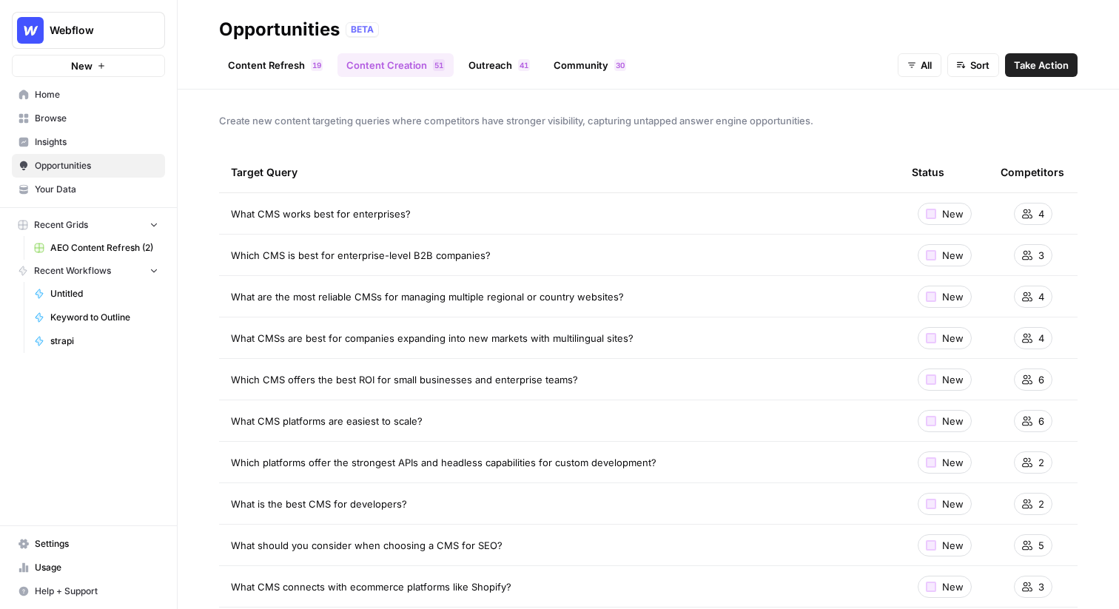
click at [496, 70] on link "Outreach 1 4" at bounding box center [499, 65] width 79 height 24
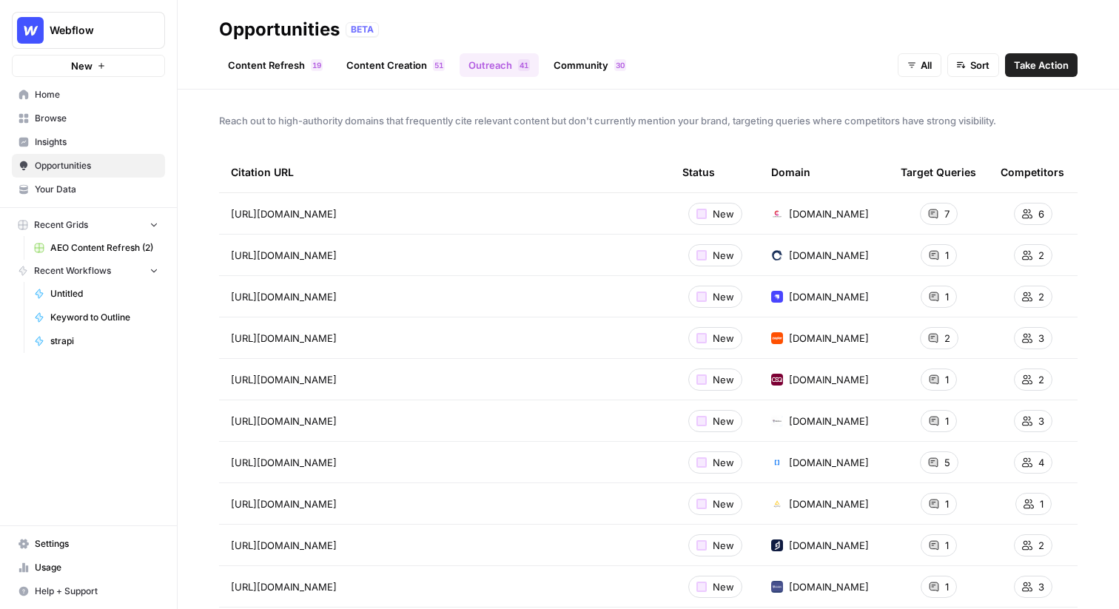
click at [579, 62] on link "Community 0 3" at bounding box center [590, 65] width 90 height 24
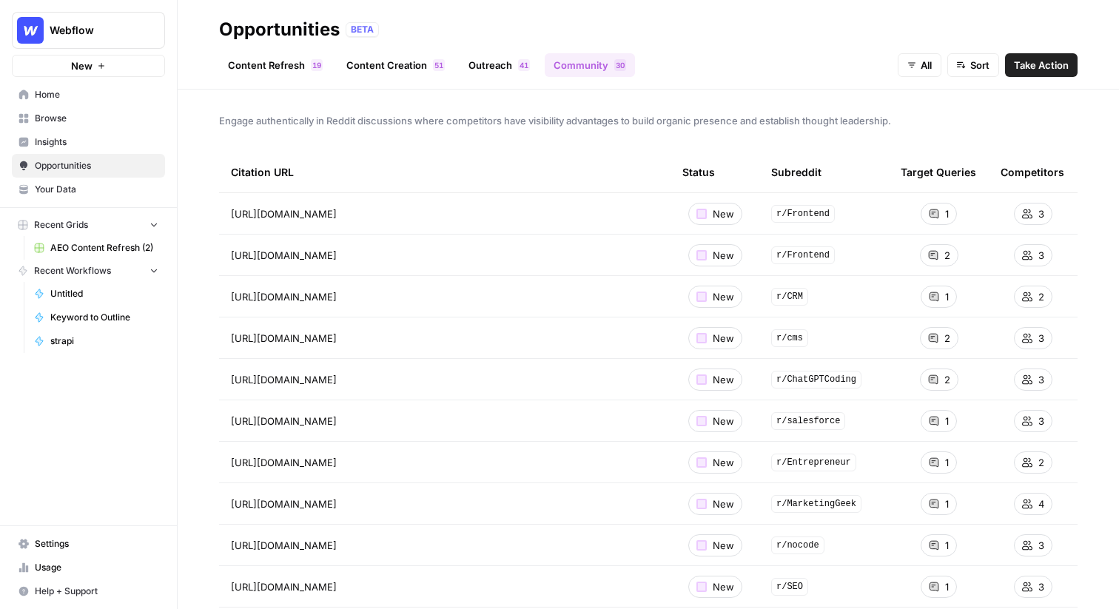
click at [494, 64] on link "Outreach 1 4" at bounding box center [499, 65] width 79 height 24
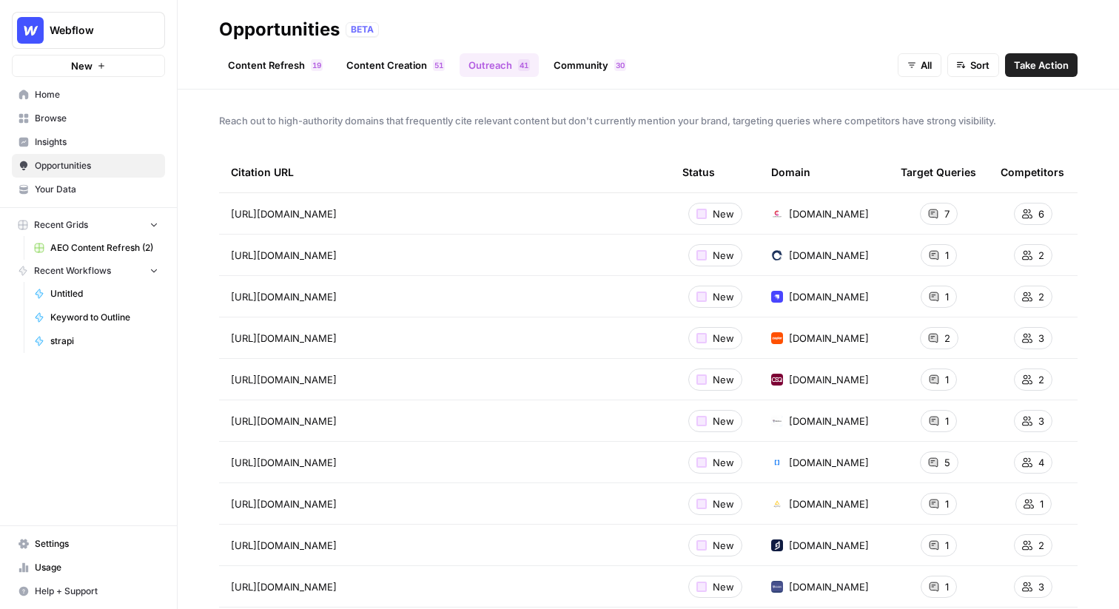
click at [566, 56] on link "Community 0 3" at bounding box center [590, 65] width 90 height 24
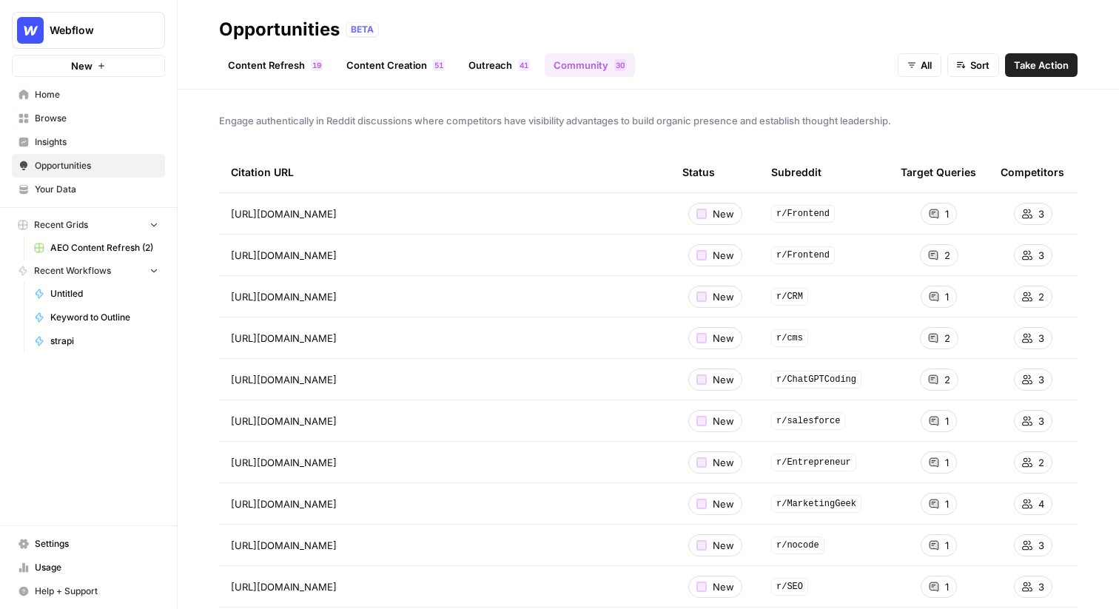
click at [785, 31] on div "Opportunities BETA" at bounding box center [648, 30] width 859 height 24
click at [67, 99] on span "Home" at bounding box center [97, 94] width 124 height 13
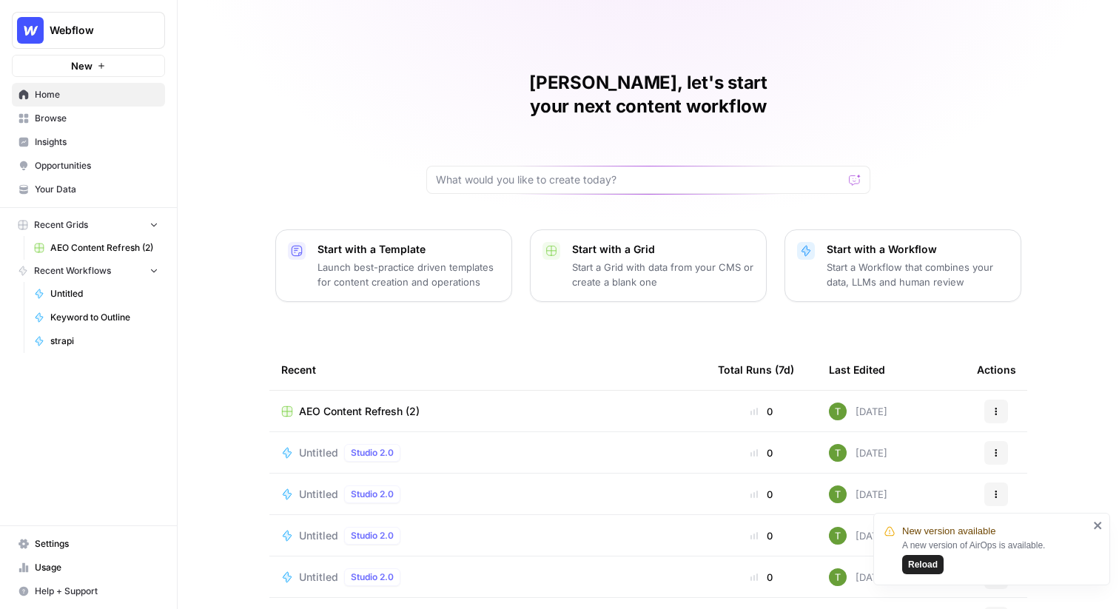
click at [930, 561] on span "Reload" at bounding box center [923, 564] width 30 height 13
